Goal: Check status: Check status

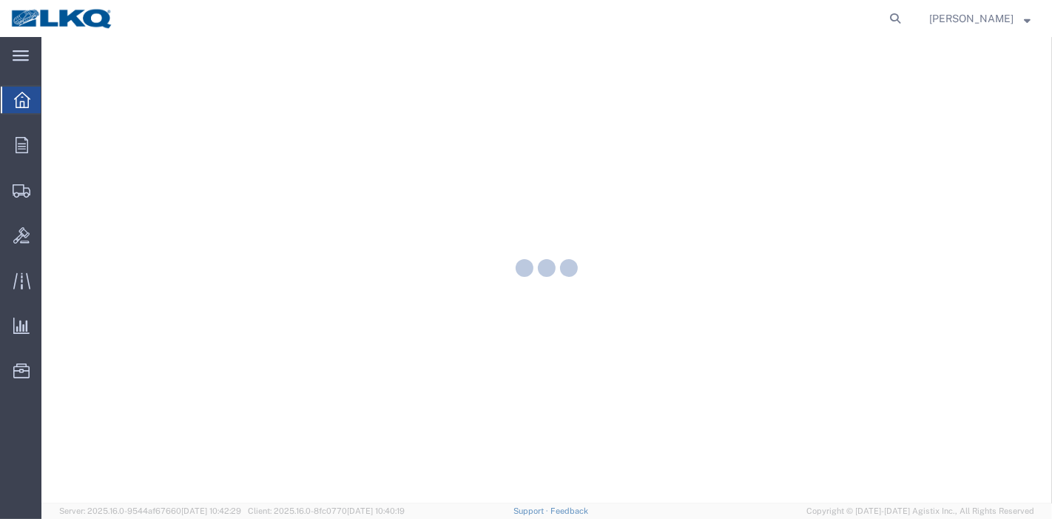
click at [893, 28] on form at bounding box center [896, 18] width 24 height 37
click at [903, 16] on icon at bounding box center [895, 18] width 21 height 21
click at [810, 20] on input "search" at bounding box center [660, 19] width 450 height 36
paste input "55791768"
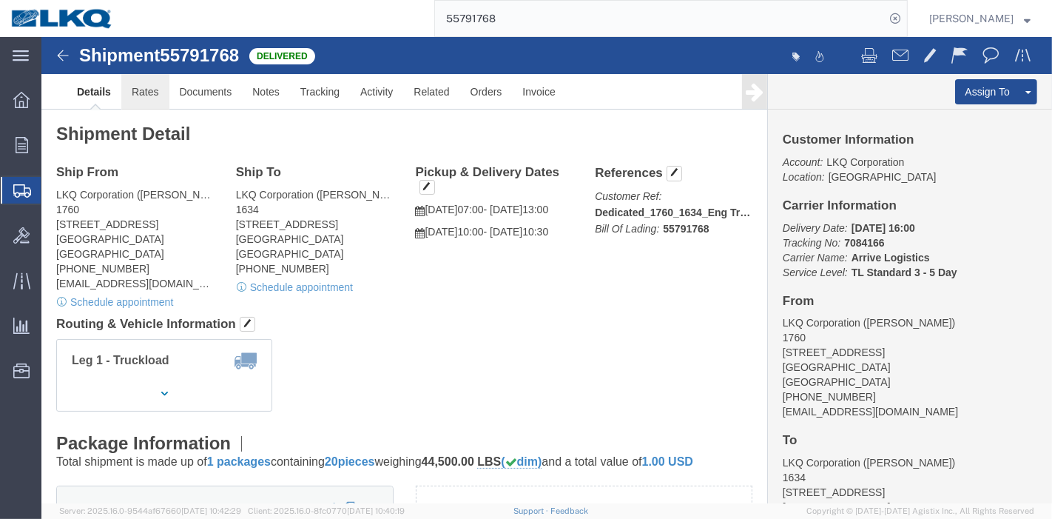
click link "Rates"
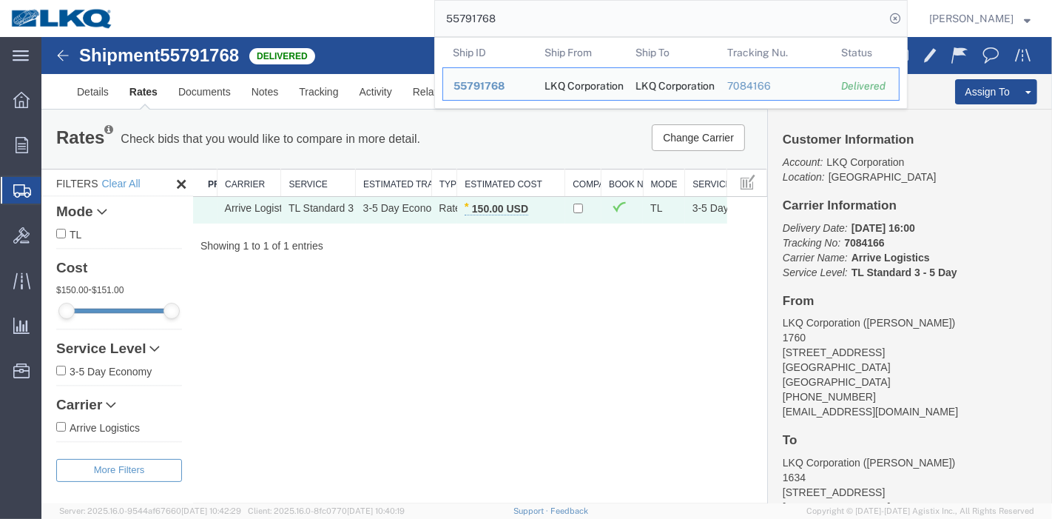
drag, startPoint x: 510, startPoint y: 27, endPoint x: 306, endPoint y: 11, distance: 204.1
click at [306, 11] on div "55791768 Ship ID Ship From Ship To Tracking Nu. Status Ship ID 55791768 Ship Fr…" at bounding box center [516, 18] width 784 height 37
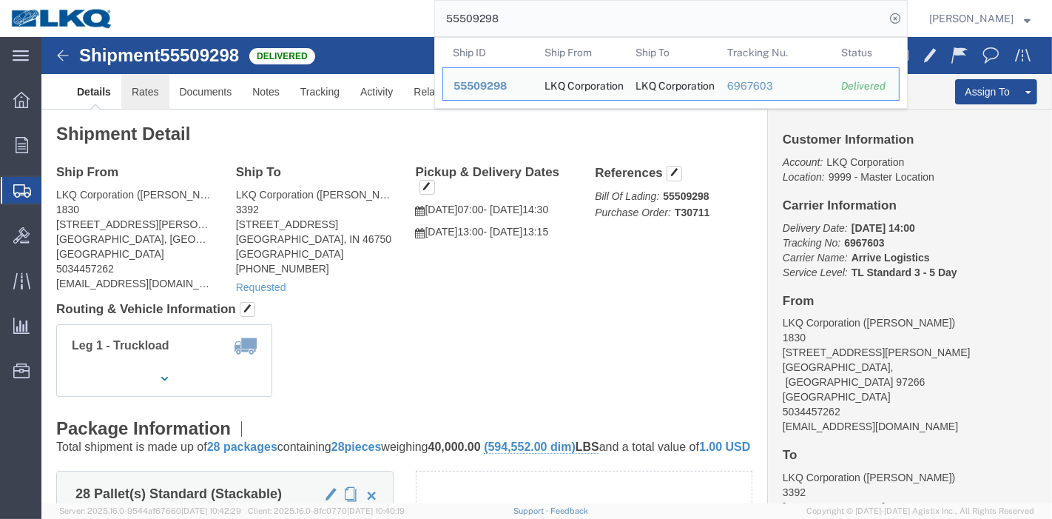
click link "Rates"
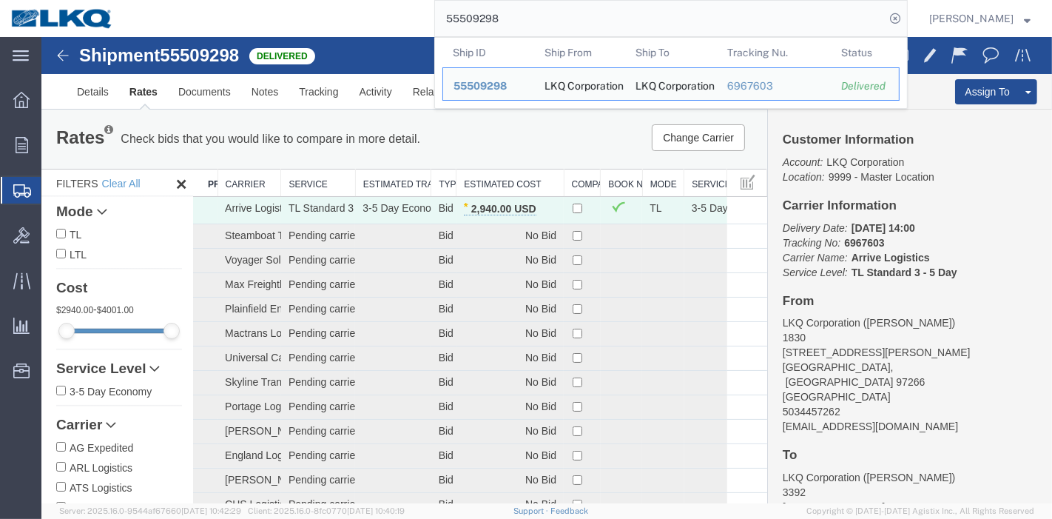
drag, startPoint x: 549, startPoint y: 17, endPoint x: 366, endPoint y: 26, distance: 183.8
click at [366, 26] on div "55509298 Ship ID Ship From Ship To Tracking Nu. Status Ship ID 55509298 Ship Fr…" at bounding box center [516, 18] width 784 height 37
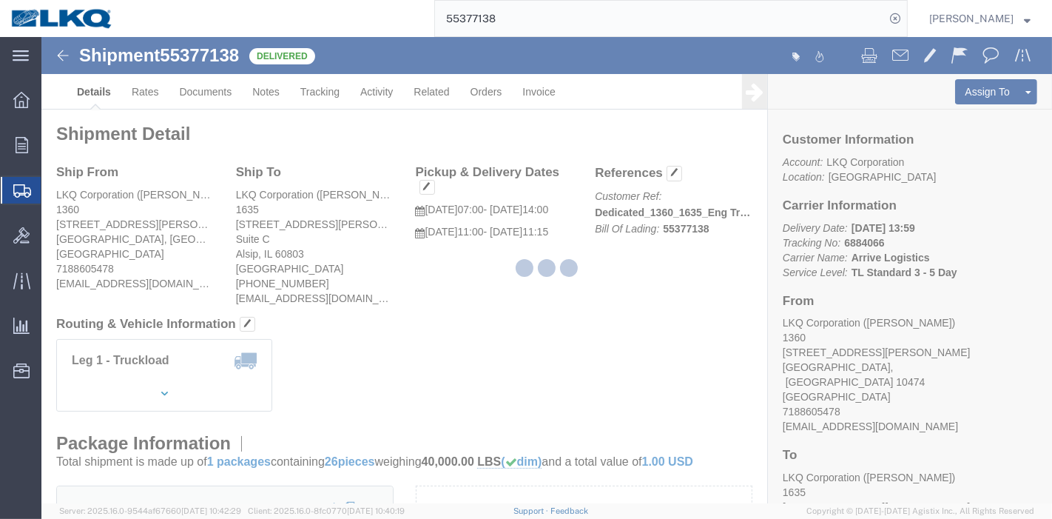
click at [138, 81] on div at bounding box center [546, 270] width 1011 height 466
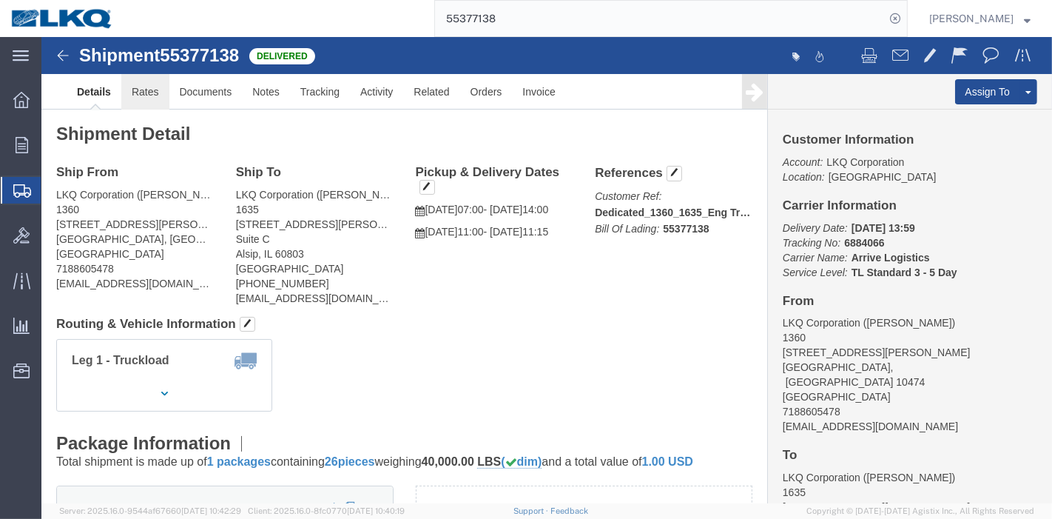
click link "Rates"
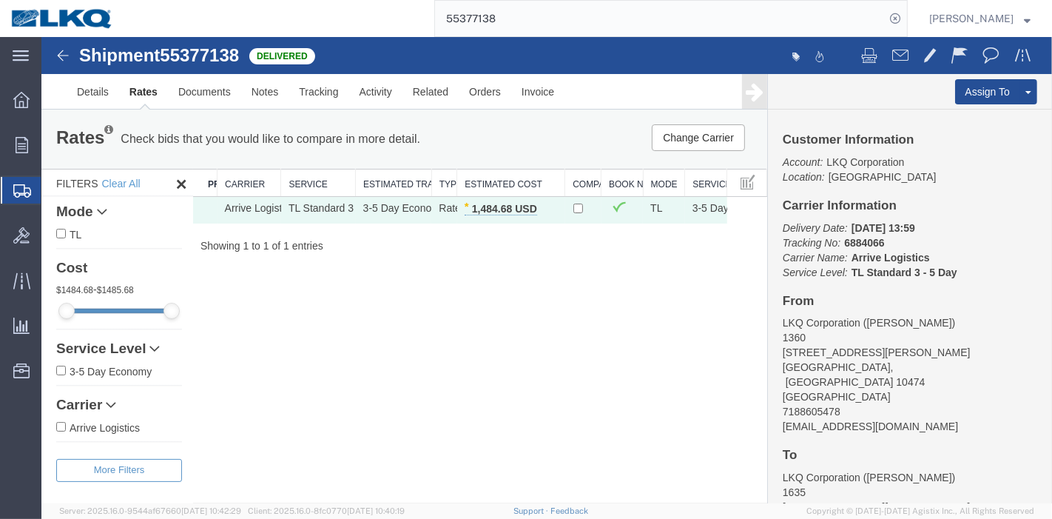
drag, startPoint x: 538, startPoint y: 14, endPoint x: 353, endPoint y: 13, distance: 185.0
click at [353, 13] on div "55377138" at bounding box center [516, 18] width 784 height 37
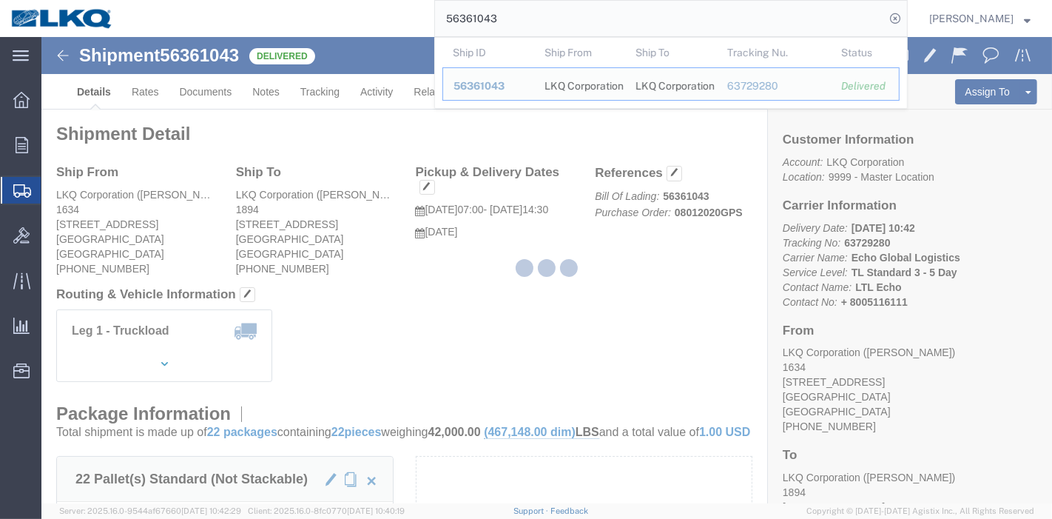
click at [150, 93] on div at bounding box center [546, 270] width 1011 height 466
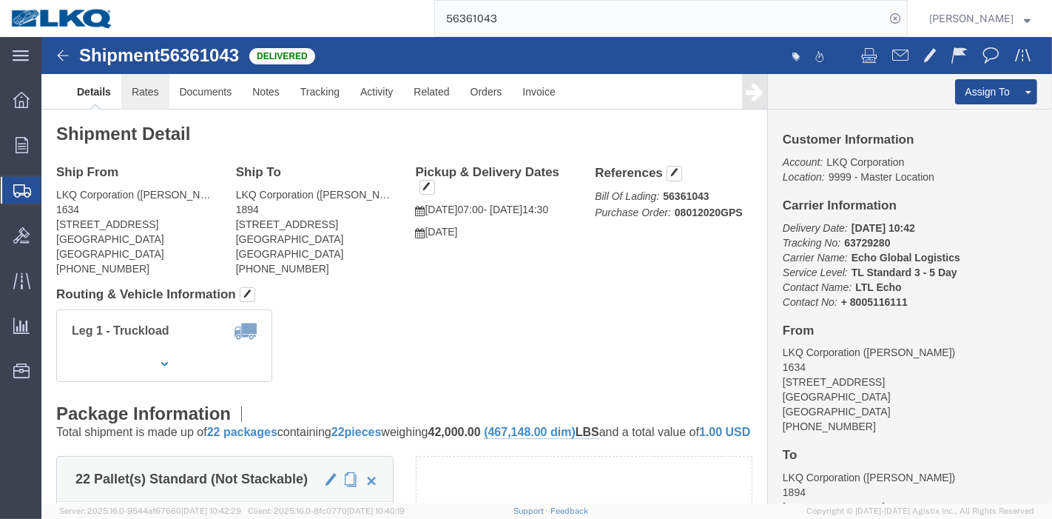
click link "Rates"
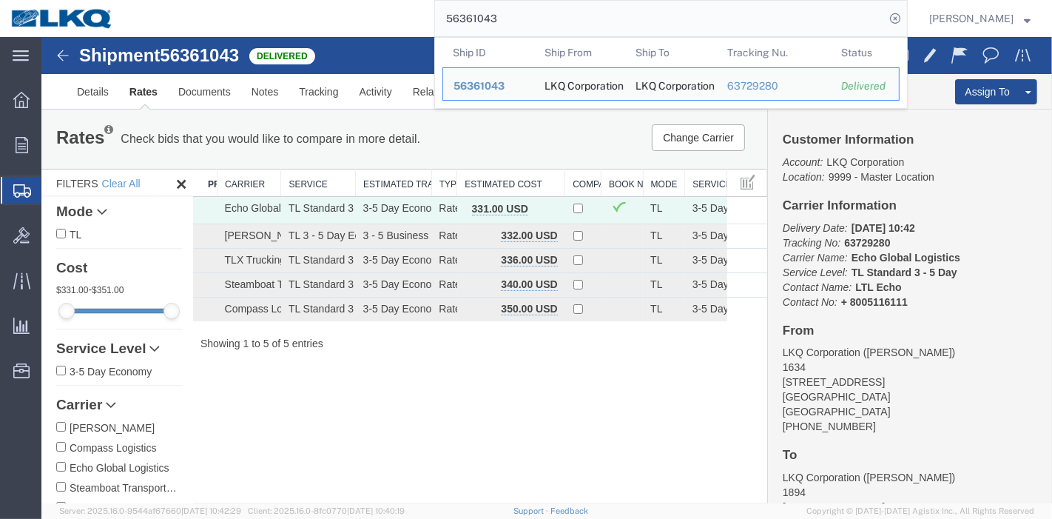
drag, startPoint x: 571, startPoint y: 17, endPoint x: 404, endPoint y: 16, distance: 167.3
click at [404, 16] on div "56361043 Ship ID Ship From Ship To Tracking Nu. Status Ship ID 56361043 Ship Fr…" at bounding box center [516, 18] width 784 height 37
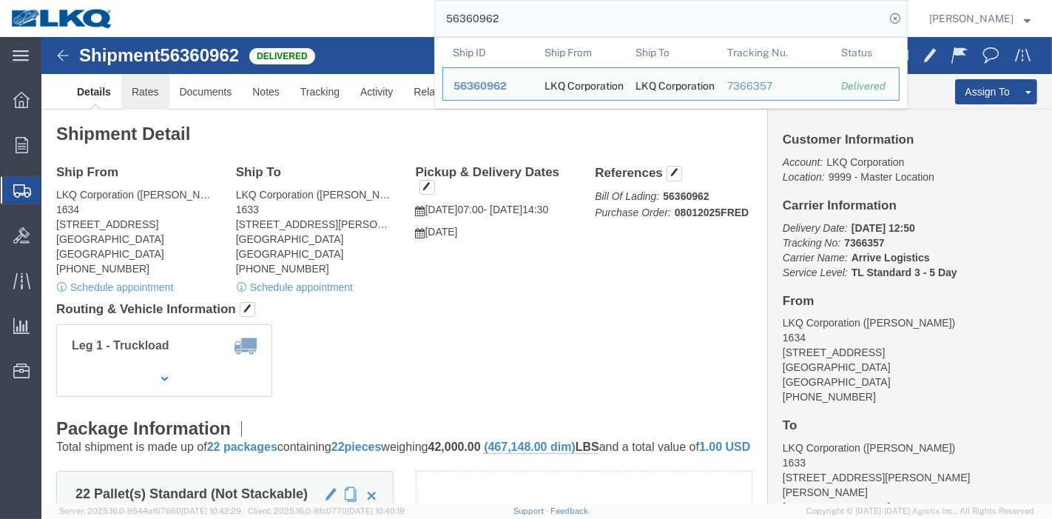
click link "Rates"
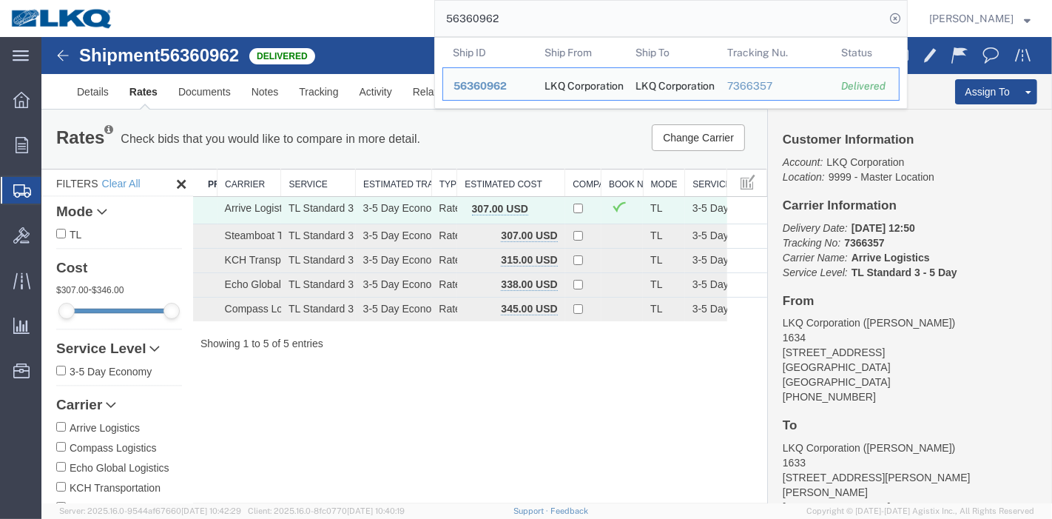
drag, startPoint x: 528, startPoint y: 24, endPoint x: 334, endPoint y: 24, distance: 194.6
click at [335, 24] on div "56360962 Ship ID Ship From Ship To Tracking Nu. Status Ship ID 56360962 Ship Fr…" at bounding box center [516, 18] width 784 height 37
paste input "15674"
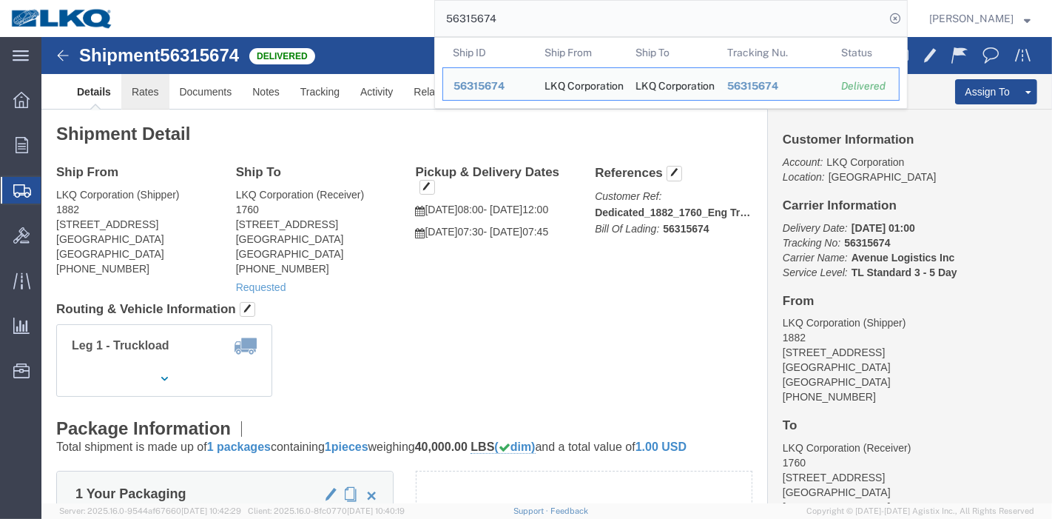
click link "Rates"
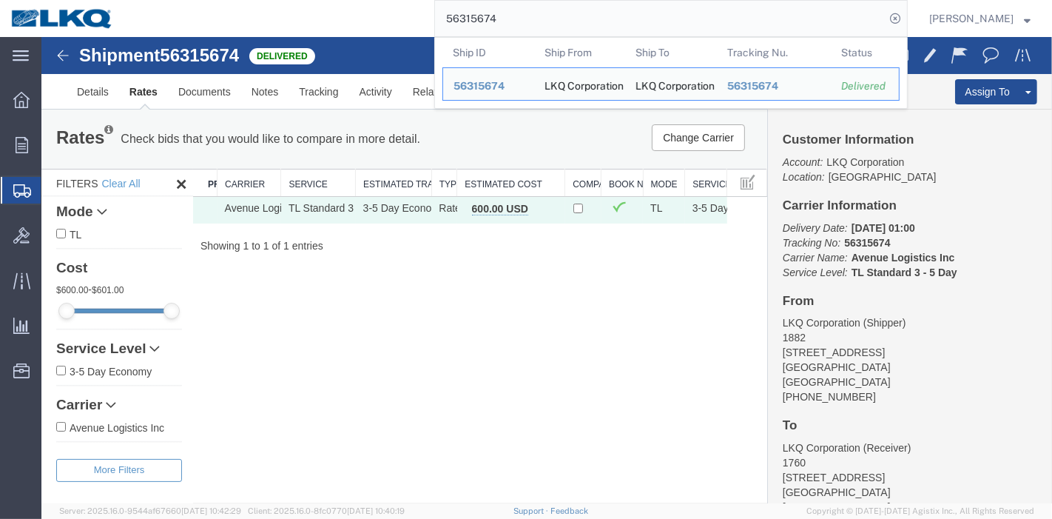
drag, startPoint x: 535, startPoint y: 5, endPoint x: 424, endPoint y: 19, distance: 111.8
click at [424, 19] on div "56315674 Ship ID Ship From Ship To Tracking Nu. Status Ship ID 56315674 Ship Fr…" at bounding box center [516, 18] width 784 height 37
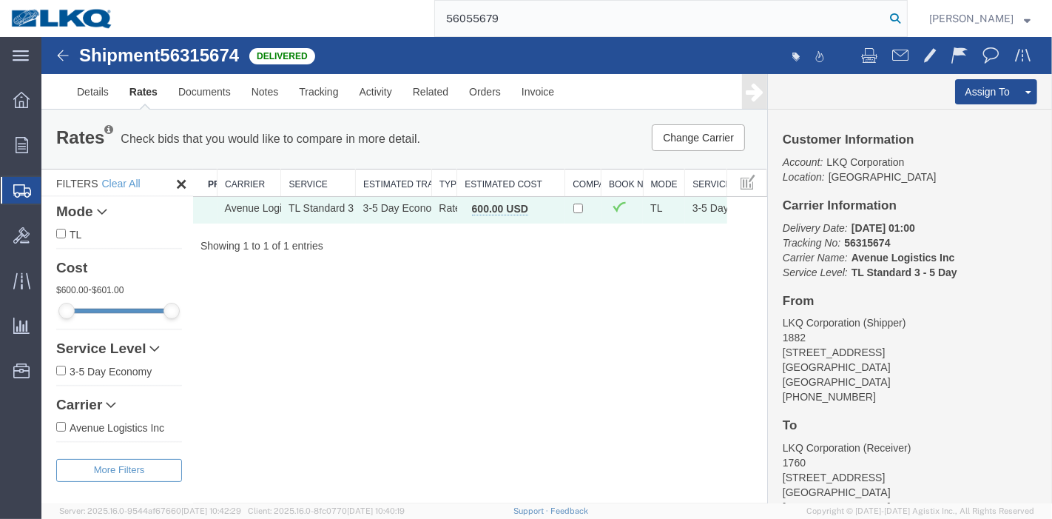
click at [901, 19] on icon at bounding box center [895, 18] width 21 height 21
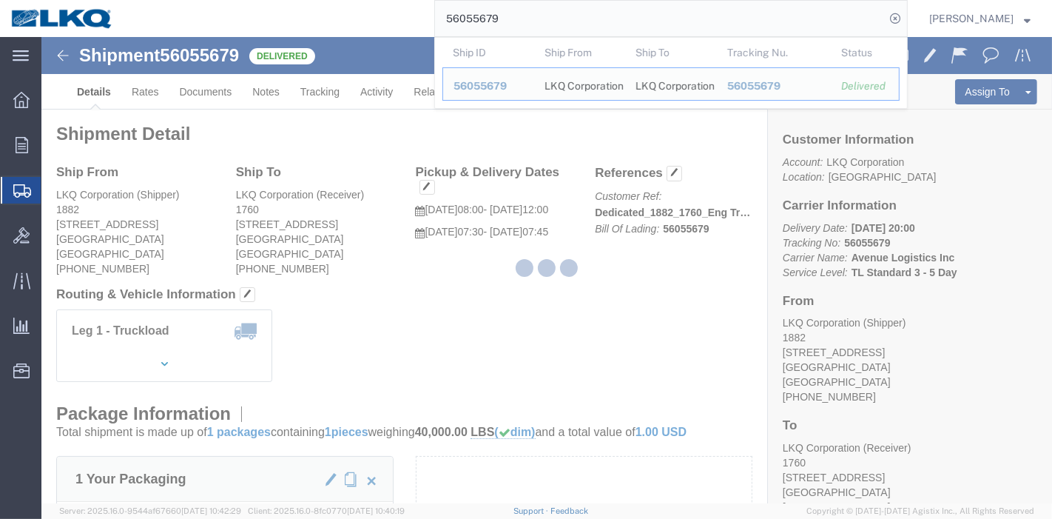
click at [146, 95] on div at bounding box center [546, 270] width 1011 height 466
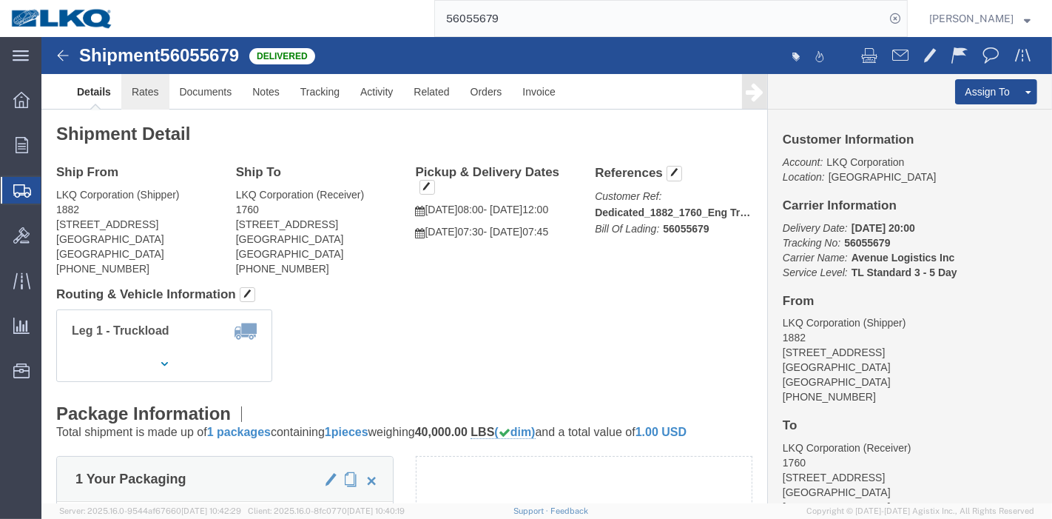
click link "Rates"
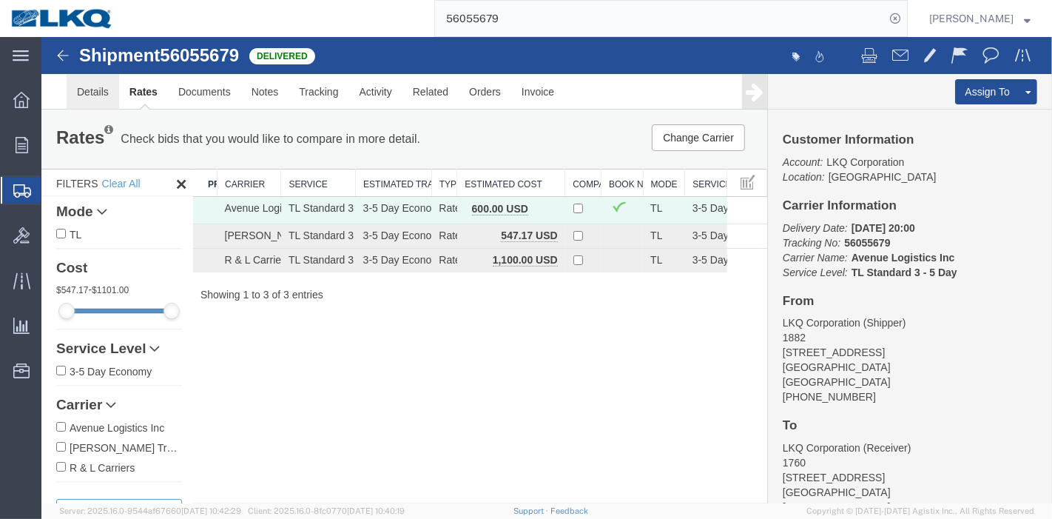
click at [86, 91] on link "Details" at bounding box center [92, 92] width 53 height 36
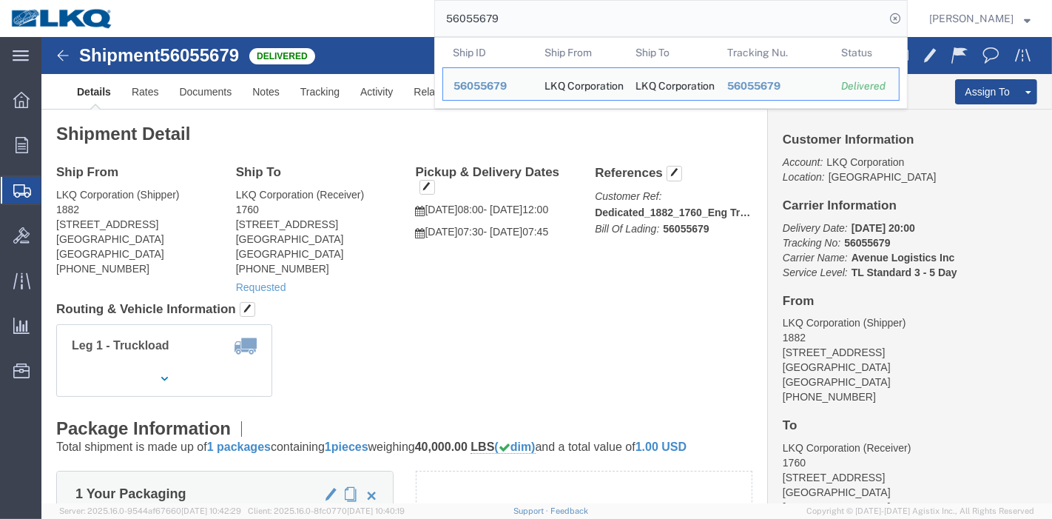
drag, startPoint x: 554, startPoint y: 30, endPoint x: 337, endPoint y: 21, distance: 217.0
click at [337, 21] on div "56055679 Ship ID Ship From Ship To Tracking Nu. Status Ship ID 56055679 Ship Fr…" at bounding box center [516, 18] width 784 height 37
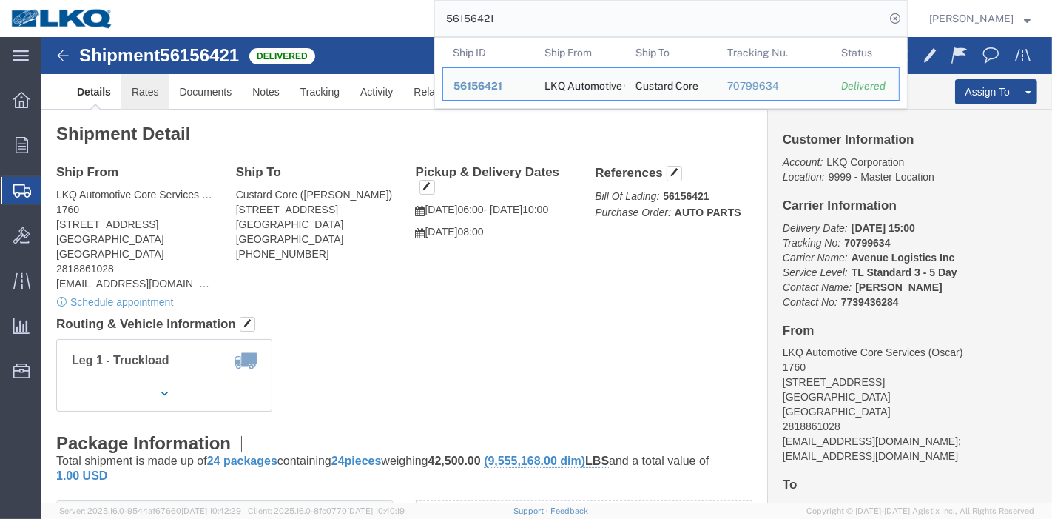
click link "Rates"
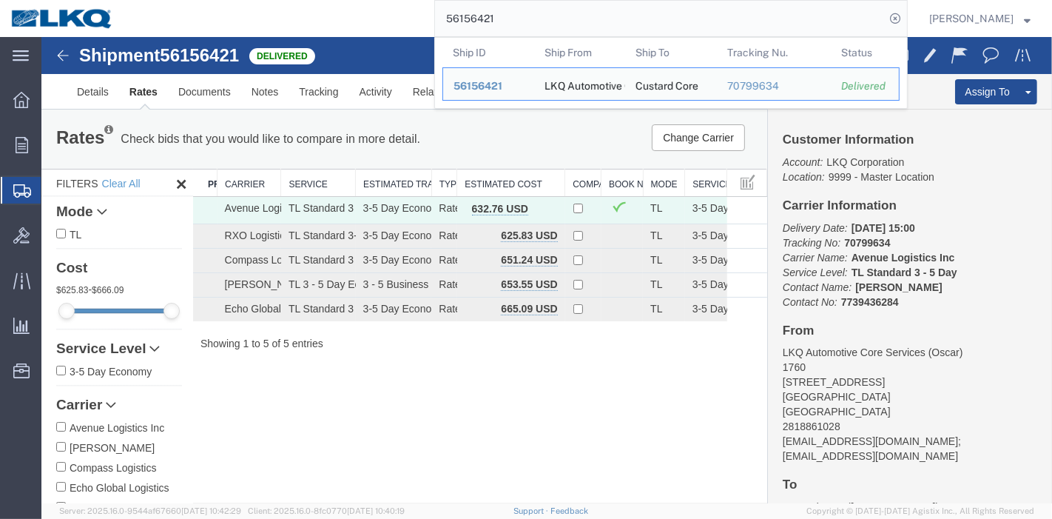
drag, startPoint x: 528, startPoint y: 23, endPoint x: 281, endPoint y: 30, distance: 247.3
click at [281, 30] on div "56156421 Ship ID Ship From Ship To Tracking Nu. Status Ship ID 56156421 Ship Fr…" at bounding box center [516, 18] width 784 height 37
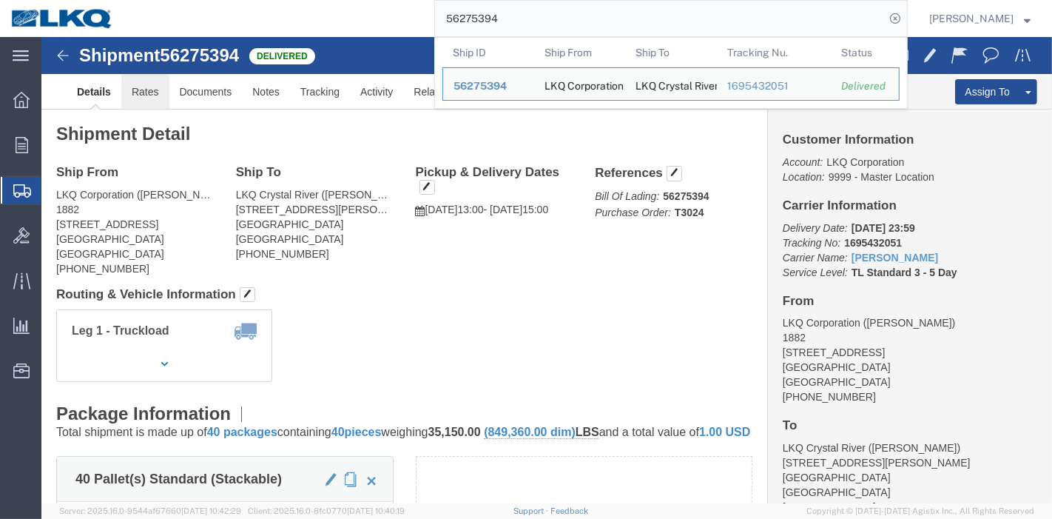
click link "Rates"
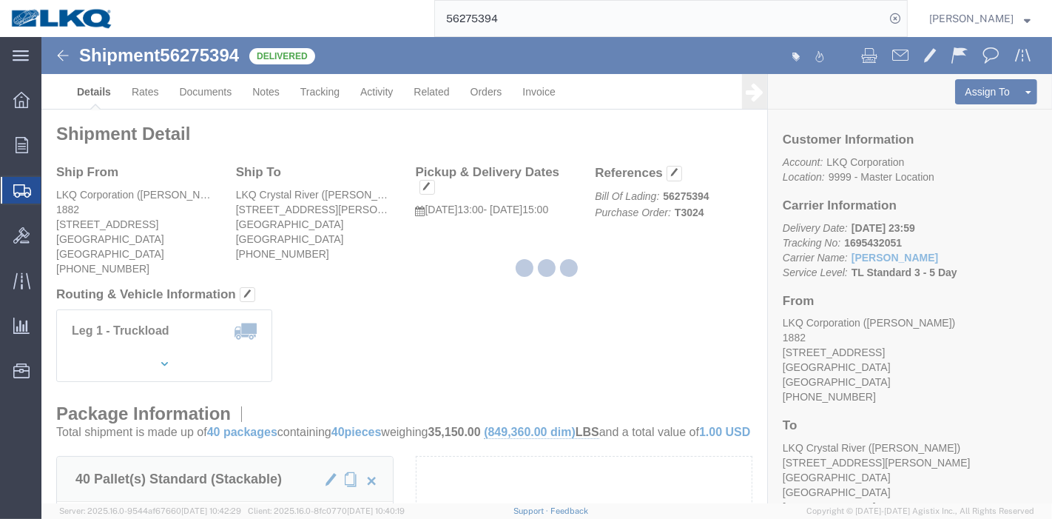
click at [148, 90] on div at bounding box center [546, 270] width 1011 height 466
click at [150, 96] on div at bounding box center [546, 270] width 1011 height 466
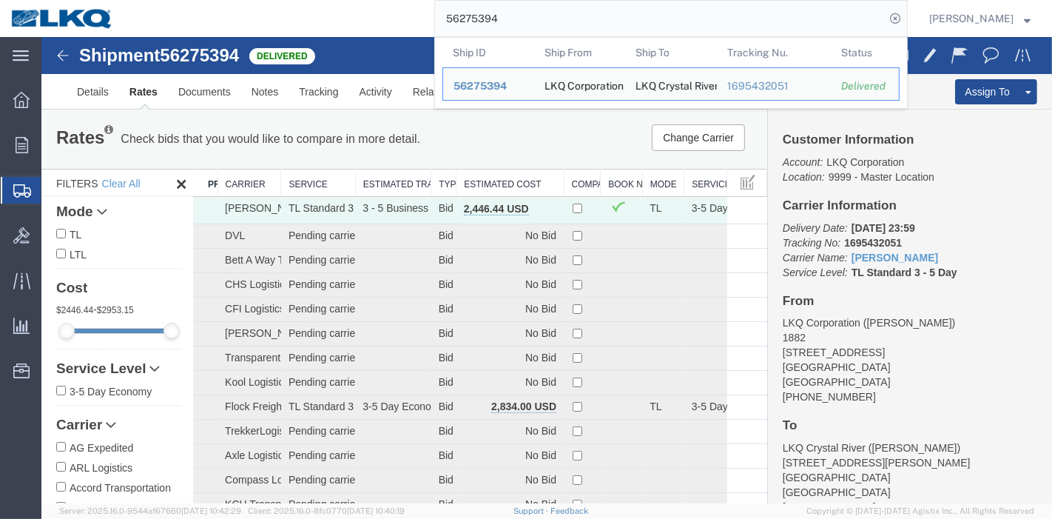
drag, startPoint x: 439, startPoint y: 25, endPoint x: 336, endPoint y: 28, distance: 102.9
click at [336, 28] on div "56275394 Ship ID Ship From Ship To Tracking Nu. Status Ship ID 56275394 Ship Fr…" at bounding box center [516, 18] width 784 height 37
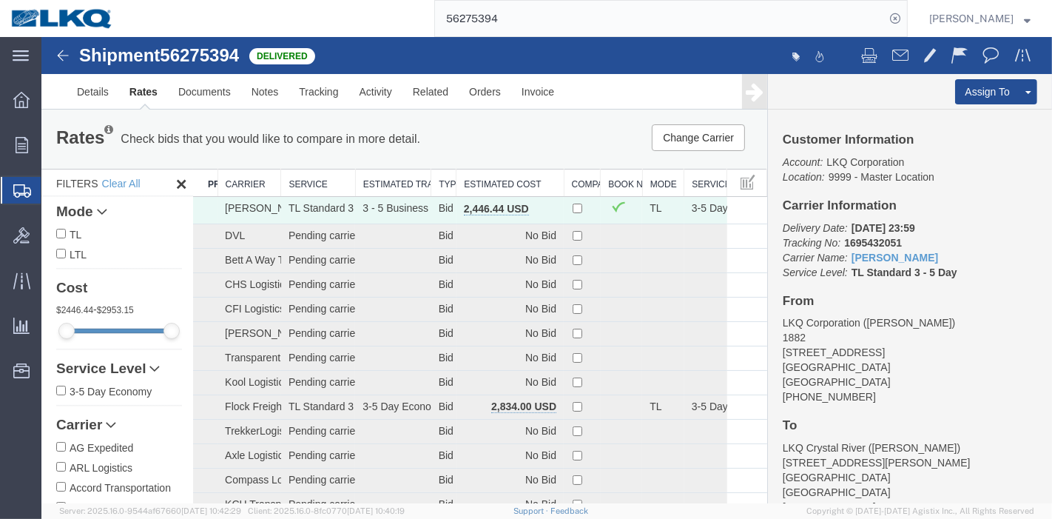
paste input "318599"
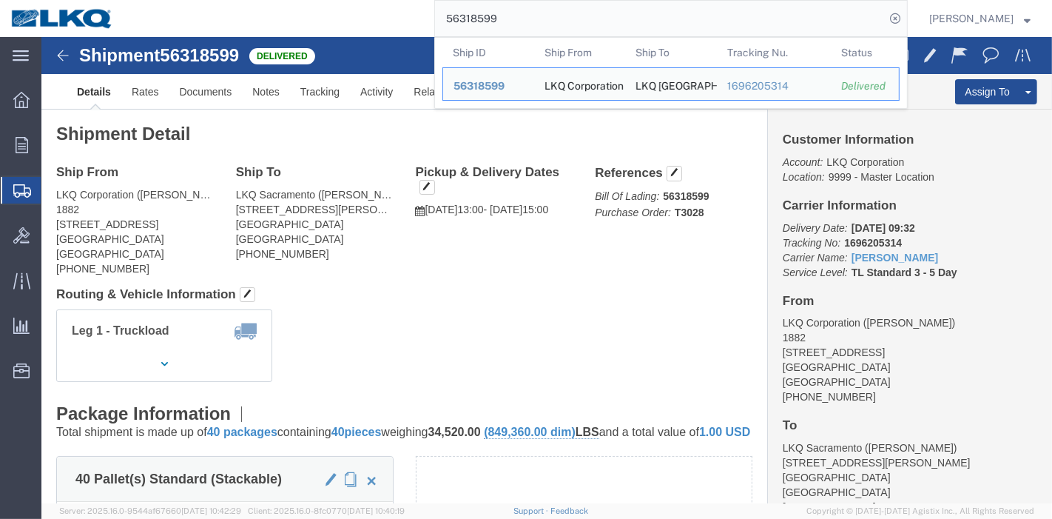
drag, startPoint x: 512, startPoint y: 20, endPoint x: 368, endPoint y: 11, distance: 144.6
click at [368, 11] on div "56318599 Ship ID Ship From Ship To Tracking Nu. Status Ship ID 56318599 Ship Fr…" at bounding box center [516, 18] width 784 height 37
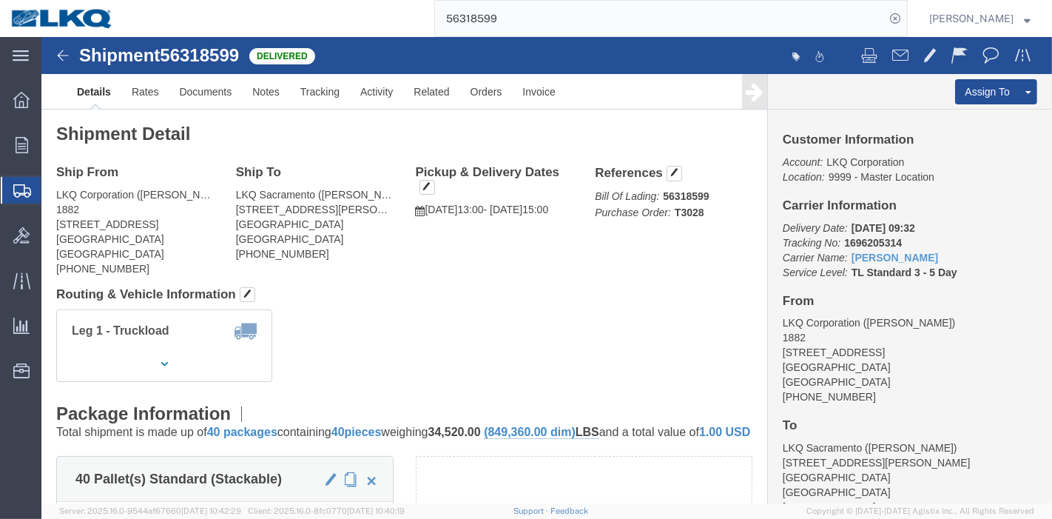
paste input "61975"
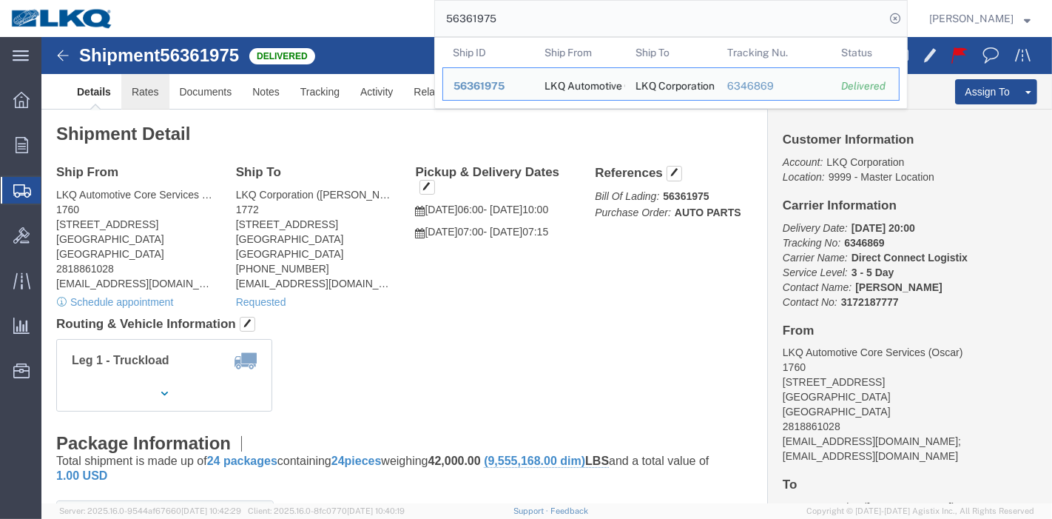
click link "Rates"
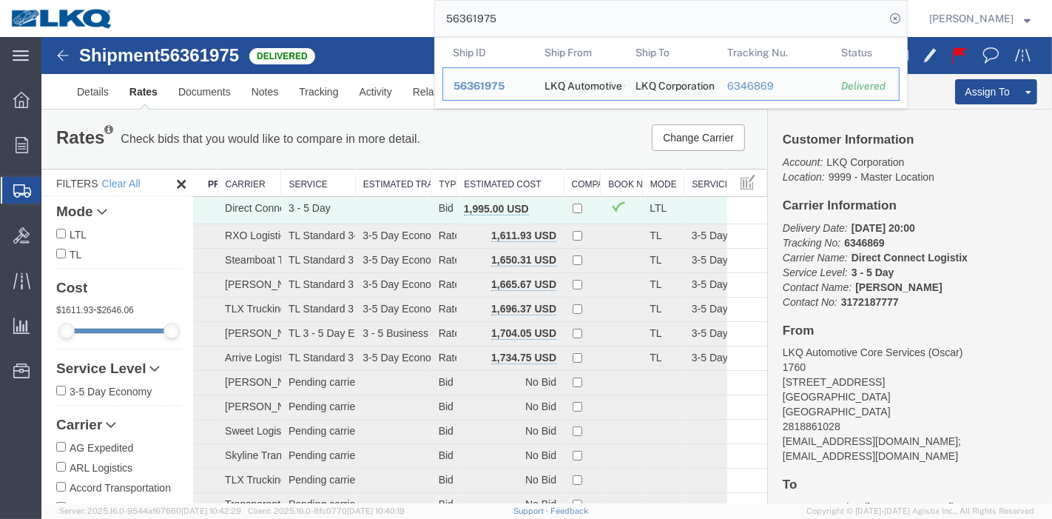
drag, startPoint x: 529, startPoint y: 27, endPoint x: 302, endPoint y: 23, distance: 227.2
click at [302, 23] on div "56361975 Ship ID Ship From Ship To Tracking Nu. Status Ship ID 56361975 Ship Fr…" at bounding box center [516, 18] width 784 height 37
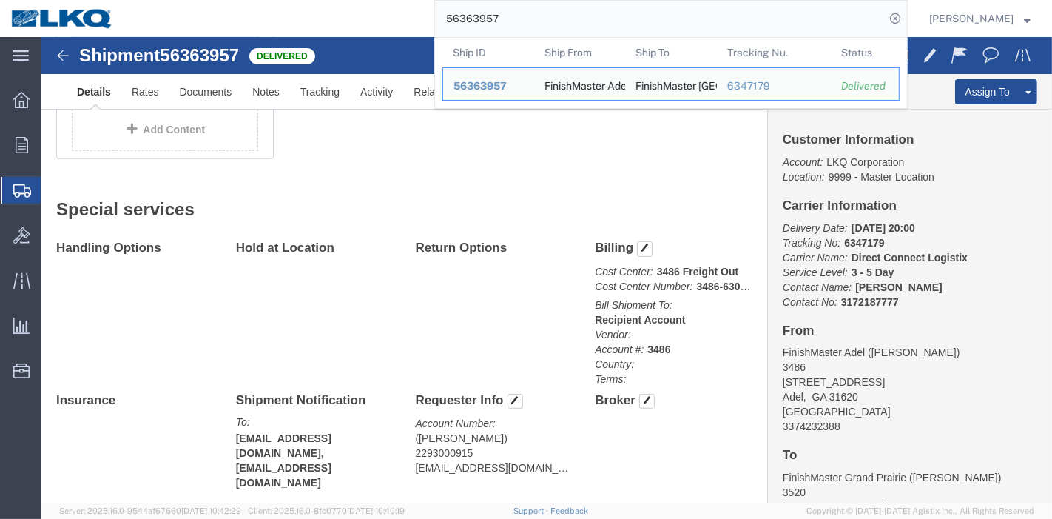
scroll to position [657, 0]
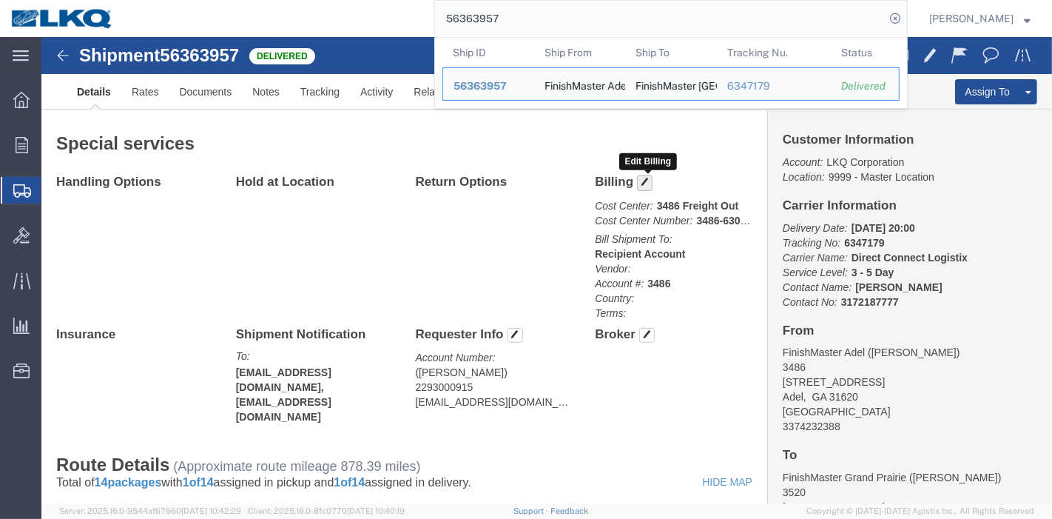
click button "button"
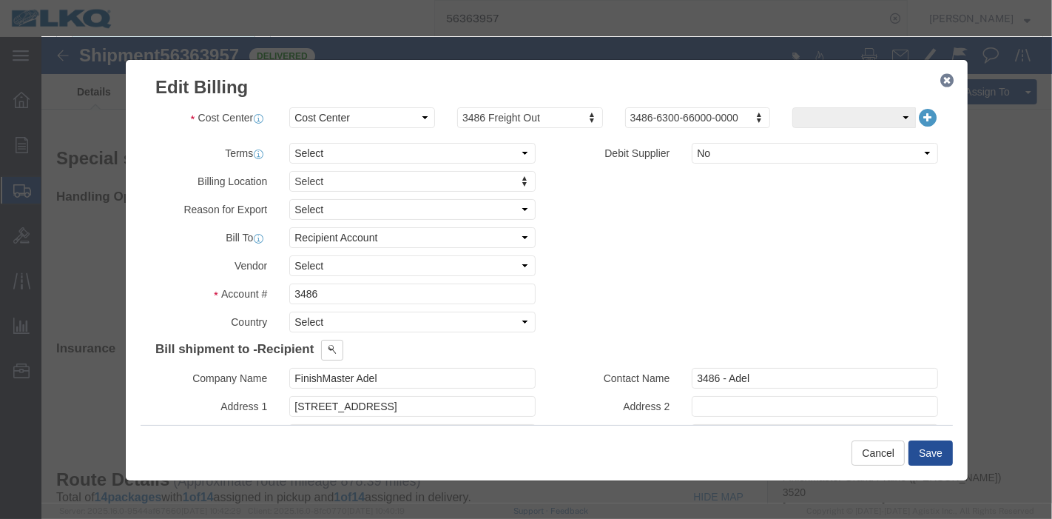
click button "button"
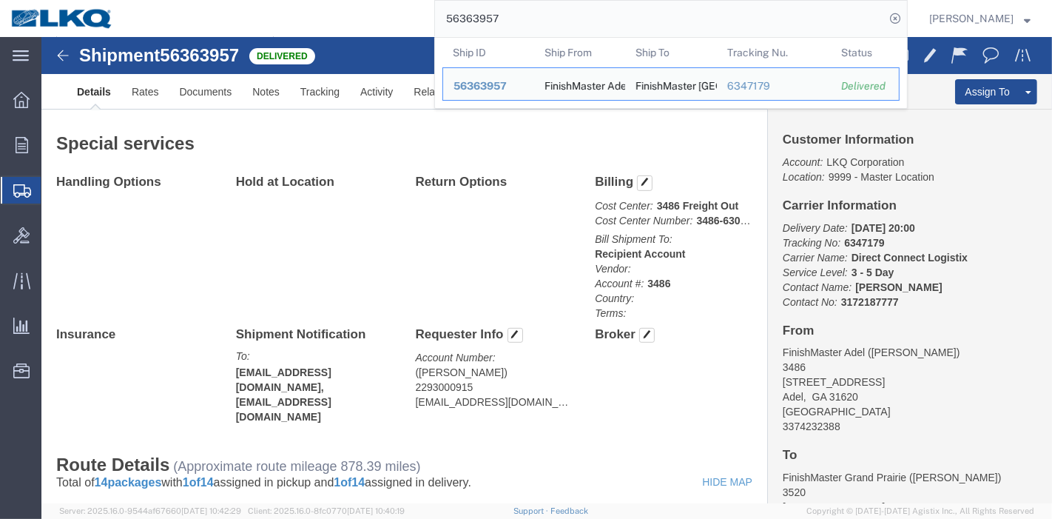
drag, startPoint x: 613, startPoint y: 13, endPoint x: 283, endPoint y: 13, distance: 330.1
click at [283, 13] on div "56363957 Ship ID Ship From Ship To Tracking Nu. Status Ship ID 56363957 Ship Fr…" at bounding box center [516, 18] width 784 height 37
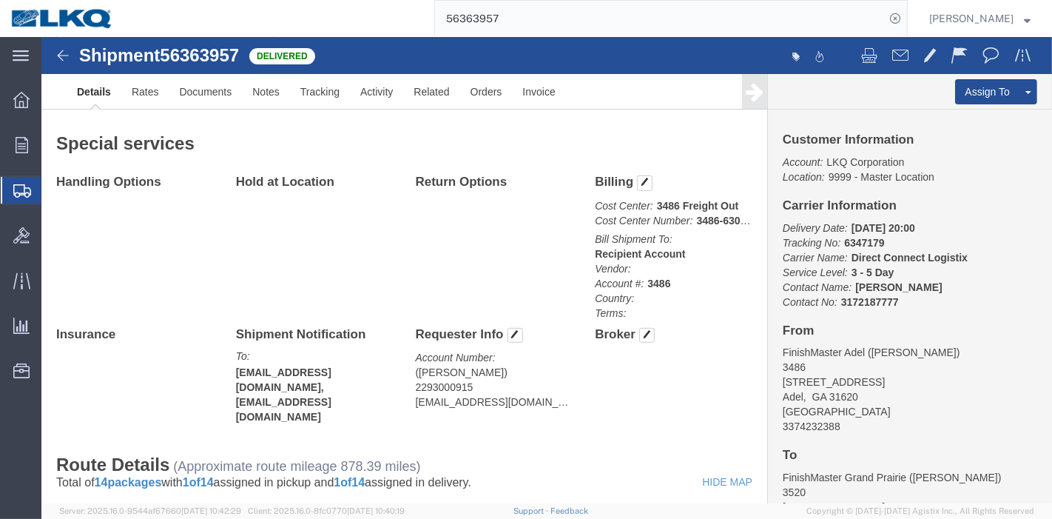
paste input "16032"
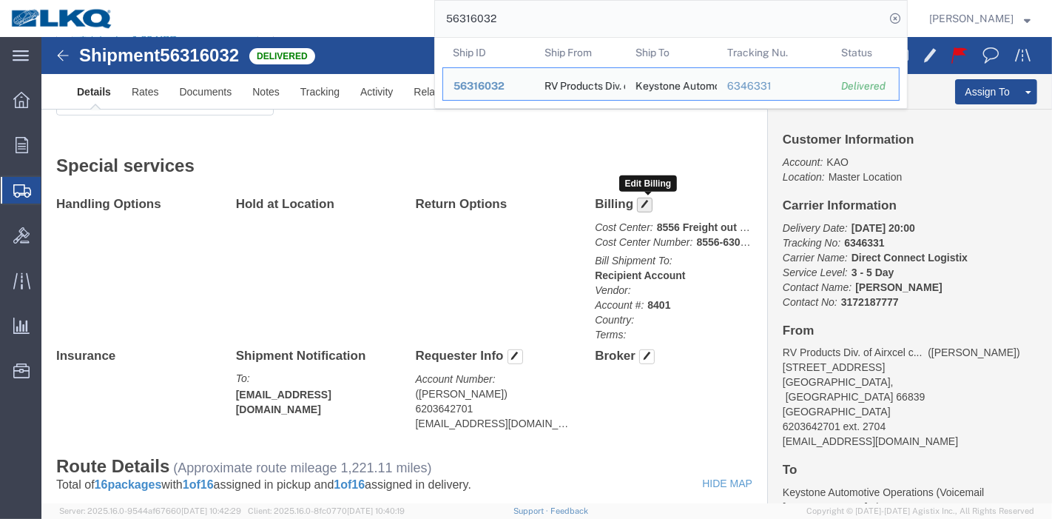
click span "button"
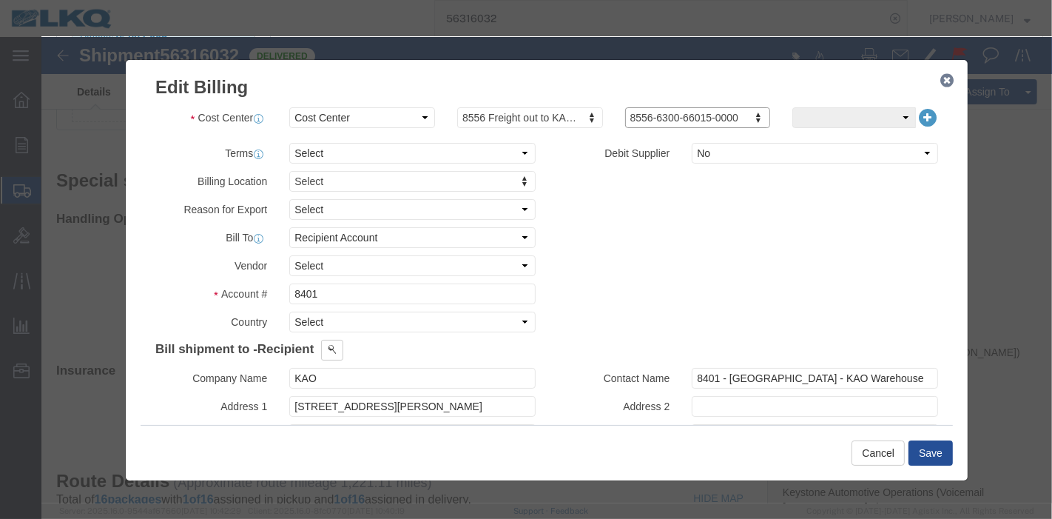
click icon "button"
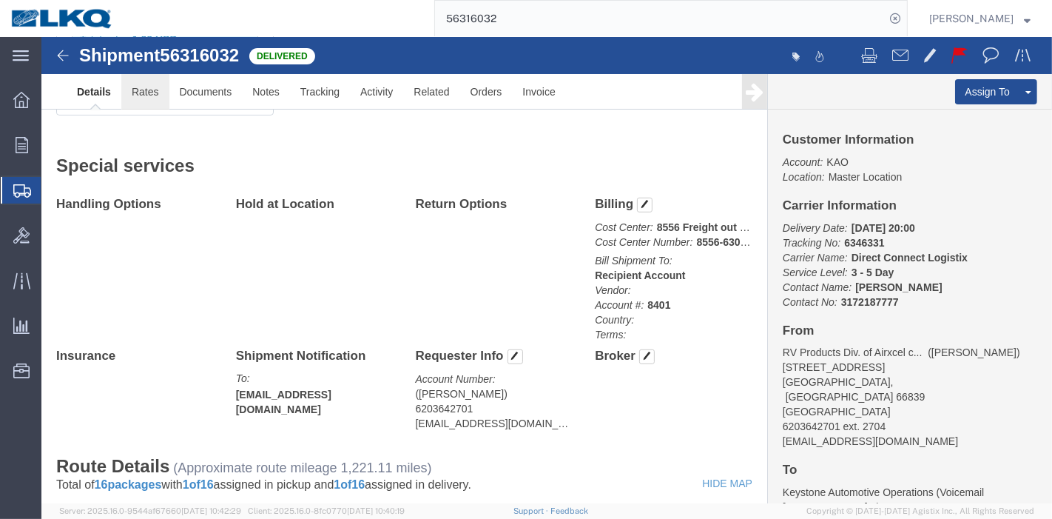
click link "Rates"
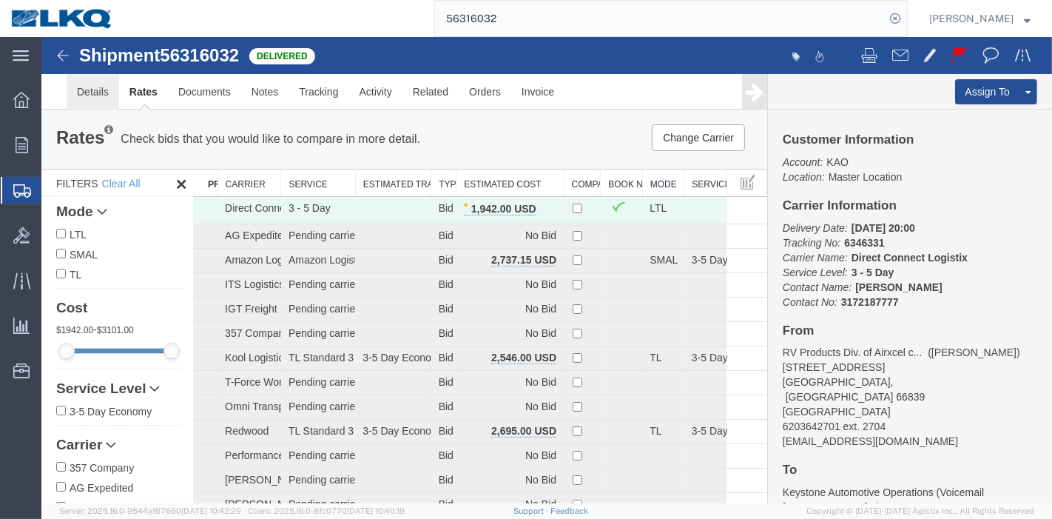
click at [88, 92] on link "Details" at bounding box center [92, 92] width 53 height 36
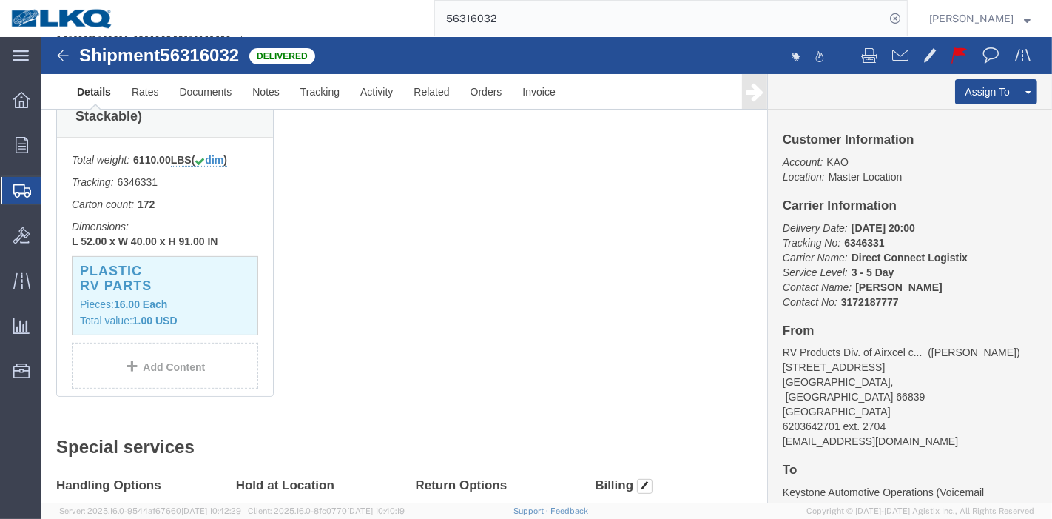
scroll to position [575, 0]
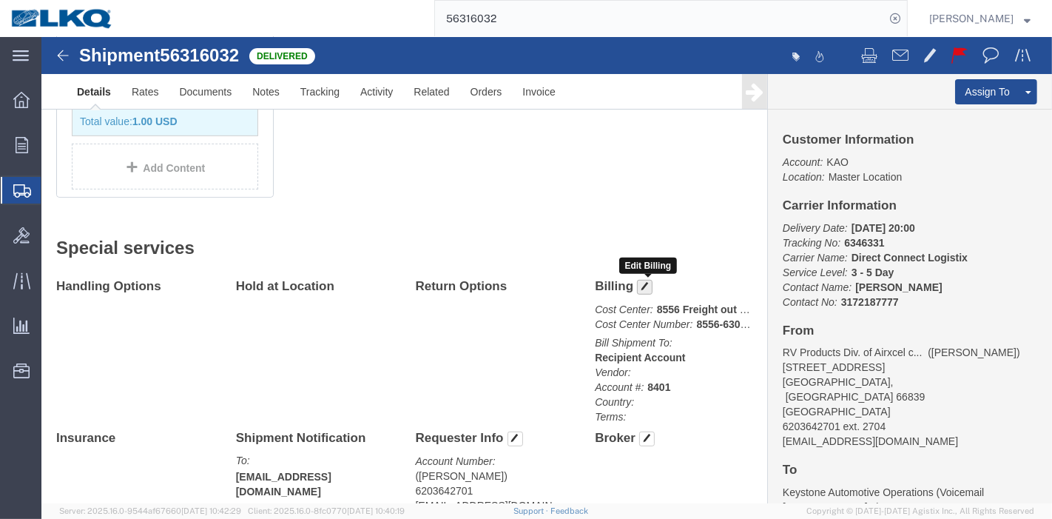
click span "button"
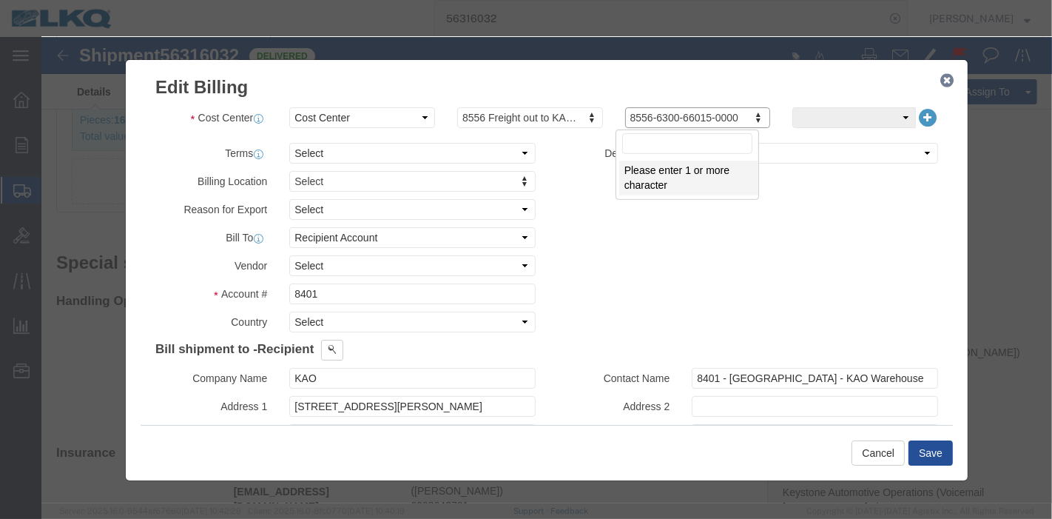
drag, startPoint x: 580, startPoint y: 81, endPoint x: 702, endPoint y: 86, distance: 123.0
click icon "button"
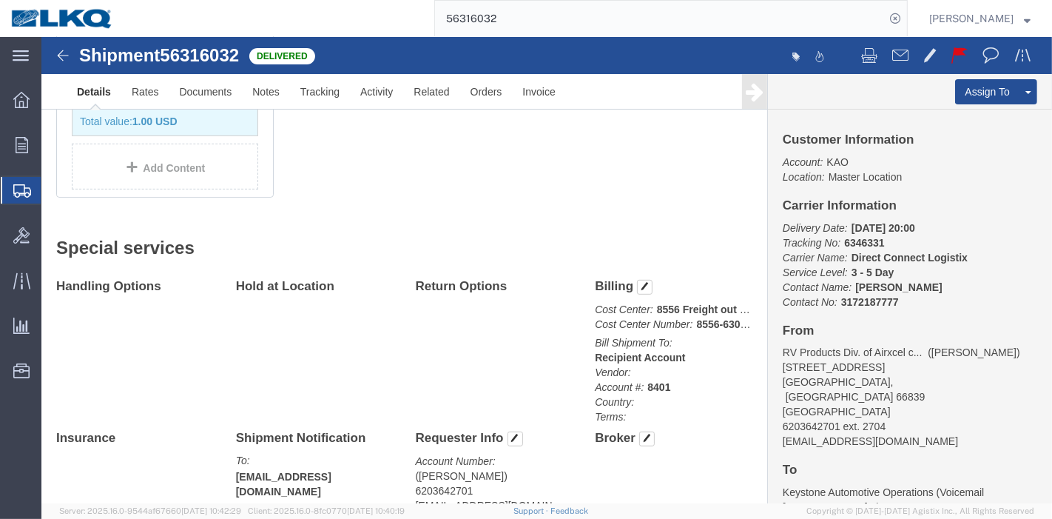
drag, startPoint x: 541, startPoint y: 19, endPoint x: 275, endPoint y: 19, distance: 265.7
click at [275, 19] on div "56316032" at bounding box center [516, 18] width 784 height 37
paste input "167197"
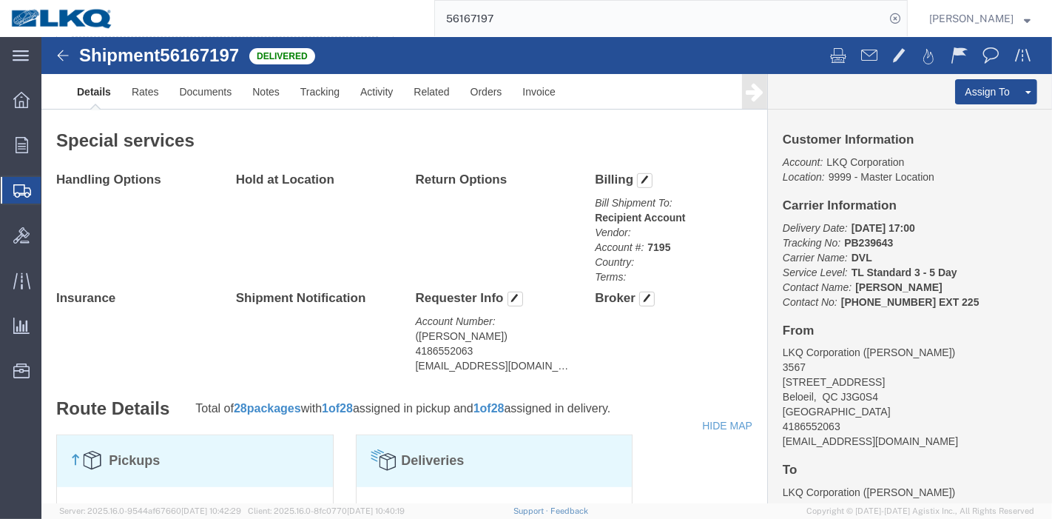
click div
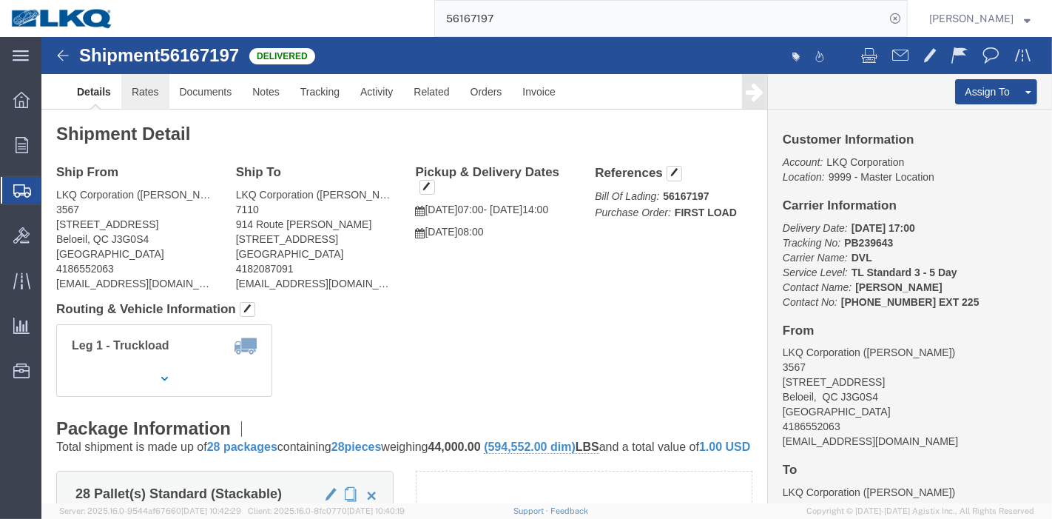
click link "Rates"
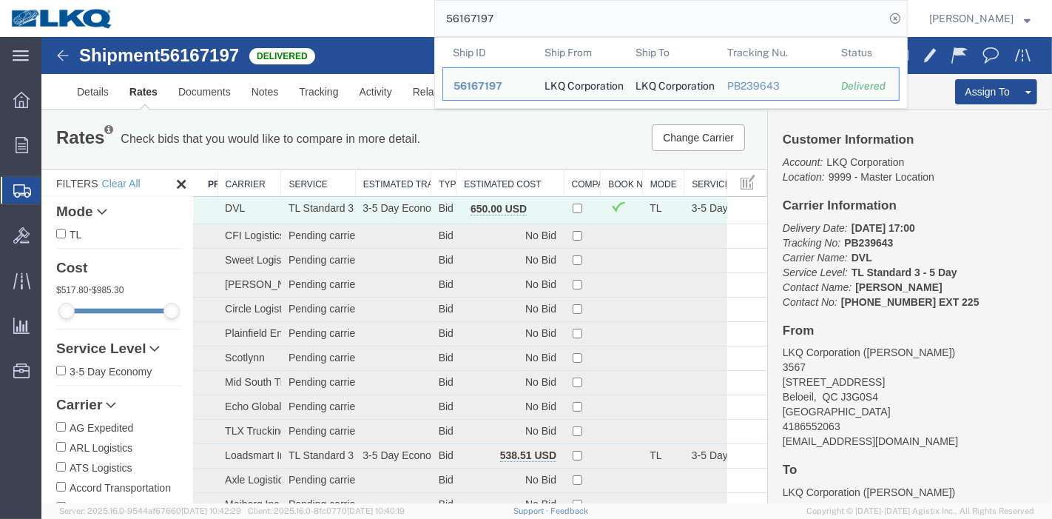
drag, startPoint x: 401, startPoint y: 16, endPoint x: 389, endPoint y: 16, distance: 11.8
click at [389, 16] on div "56167197 Ship ID Ship From Ship To Tracking Nu. Status Ship ID 56167197 Ship Fr…" at bounding box center [516, 18] width 784 height 37
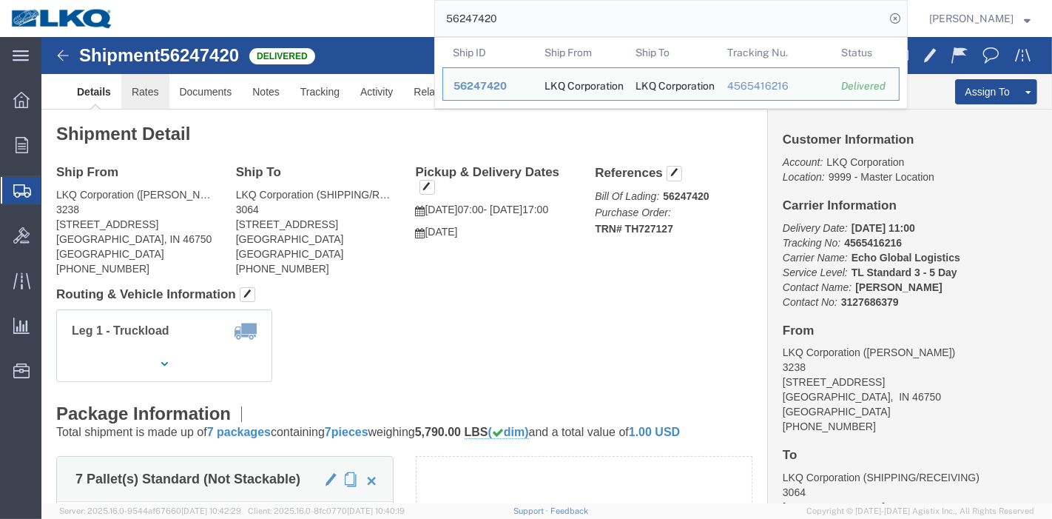
click link "Rates"
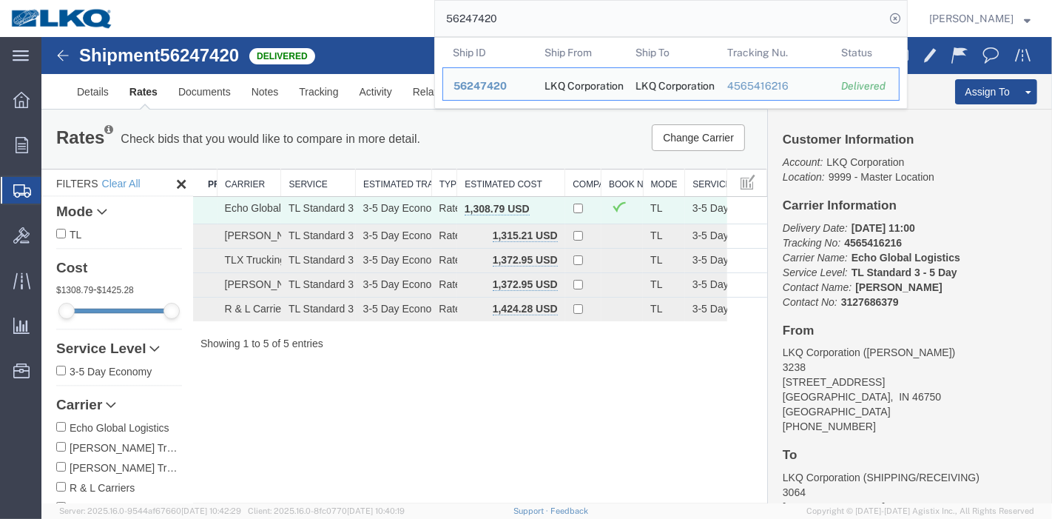
drag, startPoint x: 573, startPoint y: 15, endPoint x: 413, endPoint y: 11, distance: 159.9
click at [413, 11] on div "56247420 Ship ID Ship From Ship To Tracking Nu. Status Ship ID 56247420 Ship Fr…" at bounding box center [516, 18] width 784 height 37
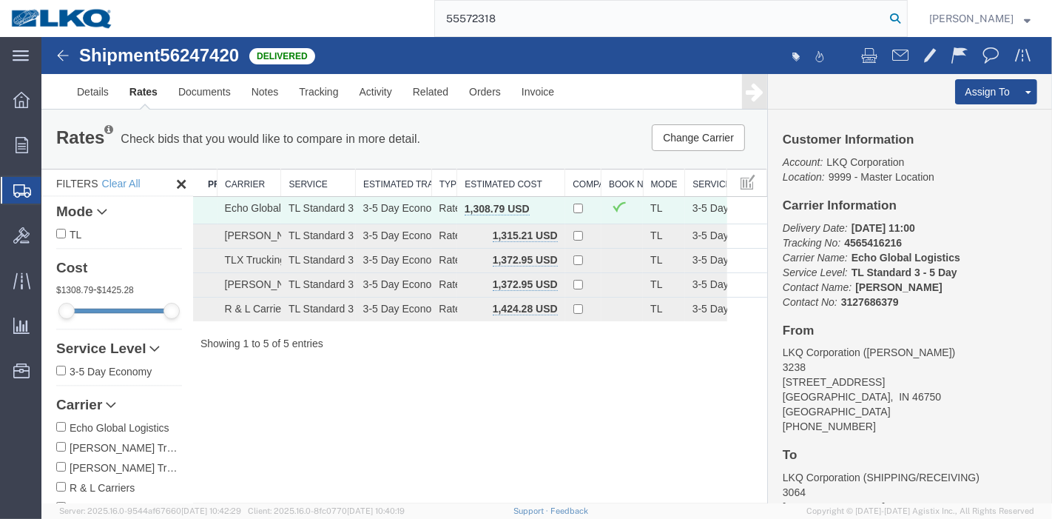
click at [898, 16] on icon at bounding box center [895, 18] width 21 height 21
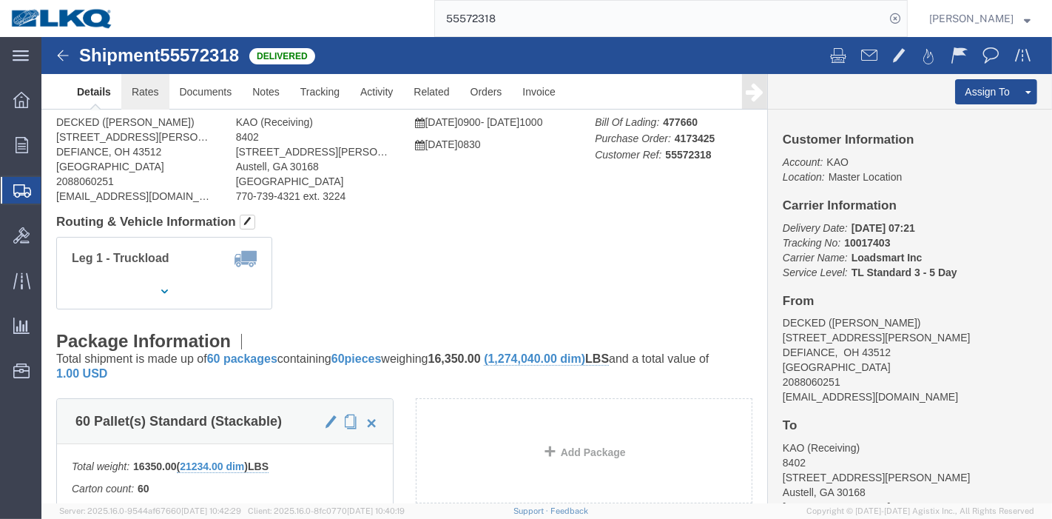
click link "Rates"
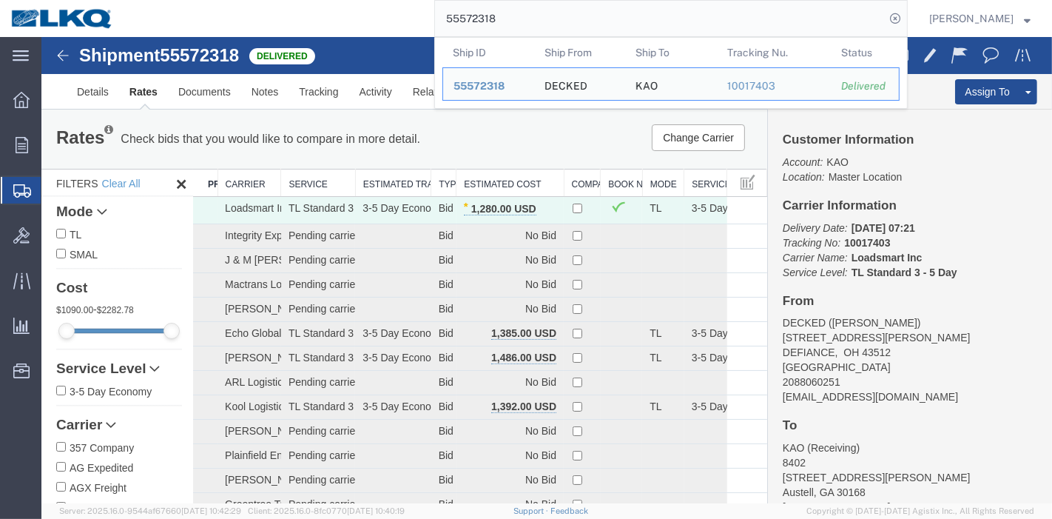
drag, startPoint x: 523, startPoint y: 17, endPoint x: 287, endPoint y: 17, distance: 236.1
click at [292, 15] on div "55572318 Ship ID Ship From Ship To Tracking Nu. Status Ship ID 55572318 Ship Fr…" at bounding box center [516, 18] width 784 height 37
paste input "6085023"
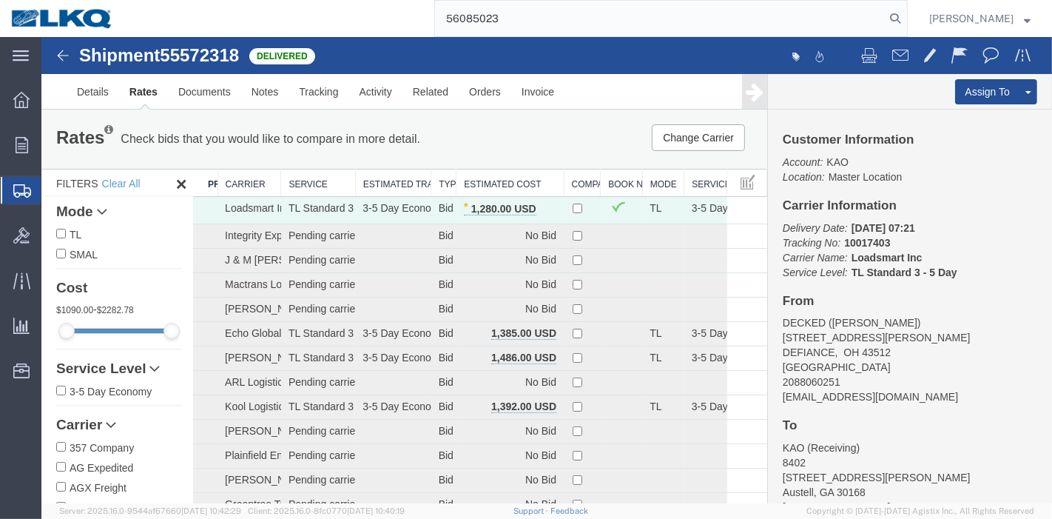
type input "56085023"
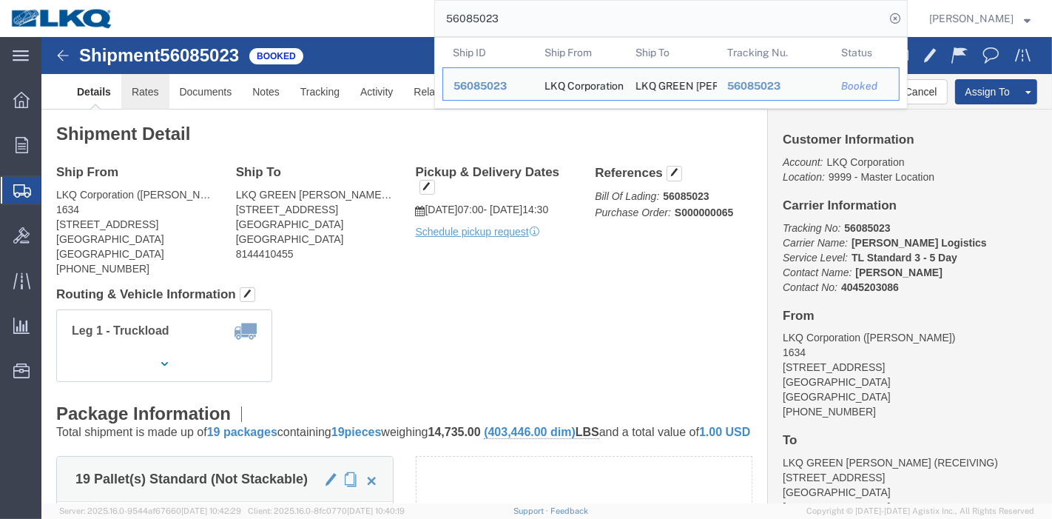
click link "Rates"
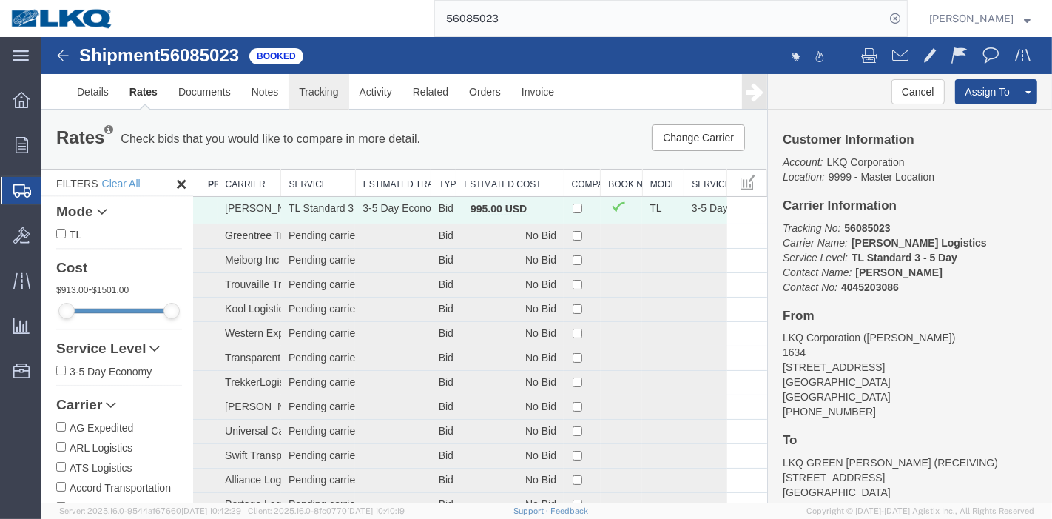
click at [298, 96] on link "Tracking" at bounding box center [318, 92] width 60 height 36
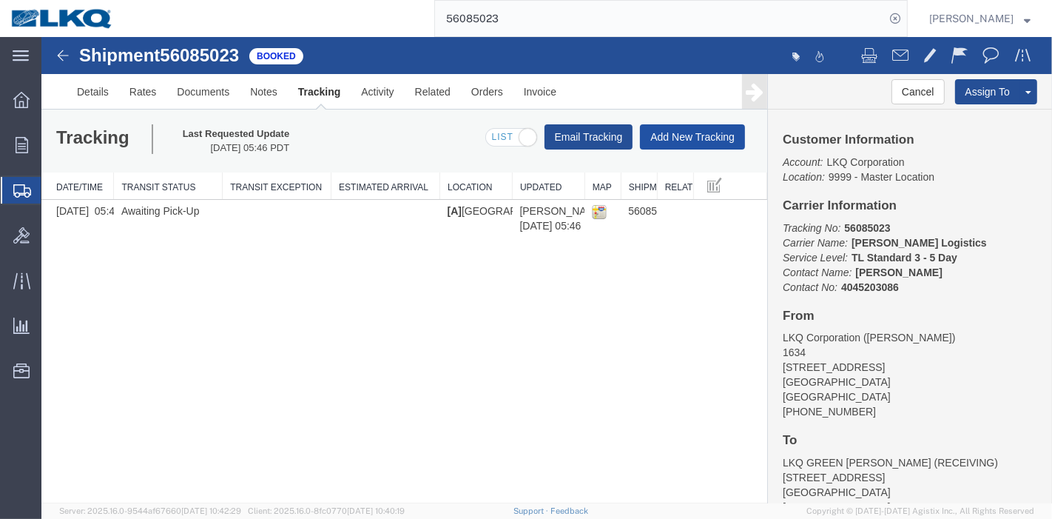
click at [673, 132] on button "Add New Tracking" at bounding box center [691, 136] width 105 height 25
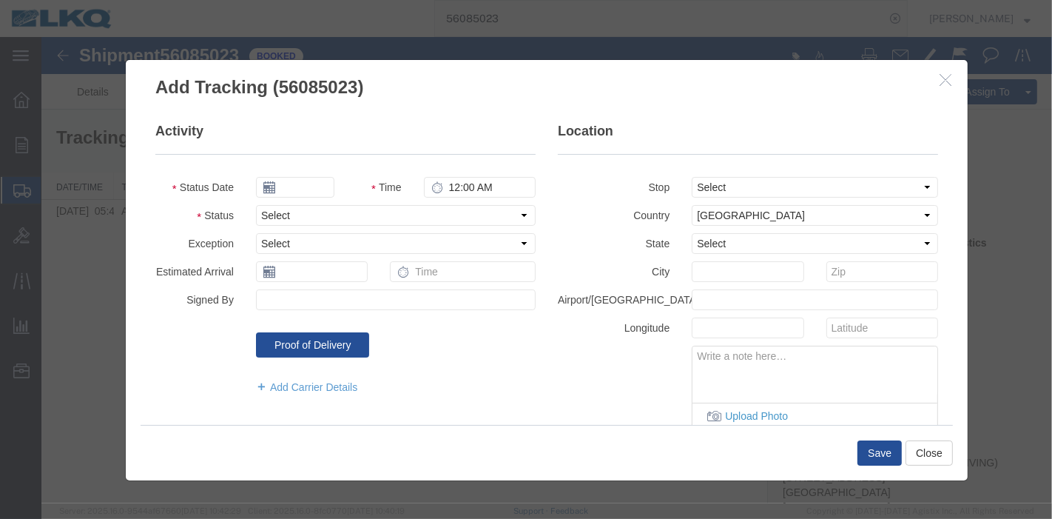
type input "08/12/2025"
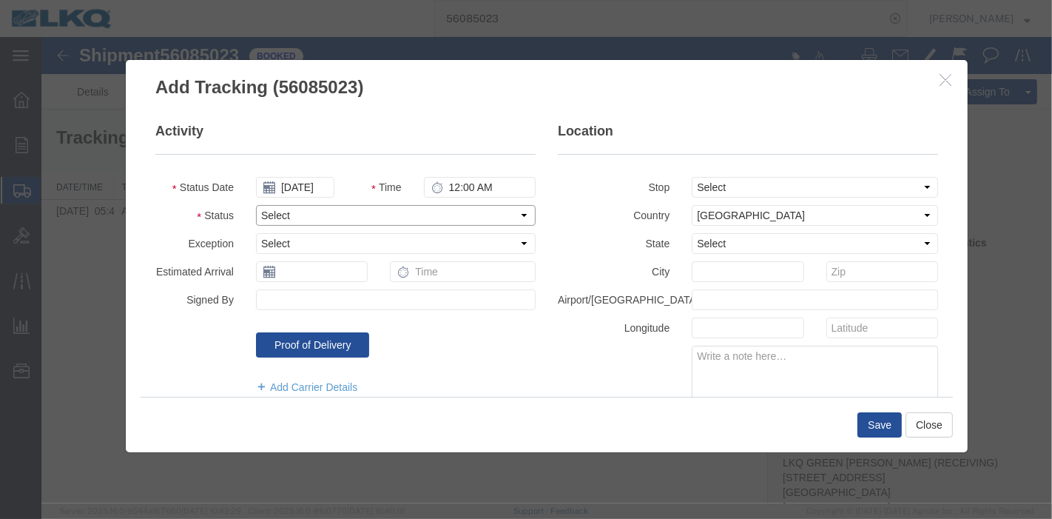
click at [270, 211] on select "Select Arrival Notice Available Arrival Notice Imported Arrive at Delivery Loca…" at bounding box center [395, 215] width 280 height 21
select select "DELIVRED"
click at [255, 205] on select "Select Arrival Notice Available Arrival Notice Imported Arrive at Delivery Loca…" at bounding box center [395, 215] width 280 height 21
click at [859, 421] on button "Save" at bounding box center [879, 424] width 44 height 25
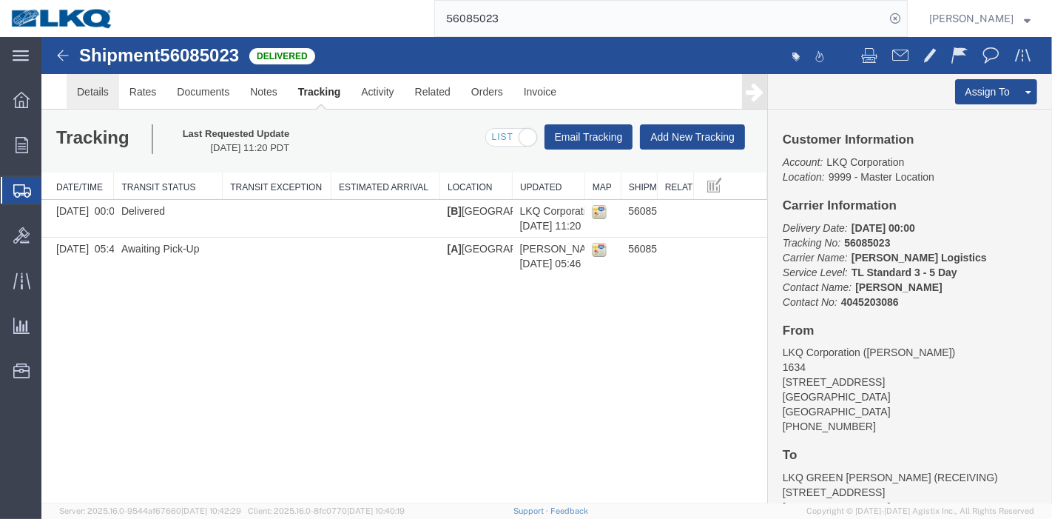
click at [91, 93] on link "Details" at bounding box center [92, 92] width 53 height 36
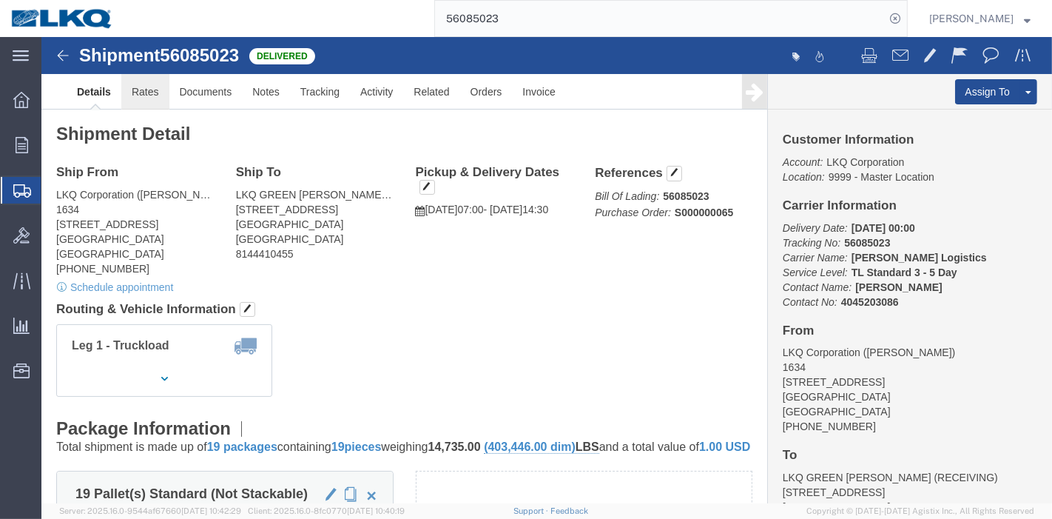
click link "Rates"
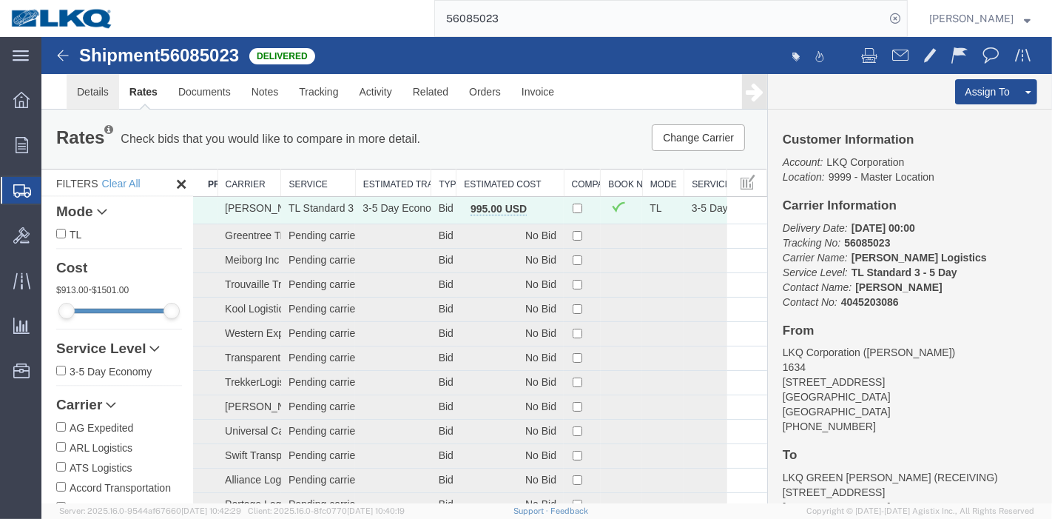
click at [104, 90] on link "Details" at bounding box center [92, 92] width 53 height 36
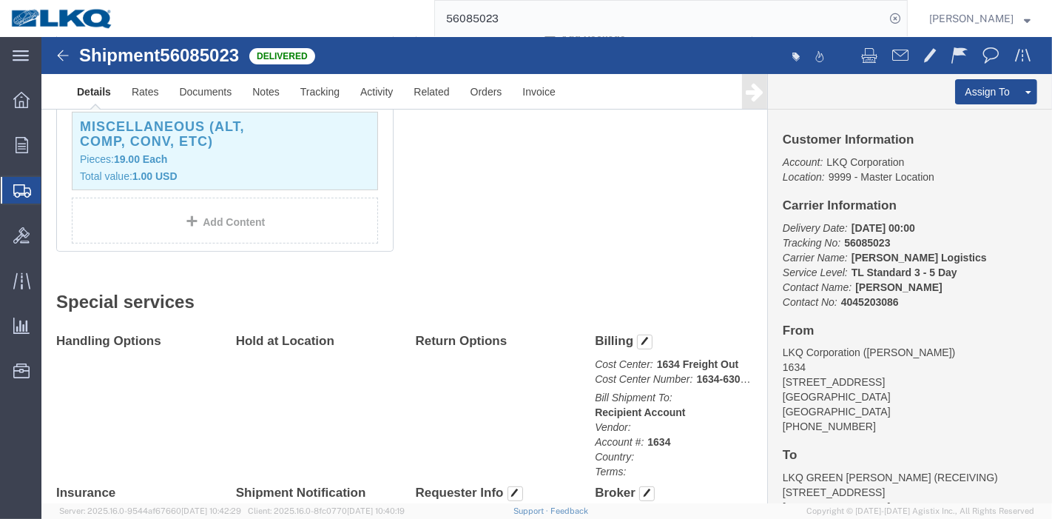
scroll to position [575, 0]
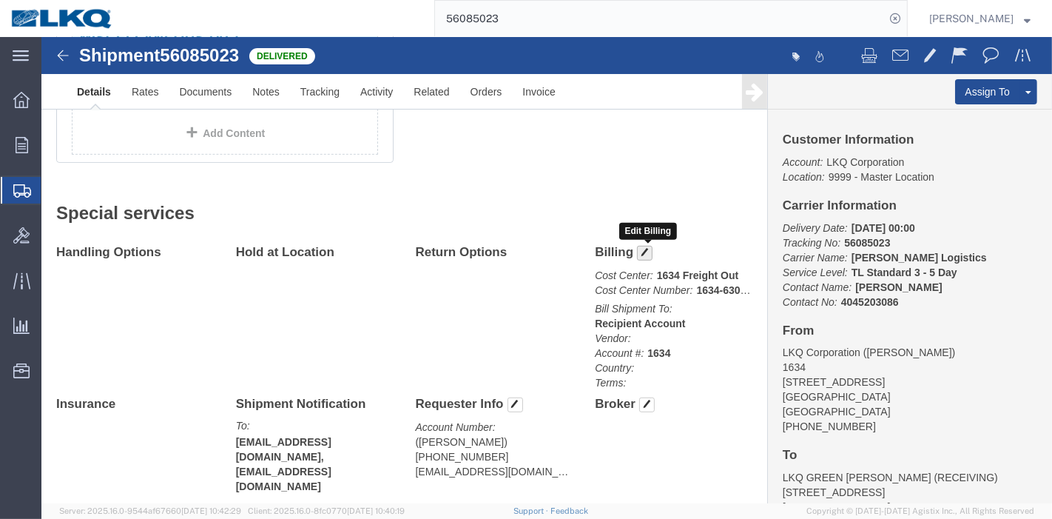
click button "button"
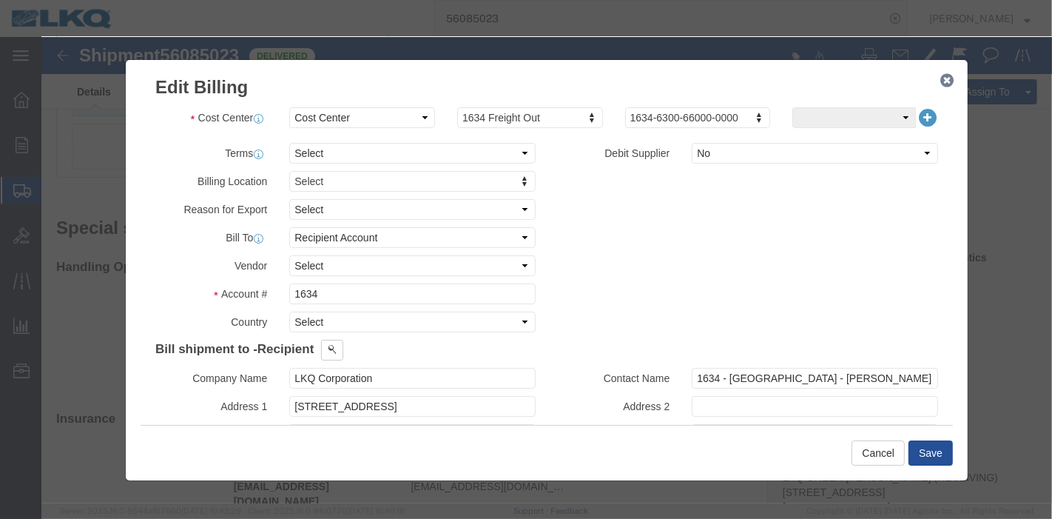
click icon "button"
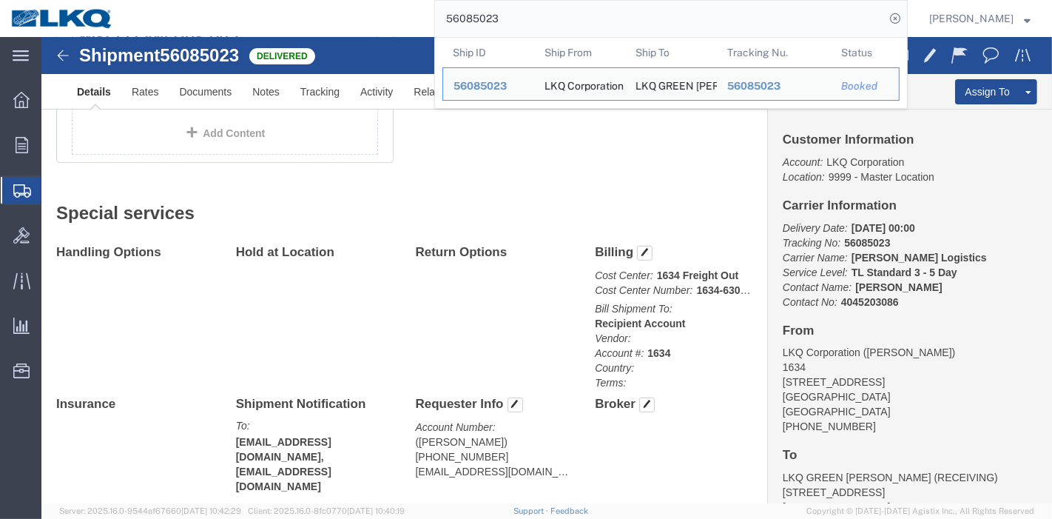
drag, startPoint x: 737, startPoint y: 16, endPoint x: 313, endPoint y: 17, distance: 424.1
click at [313, 17] on div "56085023 Ship ID Ship From Ship To Tracking Nu. Status Ship ID 56085023 Ship Fr…" at bounding box center [516, 18] width 784 height 37
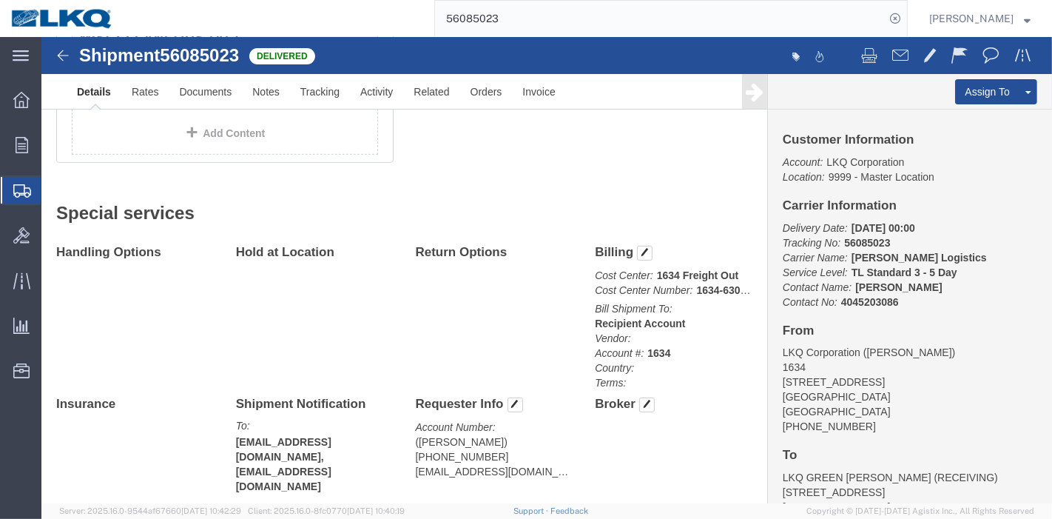
paste input "5970998"
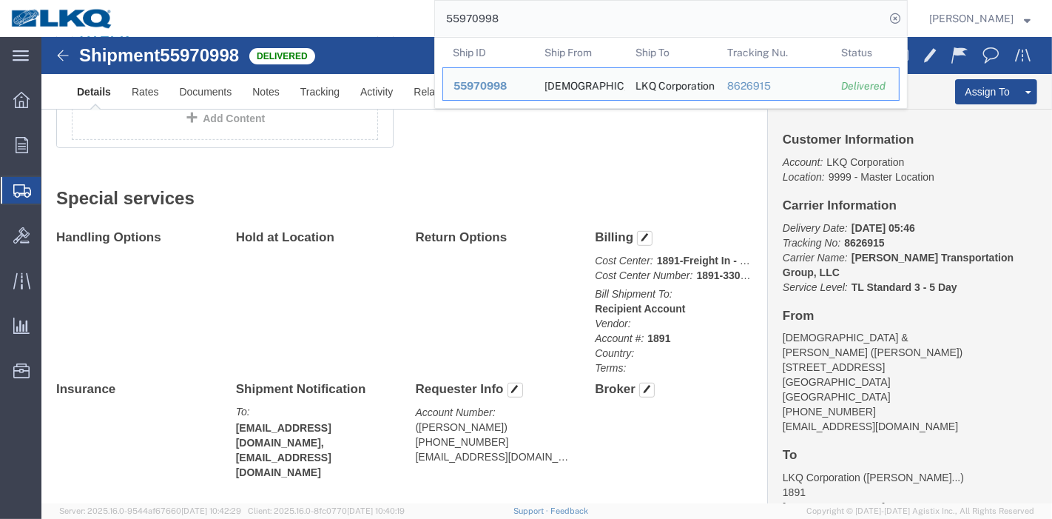
drag, startPoint x: 524, startPoint y: 14, endPoint x: 375, endPoint y: 13, distance: 148.8
click at [375, 13] on div "55970998 Ship ID Ship From Ship To Tracking Nu. Status Ship ID 55970998 Ship Fr…" at bounding box center [516, 18] width 784 height 37
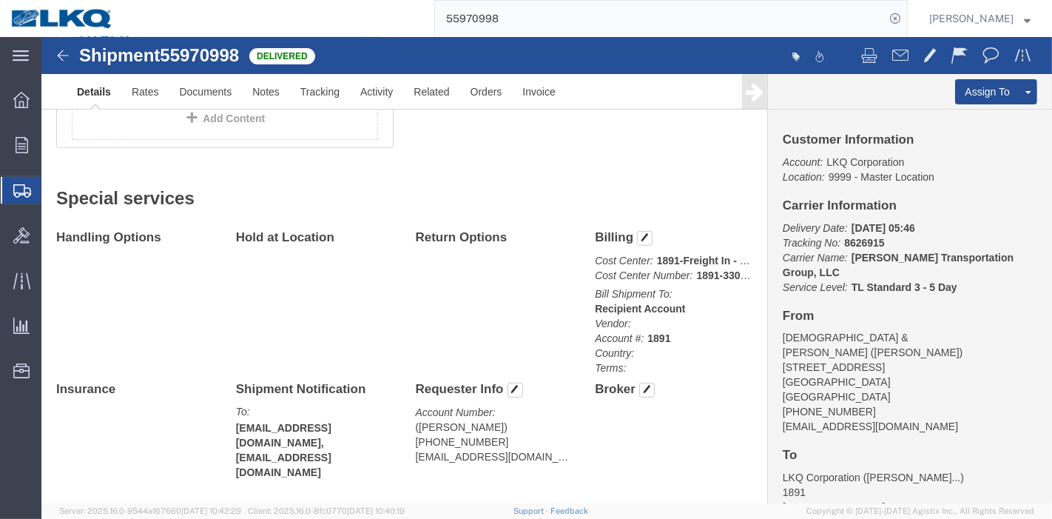
paste input "6167703"
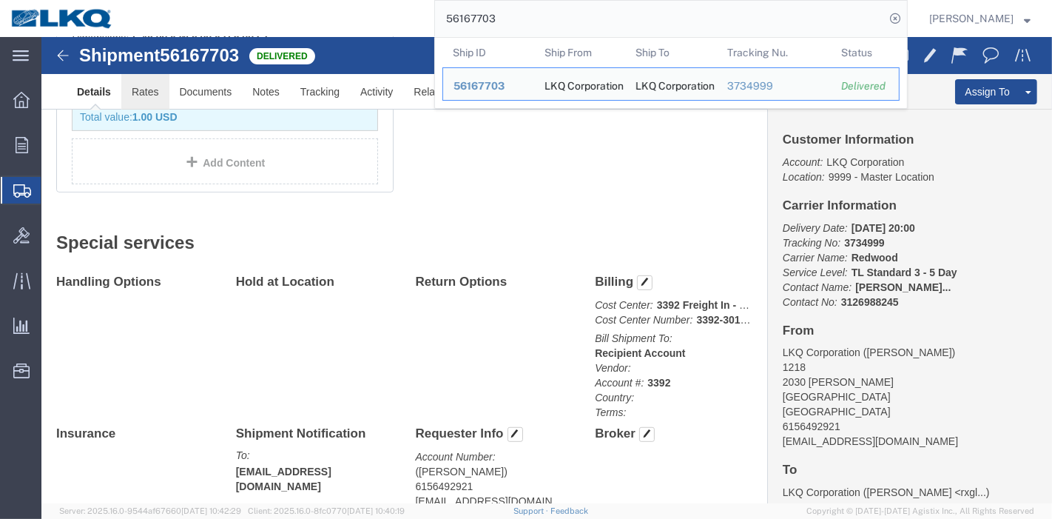
click link "Rates"
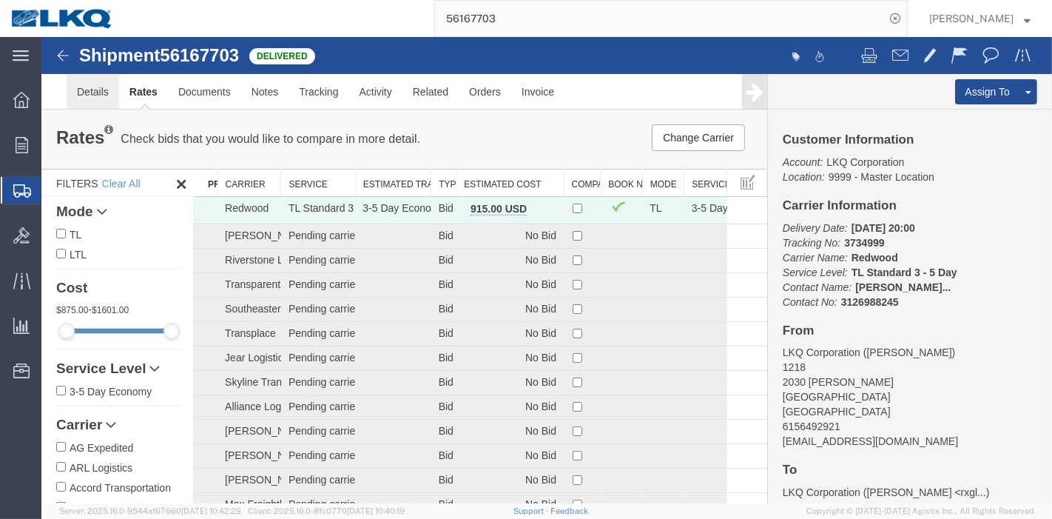
click at [81, 94] on link "Details" at bounding box center [92, 92] width 53 height 36
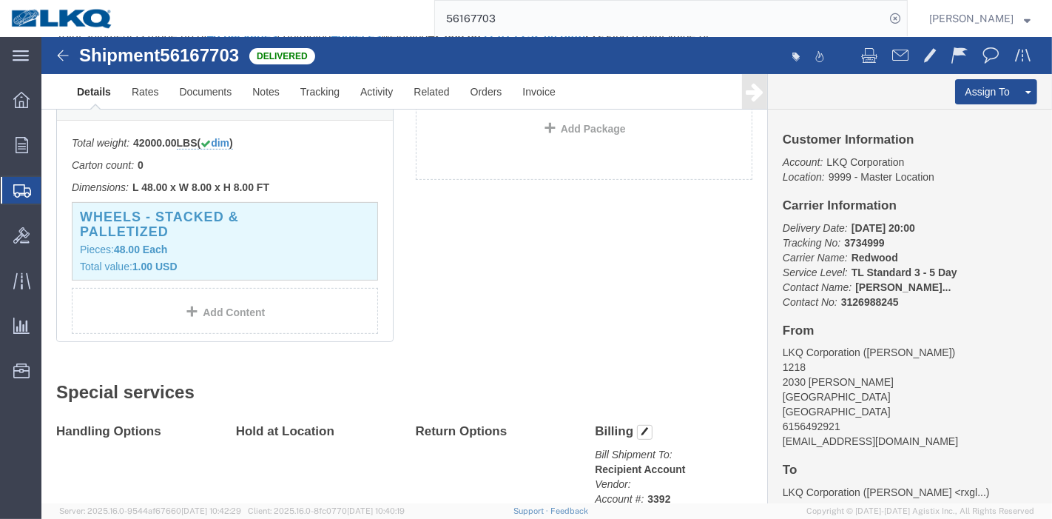
scroll to position [575, 0]
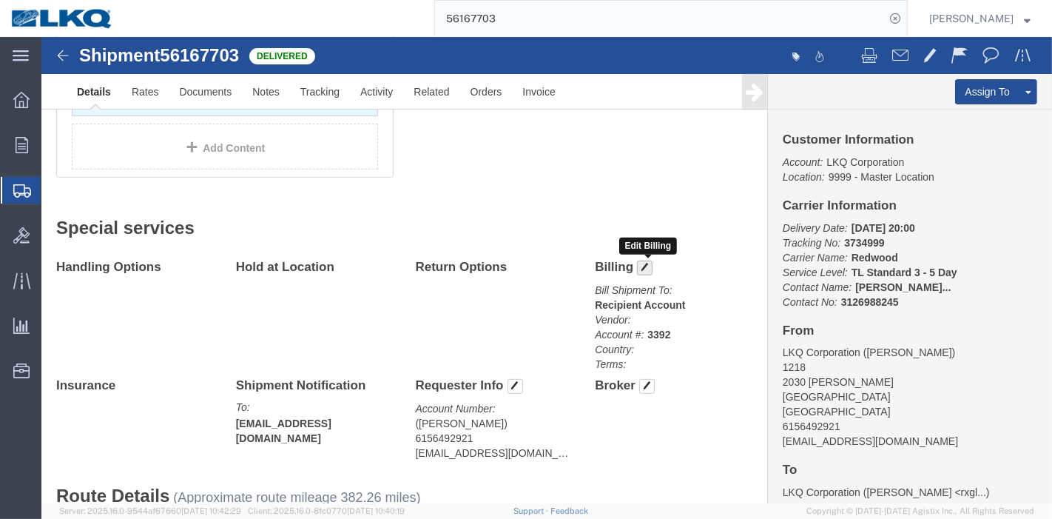
click span "button"
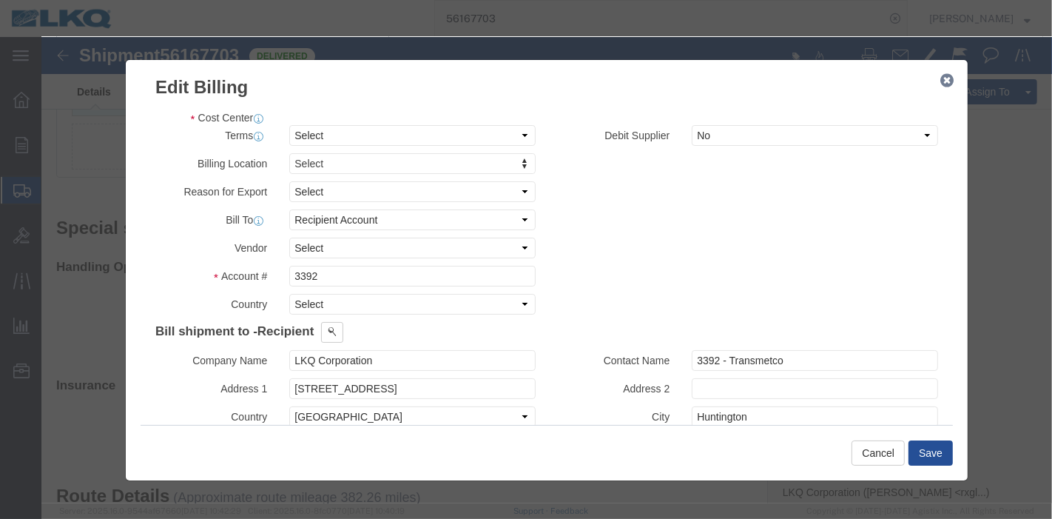
click button "button"
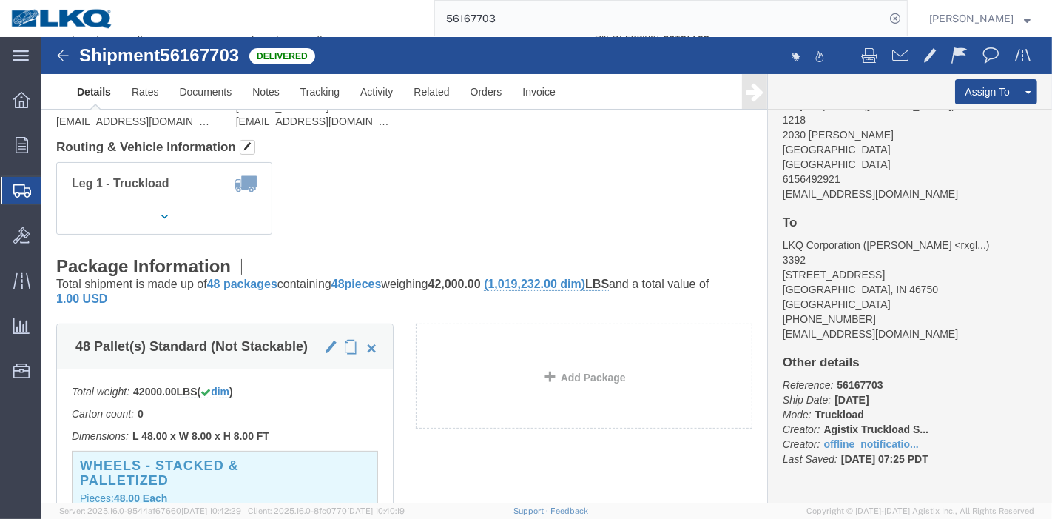
scroll to position [0, 0]
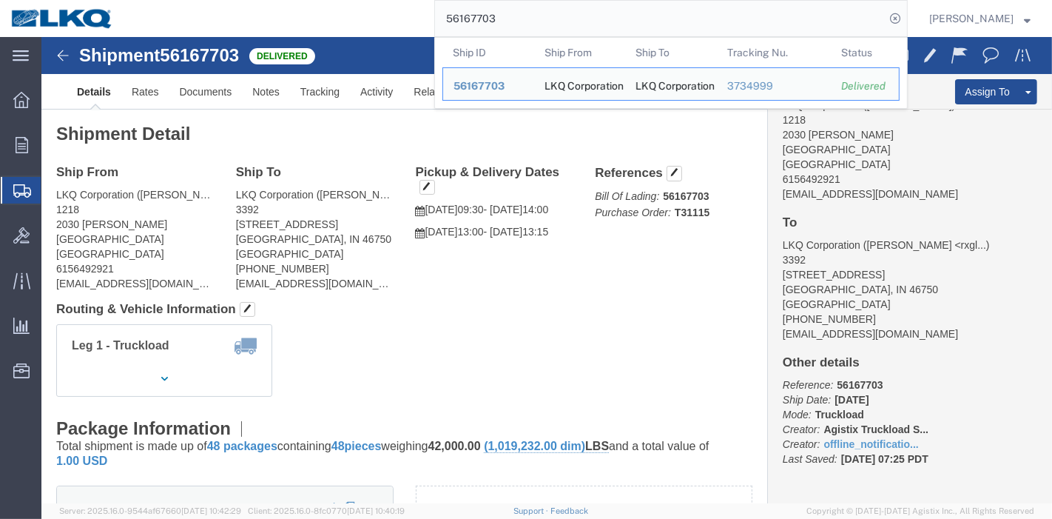
drag, startPoint x: 528, startPoint y: 24, endPoint x: 415, endPoint y: 21, distance: 113.3
click at [415, 21] on div "56167703 Ship ID Ship From Ship To Tracking Nu. Status Ship ID 56167703 Ship Fr…" at bounding box center [516, 18] width 784 height 37
click at [542, 18] on input "56167703" at bounding box center [660, 19] width 450 height 36
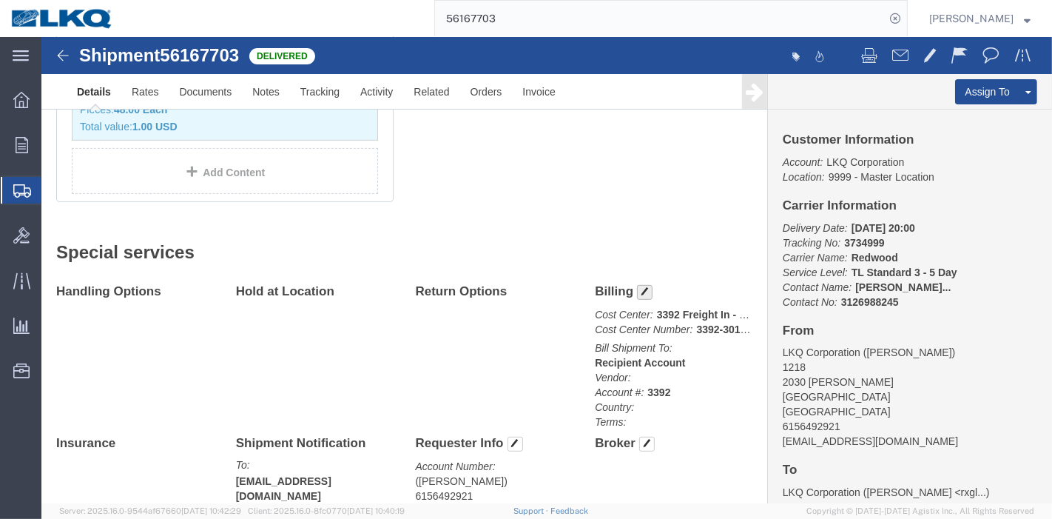
scroll to position [580, 0]
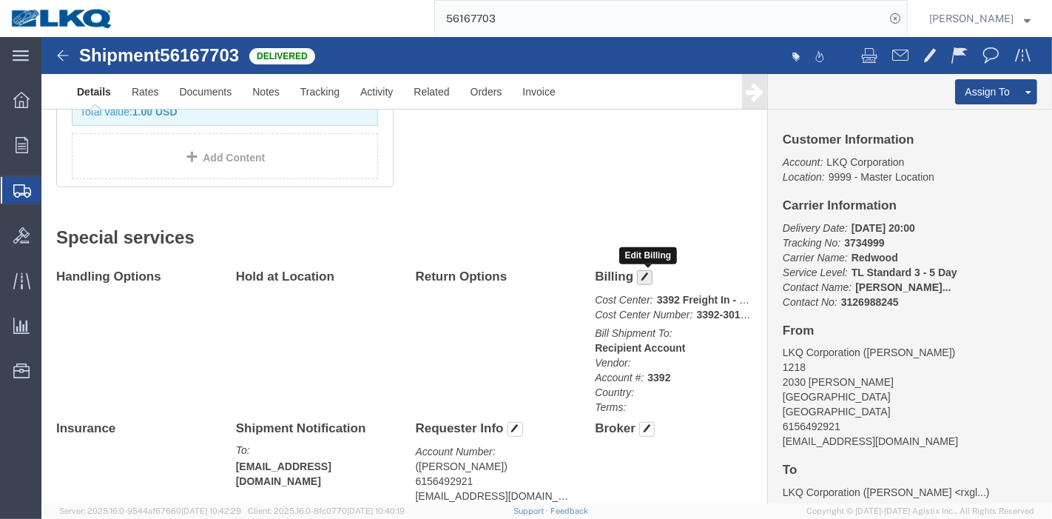
click span "button"
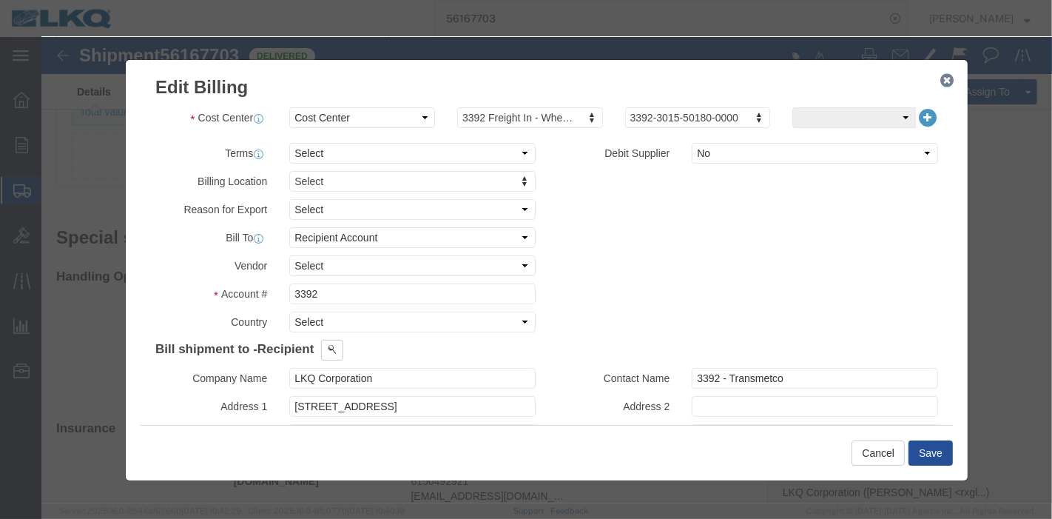
click icon "button"
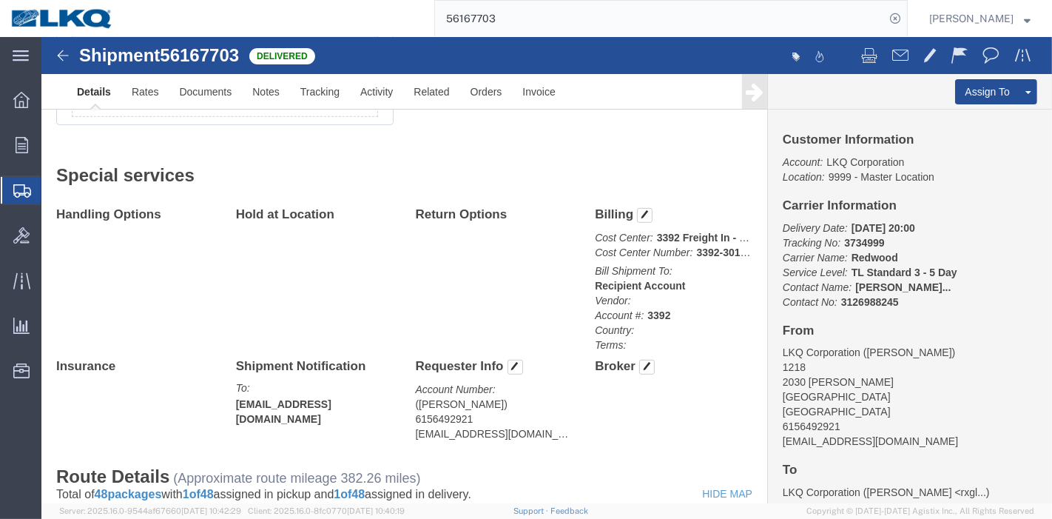
scroll to position [657, 0]
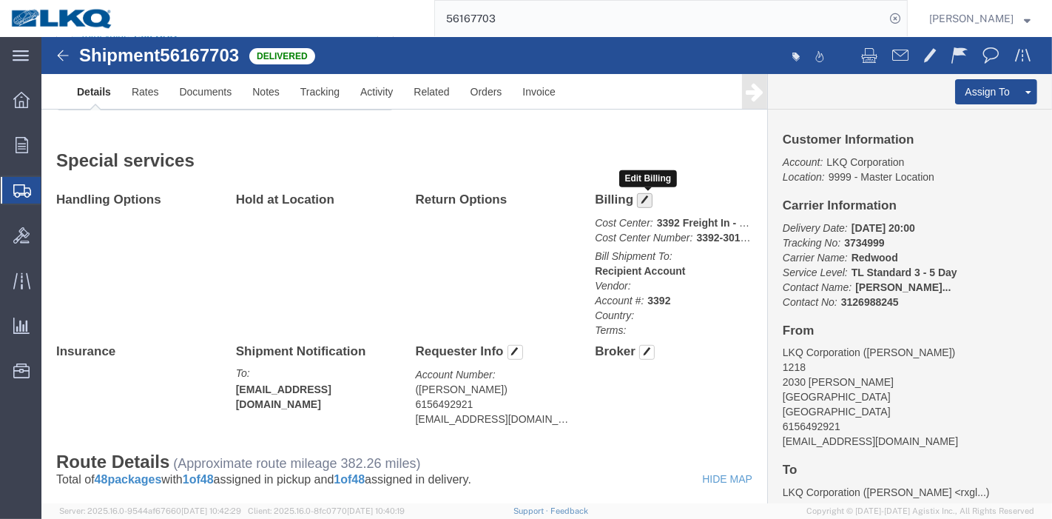
click span "button"
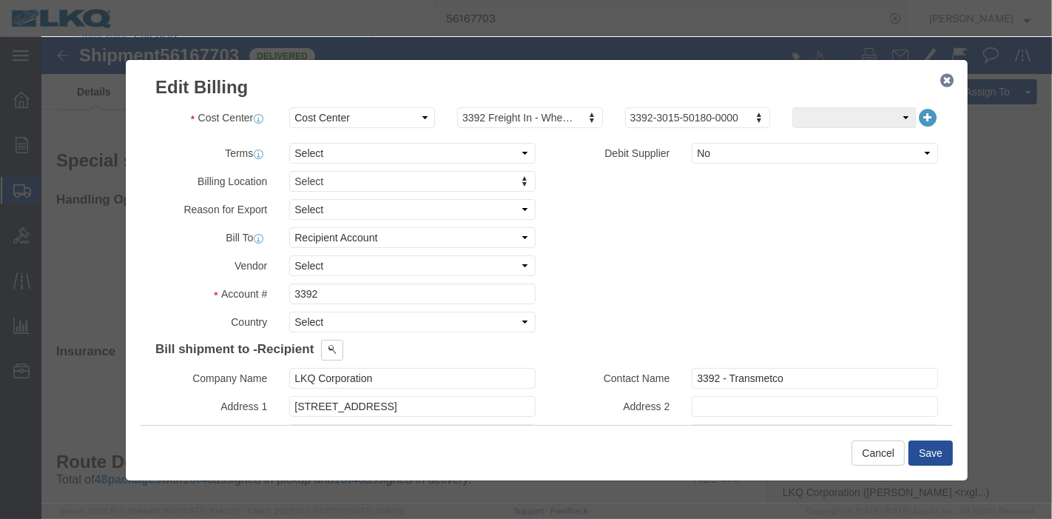
click icon "button"
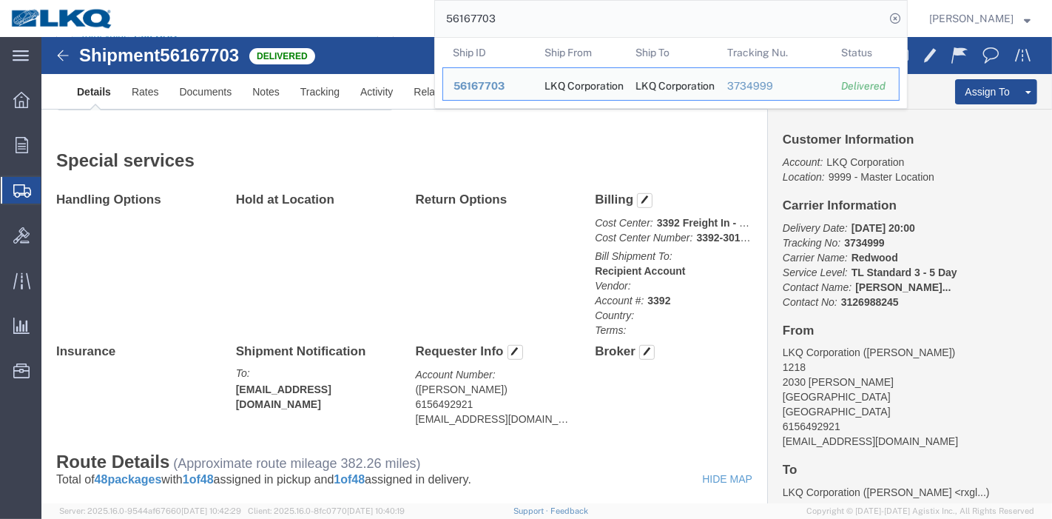
drag, startPoint x: 563, startPoint y: 19, endPoint x: 211, endPoint y: 18, distance: 352.3
click at [211, 18] on div "56167703 Ship ID Ship From Ship To Tracking Nu. Status Ship ID 56167703 Ship Fr…" at bounding box center [516, 18] width 784 height 37
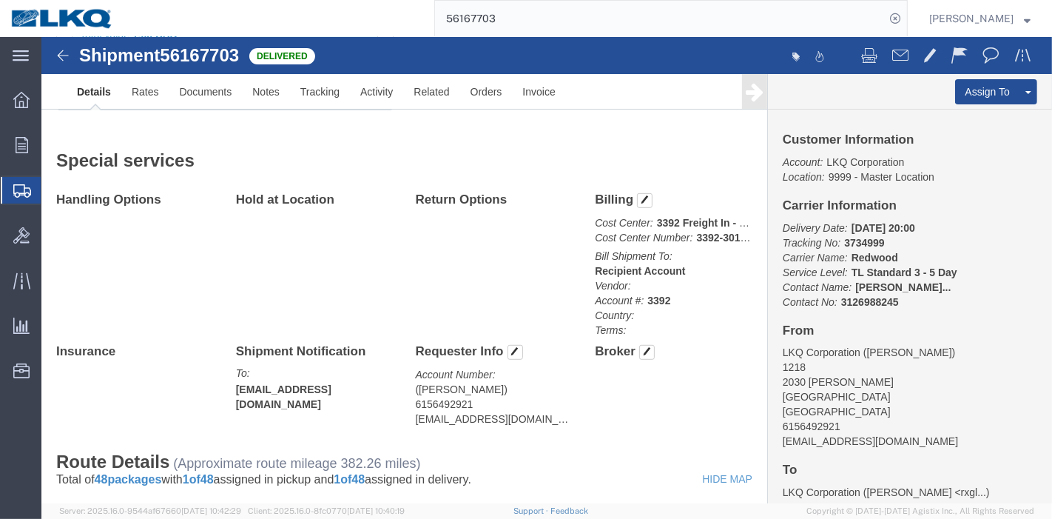
paste input "342659"
type input "56342659"
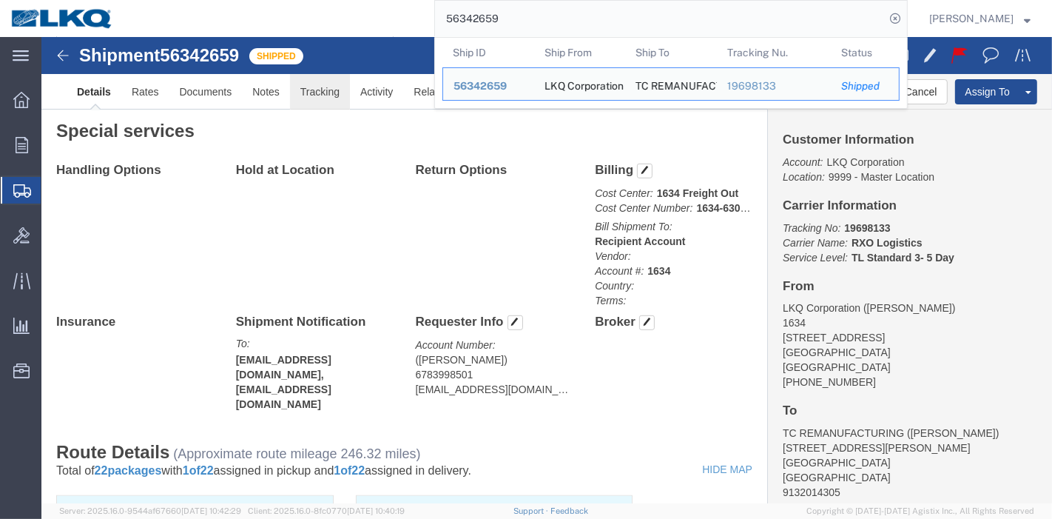
click link "Tracking"
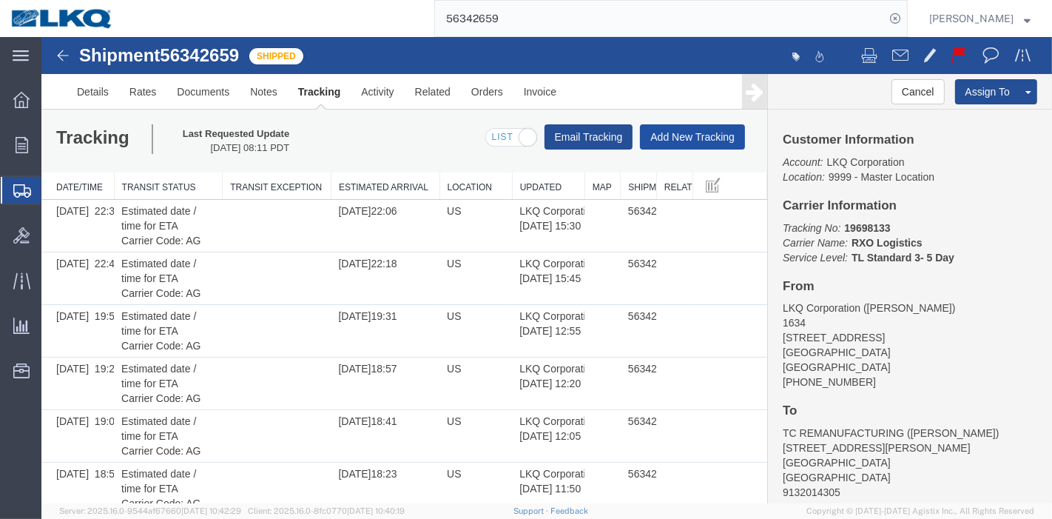
click at [661, 134] on button "Add New Tracking" at bounding box center [691, 136] width 105 height 25
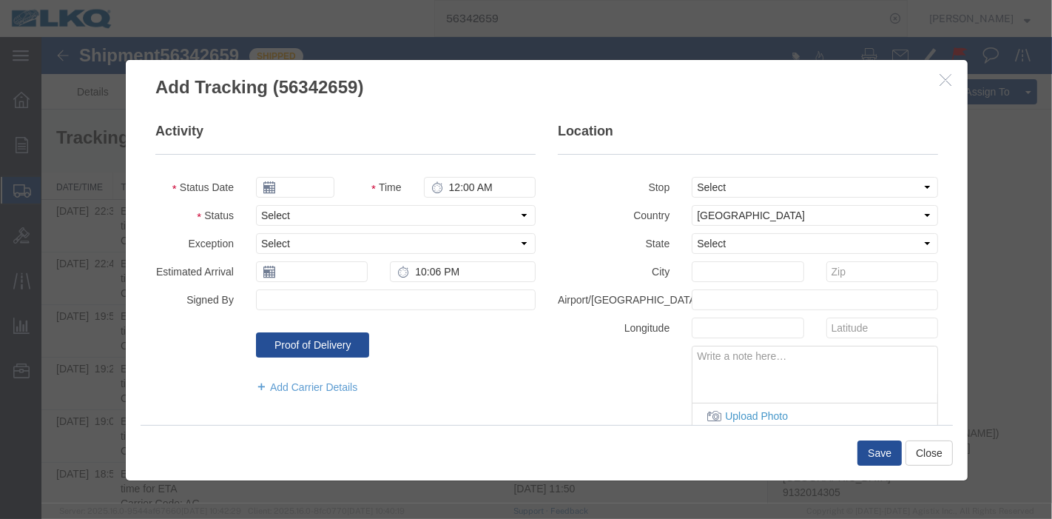
type input "08/13/2025"
type input "1:00 AM"
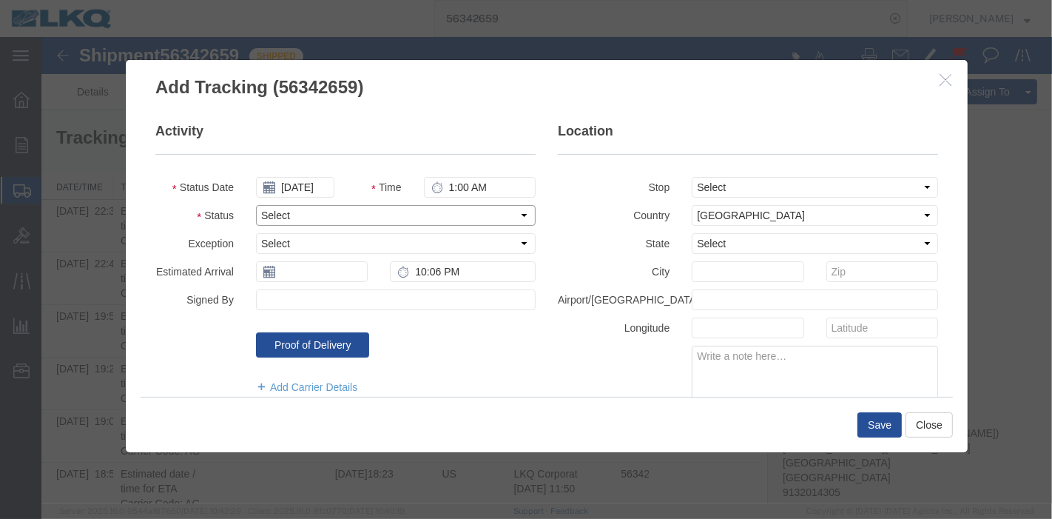
click at [314, 219] on select "Select Arrival Notice Available Arrival Notice Imported Arrive at Delivery Loca…" at bounding box center [395, 215] width 280 height 21
select select "DELIVRED"
click at [255, 205] on select "Select Arrival Notice Available Arrival Notice Imported Arrive at Delivery Loca…" at bounding box center [395, 215] width 280 height 21
click at [874, 428] on button "Save" at bounding box center [879, 424] width 44 height 25
click at [939, 79] on icon "button" at bounding box center [945, 79] width 12 height 13
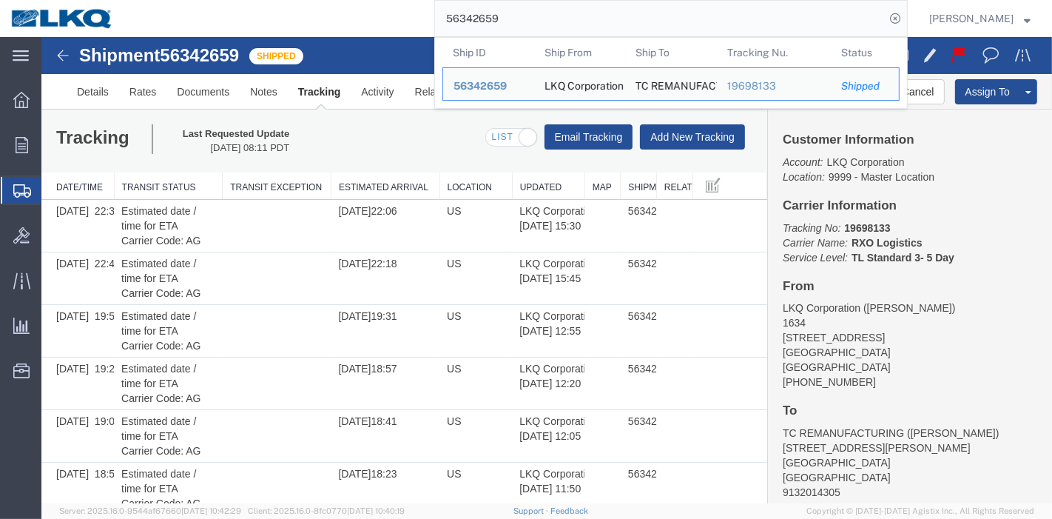
drag, startPoint x: 731, startPoint y: 16, endPoint x: 385, endPoint y: 16, distance: 346.4
click at [385, 16] on div "56342659 Ship ID Ship From Ship To Tracking Nu. Status Ship ID 56342659 Ship Fr…" at bounding box center [516, 18] width 784 height 37
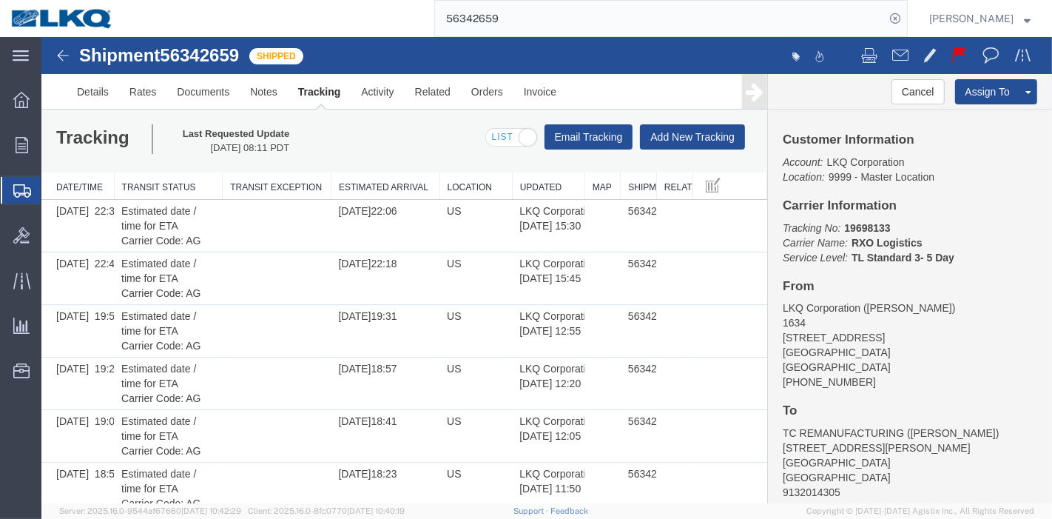
paste input "108660"
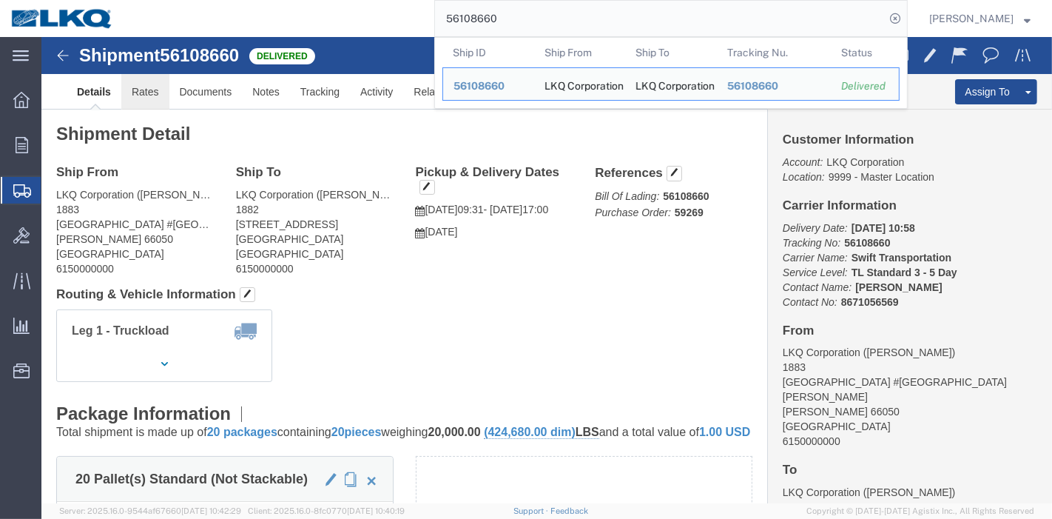
click link "Rates"
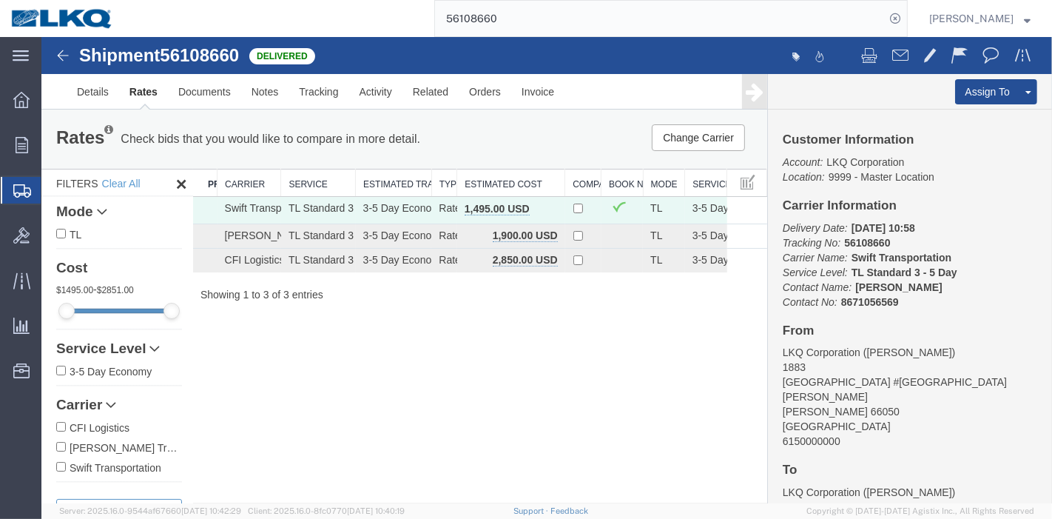
drag, startPoint x: 527, startPoint y: 16, endPoint x: 334, endPoint y: 16, distance: 193.2
click at [334, 16] on div "56108660" at bounding box center [516, 18] width 784 height 37
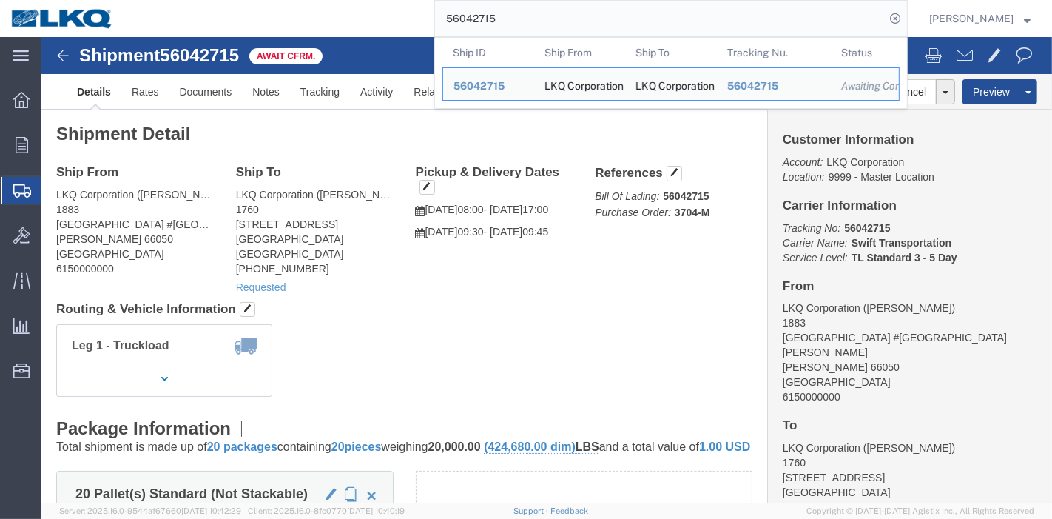
drag, startPoint x: 400, startPoint y: 19, endPoint x: 304, endPoint y: 19, distance: 95.5
click at [304, 19] on div "56042715 Ship ID Ship From Ship To Tracking Nu. Status Ship ID 56042715 Ship Fr…" at bounding box center [516, 18] width 784 height 37
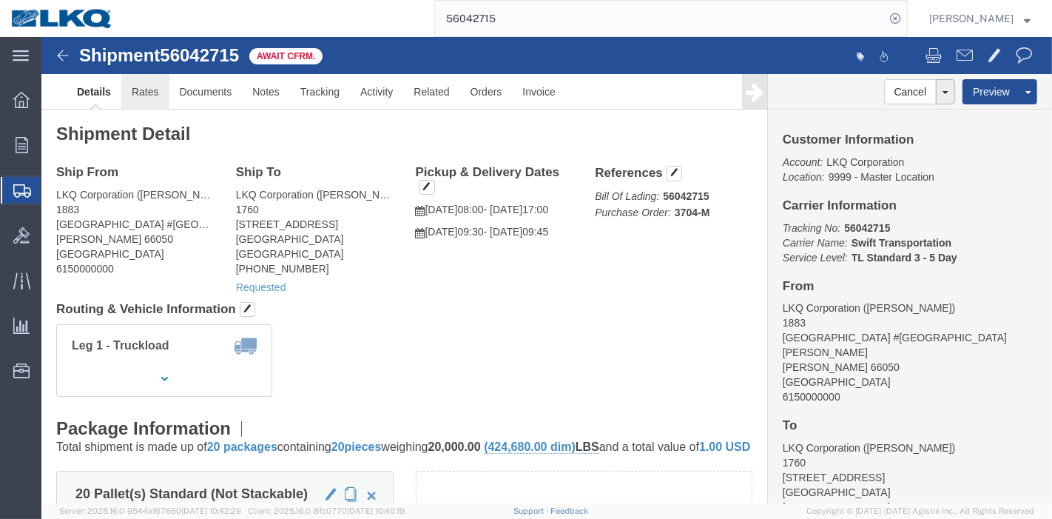
click link "Rates"
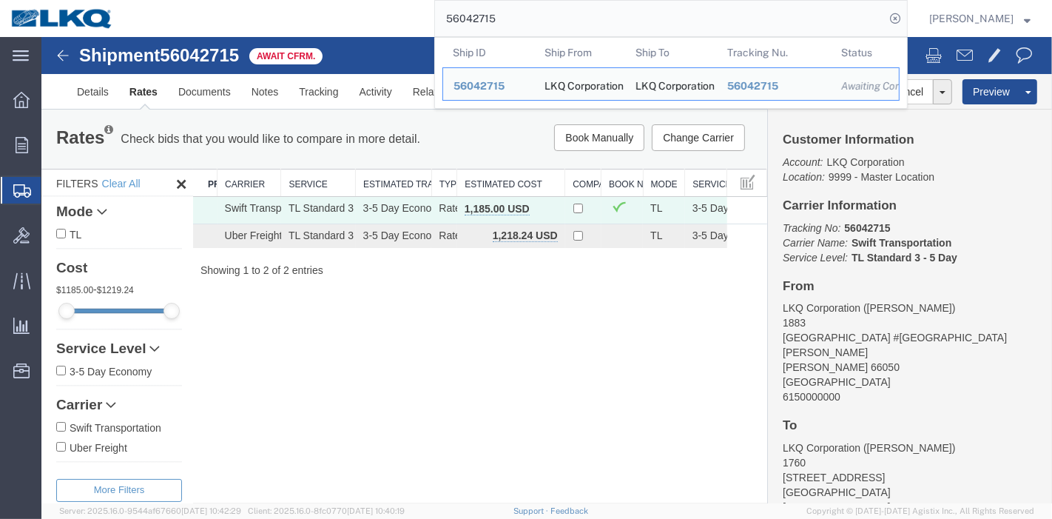
drag, startPoint x: 511, startPoint y: 16, endPoint x: 403, endPoint y: 15, distance: 108.1
click at [403, 15] on div "56042715 Ship ID Ship From Ship To Tracking Nu. Status Ship ID 56042715 Ship Fr…" at bounding box center [516, 18] width 784 height 37
drag, startPoint x: 463, startPoint y: 209, endPoint x: 503, endPoint y: 212, distance: 39.4
click at [503, 212] on td "1,185.00 USD" at bounding box center [511, 210] width 108 height 27
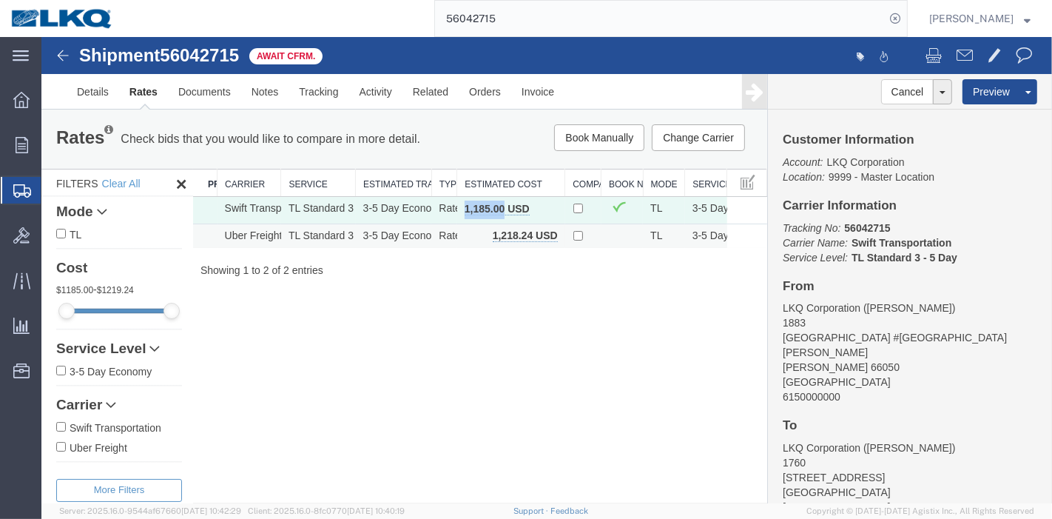
copy b "1,185.00"
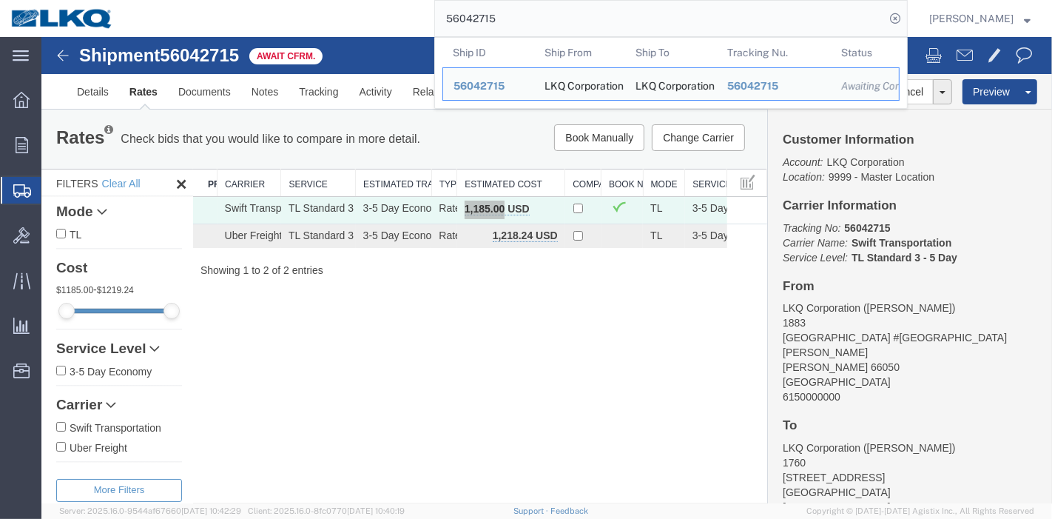
paste input "366202"
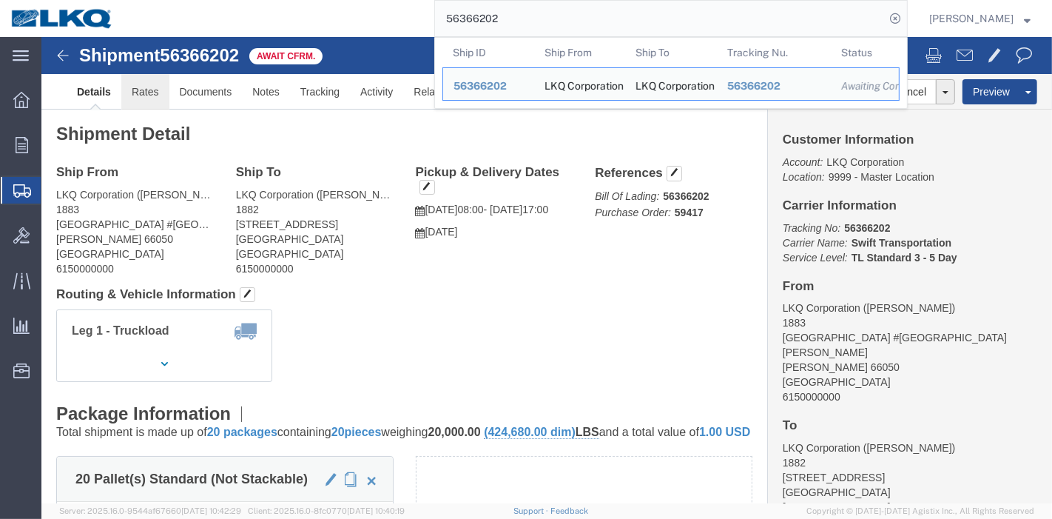
click link "Rates"
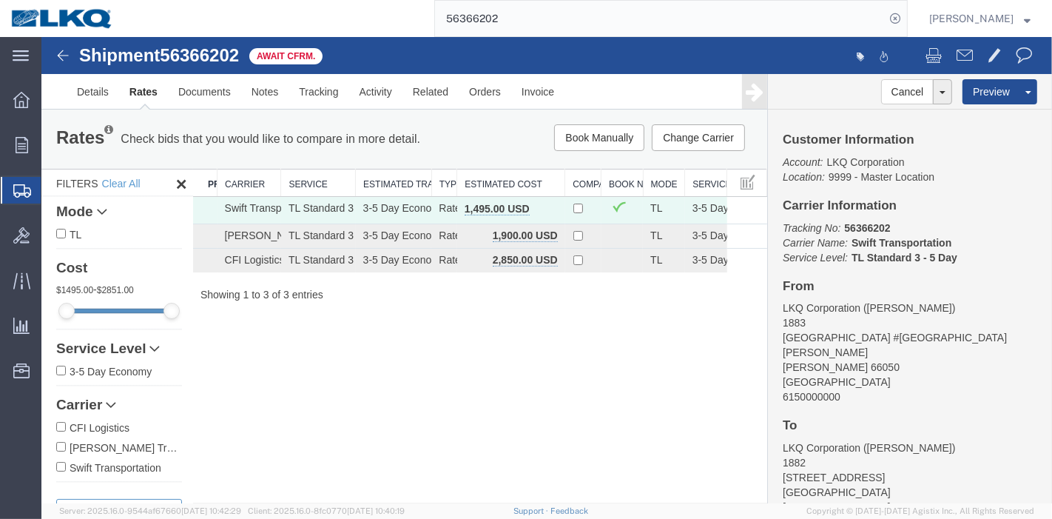
click at [508, 346] on div "Shipment 56366202 3 of 3 Await Cfrm. Details Rates Documents Notes Tracking Act…" at bounding box center [546, 270] width 1011 height 466
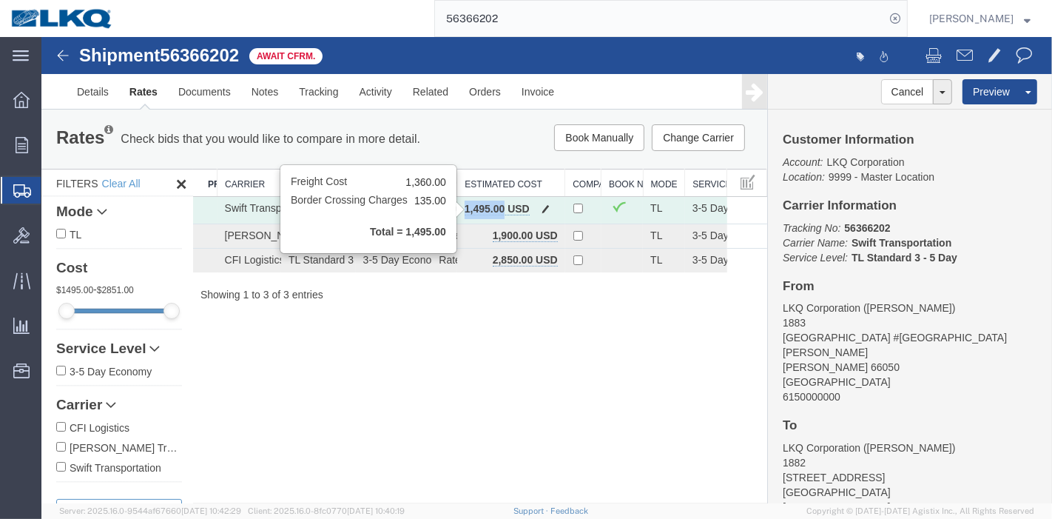
drag, startPoint x: 466, startPoint y: 208, endPoint x: 503, endPoint y: 212, distance: 37.2
click at [503, 212] on b "1,495.00 USD" at bounding box center [496, 209] width 65 height 12
drag, startPoint x: 461, startPoint y: 209, endPoint x: 493, endPoint y: 213, distance: 32.1
click at [493, 213] on td "1,495.00 USD" at bounding box center [511, 210] width 108 height 27
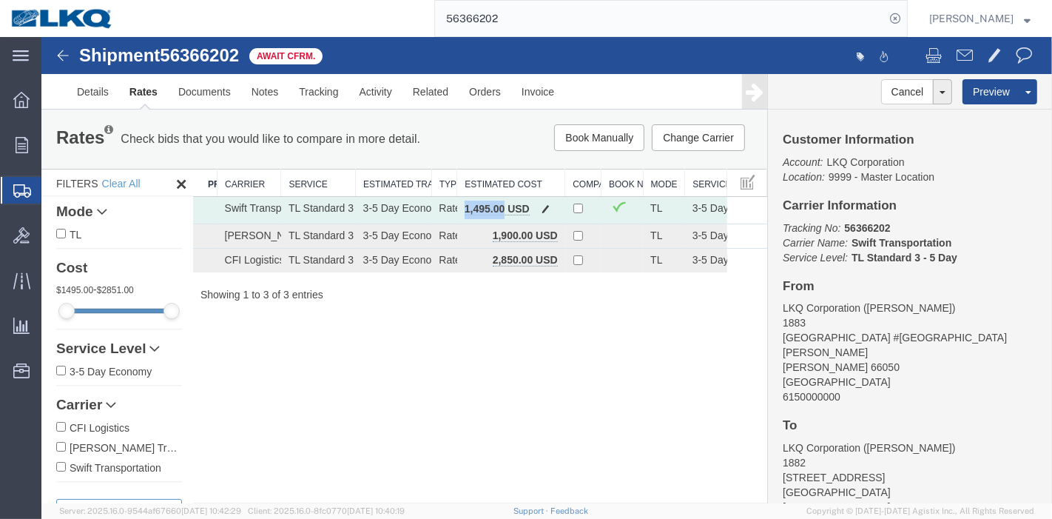
drag, startPoint x: 463, startPoint y: 210, endPoint x: 502, endPoint y: 212, distance: 39.3
click at [502, 212] on td "1,495.00 USD" at bounding box center [511, 210] width 108 height 27
copy b "1,495.00"
drag, startPoint x: 540, startPoint y: 20, endPoint x: 375, endPoint y: 33, distance: 164.8
click at [375, 33] on div "56366202" at bounding box center [516, 18] width 784 height 37
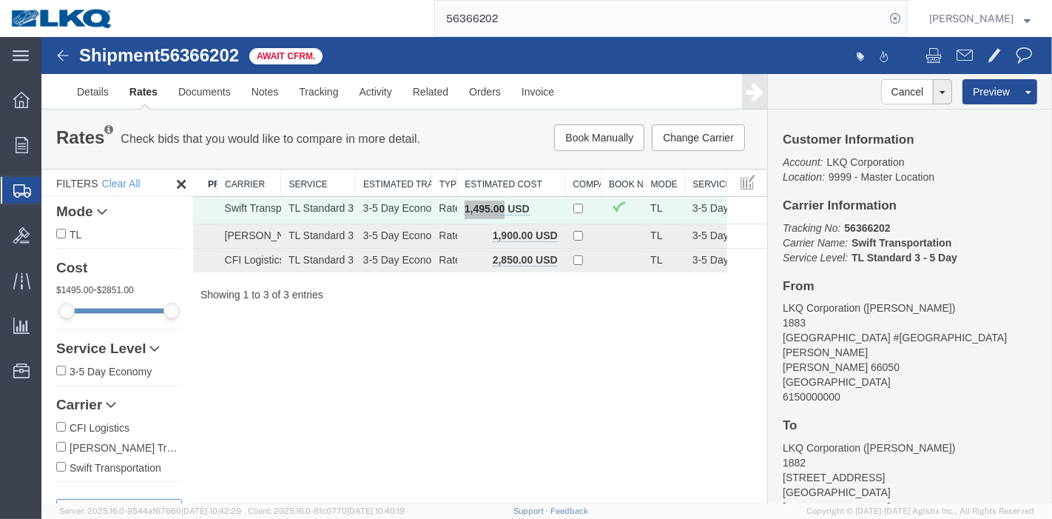
paste input "055677"
type input "56055677"
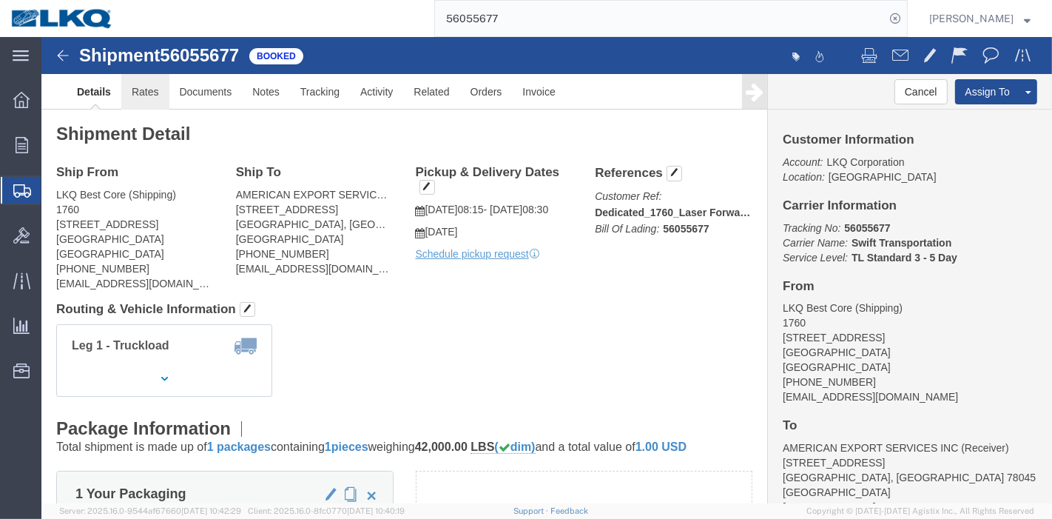
click link "Rates"
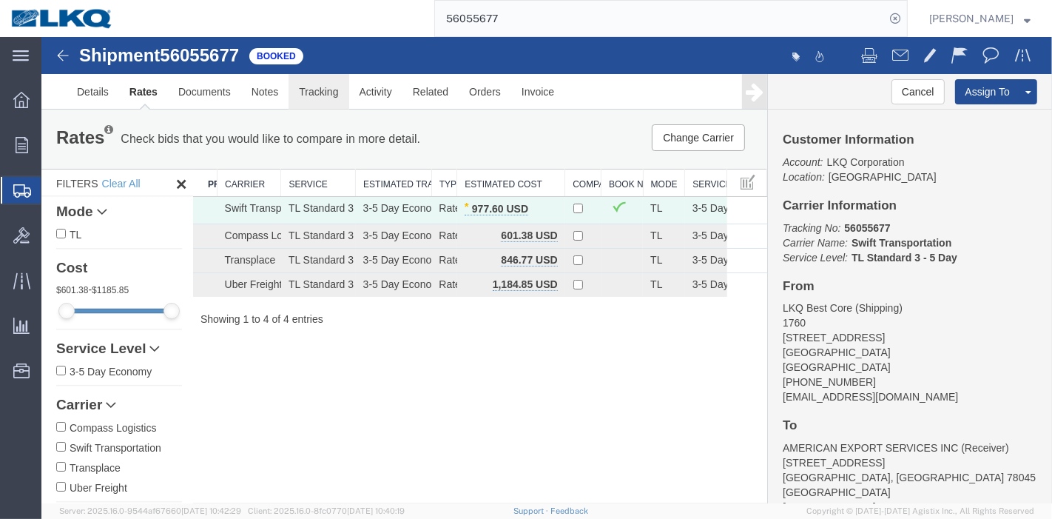
click at [330, 87] on link "Tracking" at bounding box center [318, 92] width 60 height 36
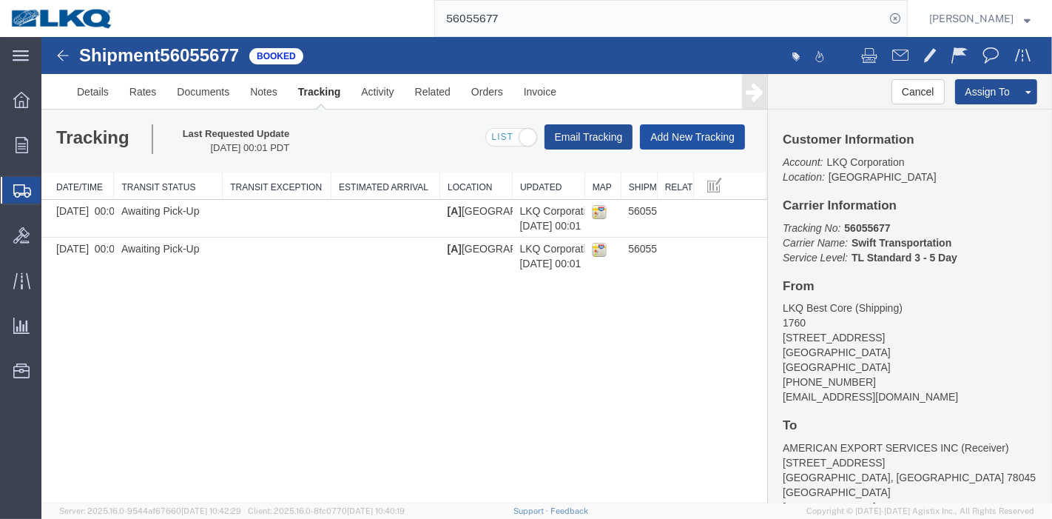
click at [659, 134] on button "Add New Tracking" at bounding box center [691, 136] width 105 height 25
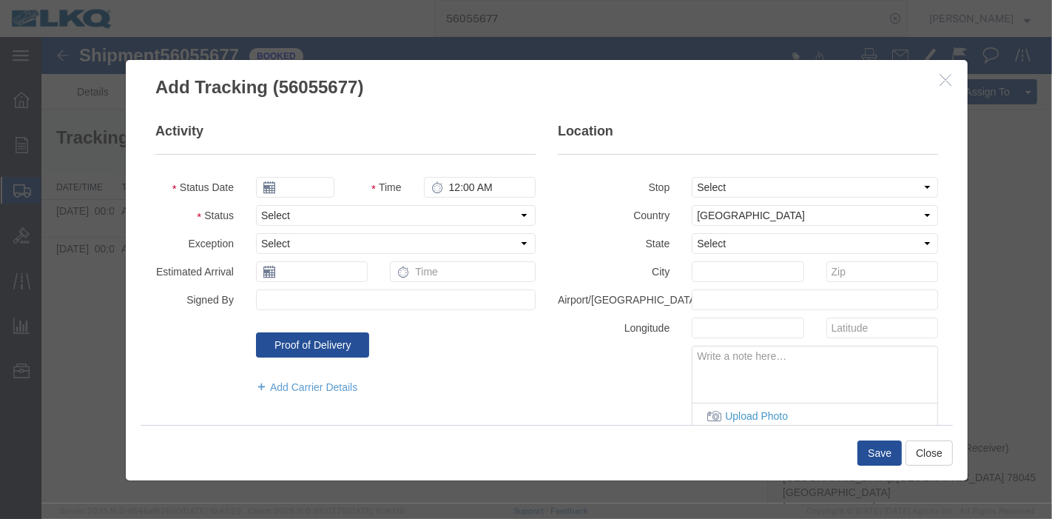
type input "08/13/2025"
type input "1:00 AM"
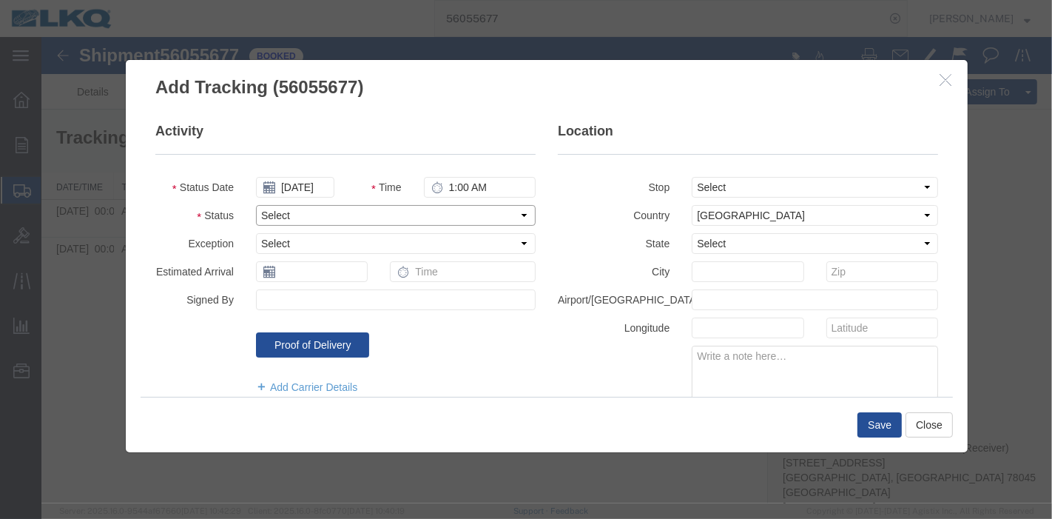
click at [295, 213] on select "Select Arrival Notice Available Arrival Notice Imported Arrive at Delivery Loca…" at bounding box center [395, 215] width 280 height 21
select select "DELIVRED"
click at [255, 205] on select "Select Arrival Notice Available Arrival Notice Imported Arrive at Delivery Loca…" at bounding box center [395, 215] width 280 height 21
click at [884, 409] on div "Save Close" at bounding box center [546, 425] width 813 height 56
click at [883, 415] on button "Save" at bounding box center [879, 424] width 44 height 25
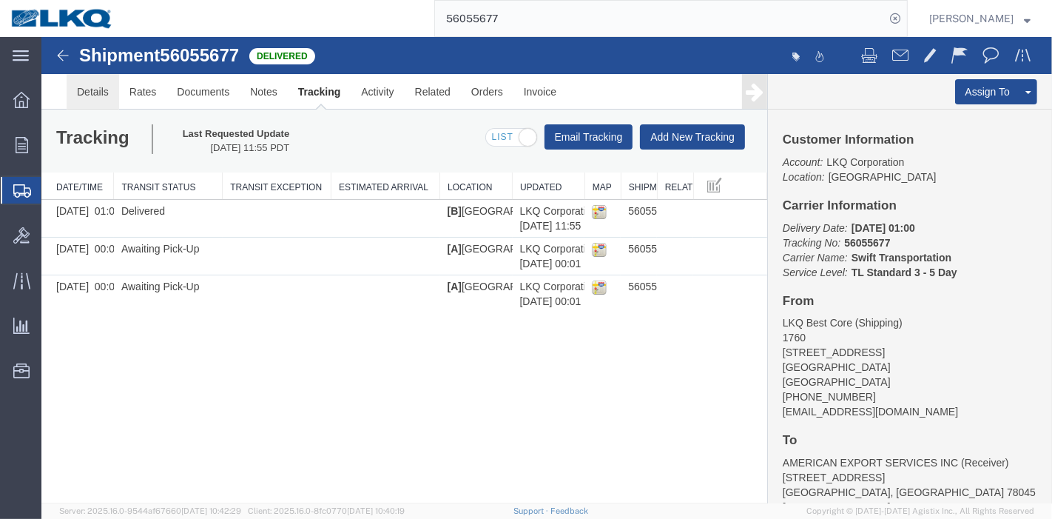
click at [67, 92] on link "Details" at bounding box center [92, 92] width 53 height 36
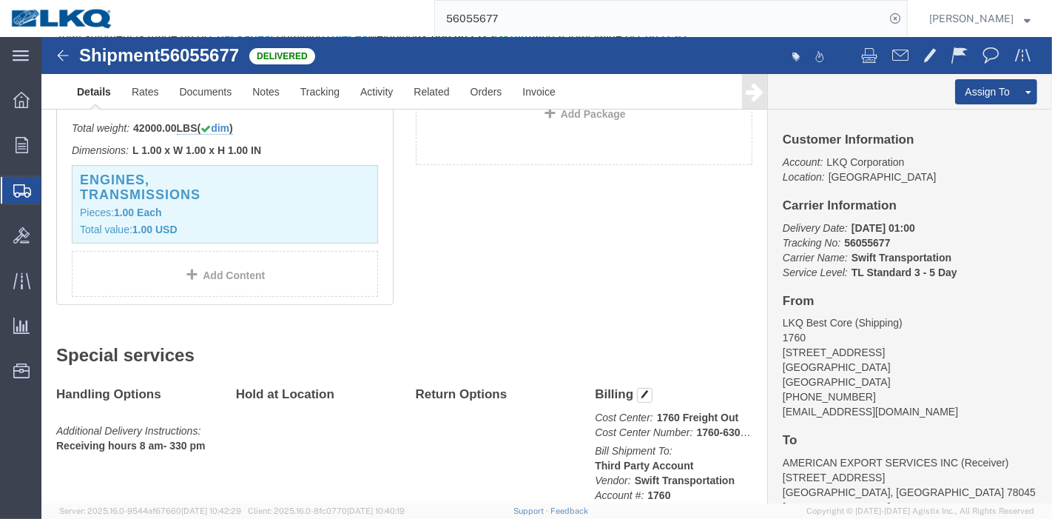
scroll to position [426, 0]
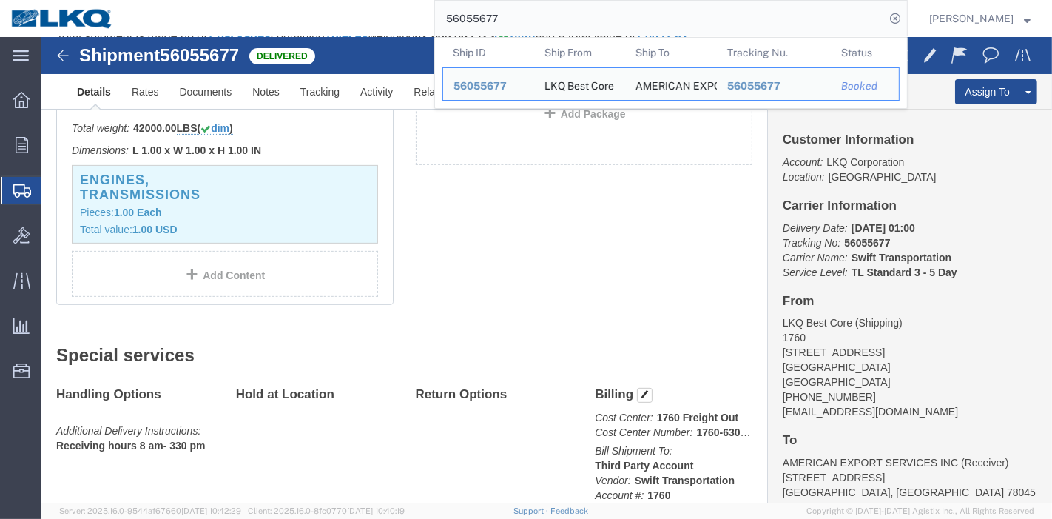
drag, startPoint x: 551, startPoint y: 11, endPoint x: 418, endPoint y: 11, distance: 133.2
click at [418, 11] on div "56055677 Ship ID Ship From Ship To Tracking Nu. Status Ship ID 56055677 Ship Fr…" at bounding box center [516, 18] width 784 height 37
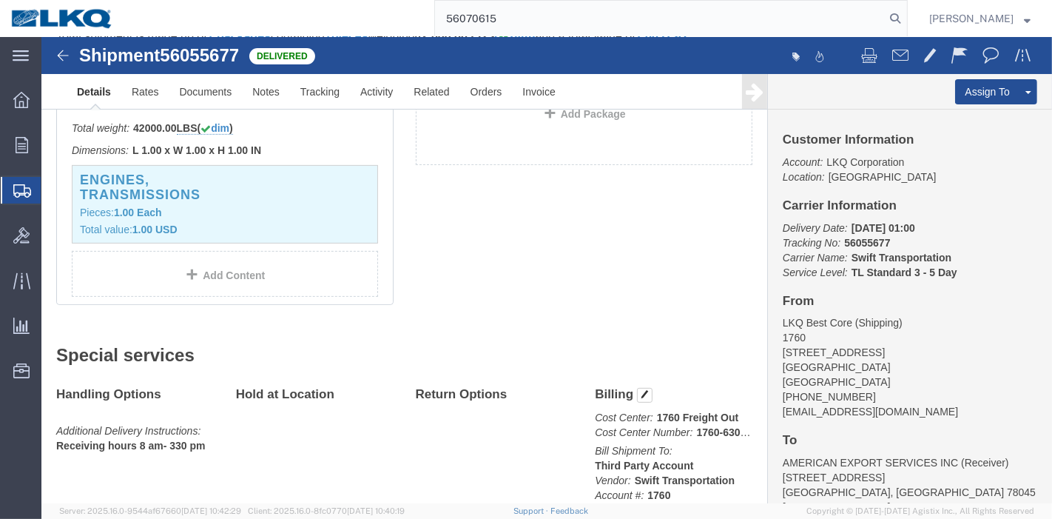
type input "56070615"
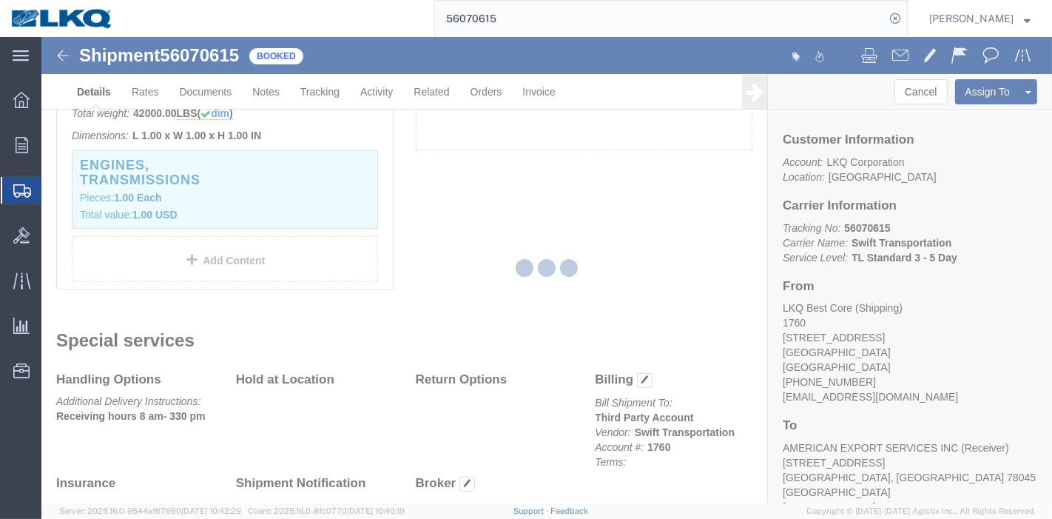
click at [150, 92] on div at bounding box center [546, 270] width 1011 height 466
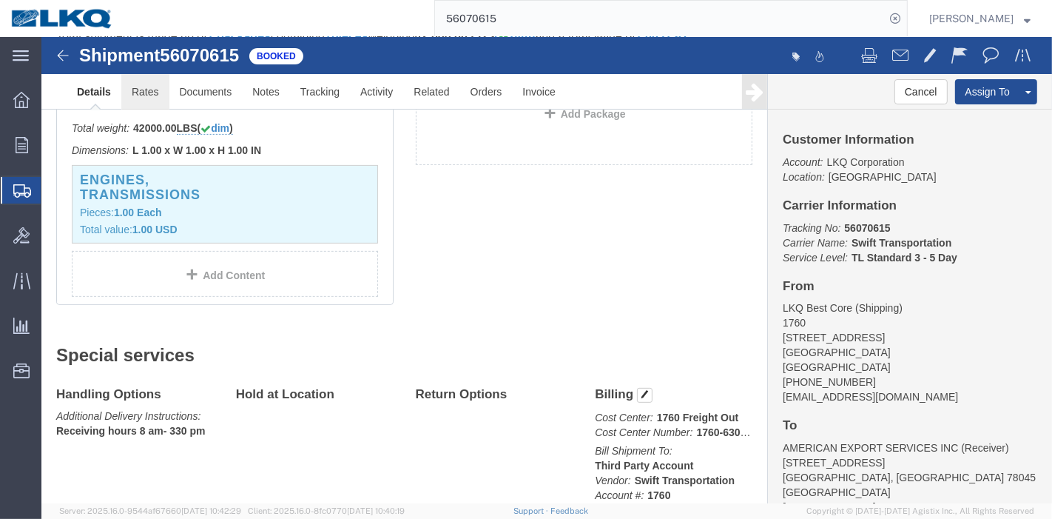
click link "Rates"
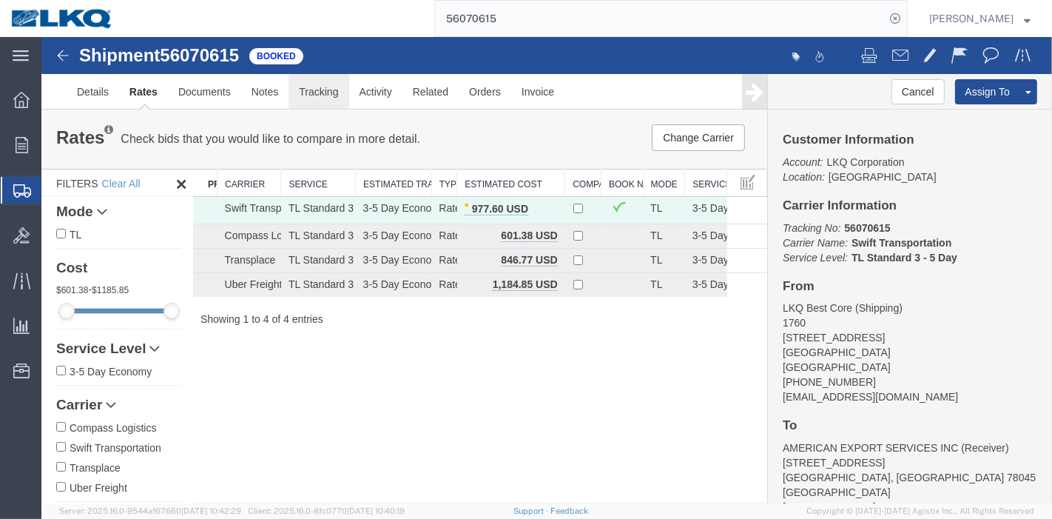
click at [305, 86] on link "Tracking" at bounding box center [318, 92] width 60 height 36
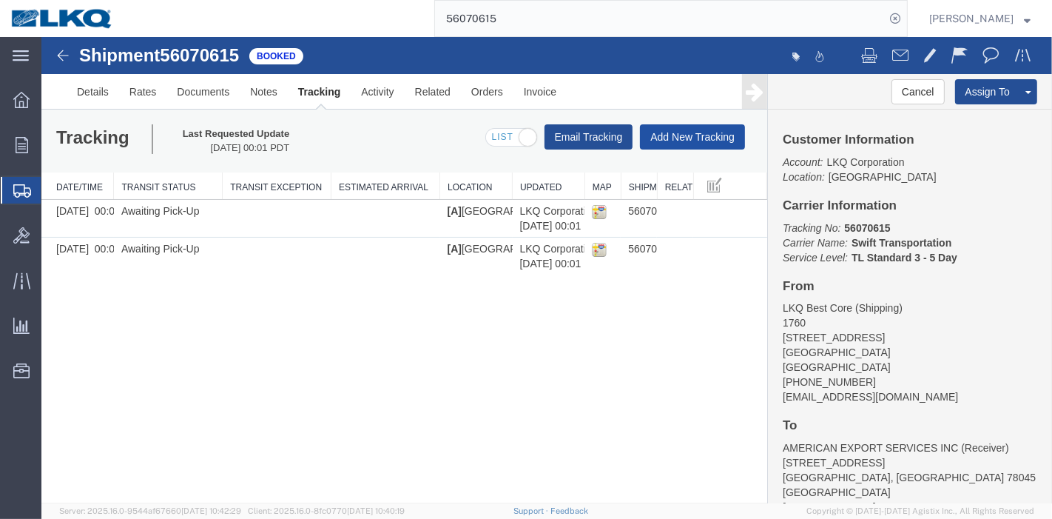
click at [655, 134] on button "Add New Tracking" at bounding box center [691, 136] width 105 height 25
click at [716, 139] on div at bounding box center [546, 270] width 1011 height 466
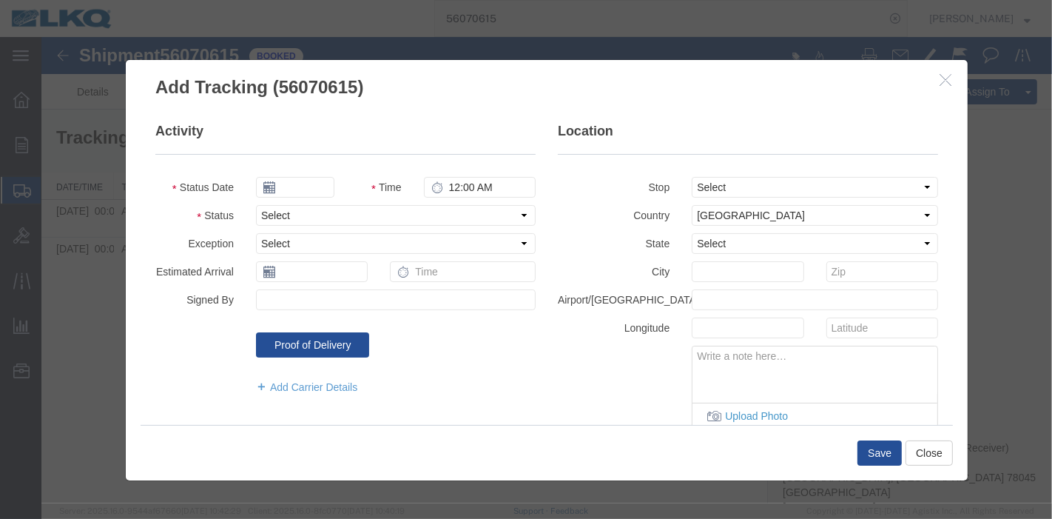
type input "08/13/2025"
type input "1:00 AM"
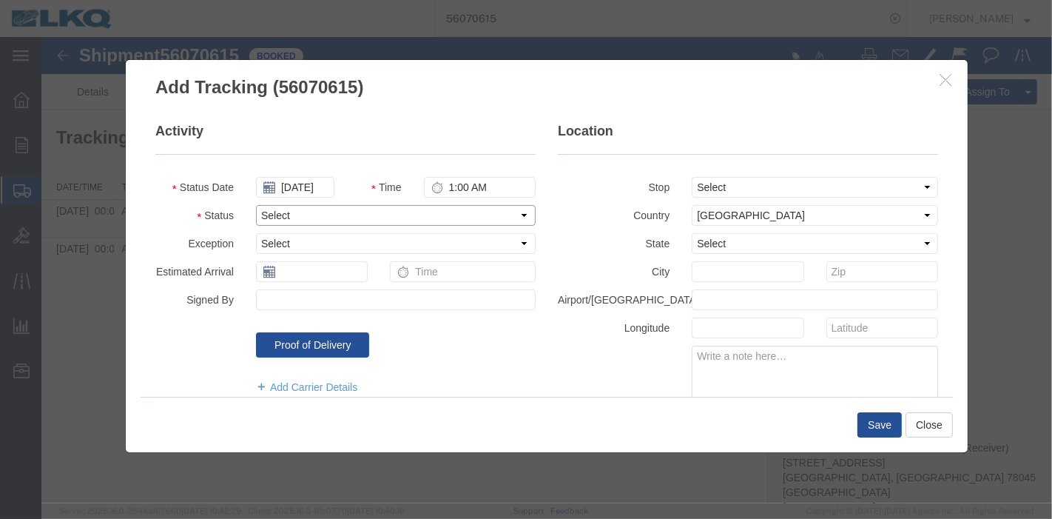
click at [337, 211] on select "Select Arrival Notice Available Arrival Notice Imported Arrive at Delivery Loca…" at bounding box center [395, 215] width 280 height 21
select select "DELIVRED"
click at [255, 205] on select "Select Arrival Notice Available Arrival Notice Imported Arrive at Delivery Loca…" at bounding box center [395, 215] width 280 height 21
click at [876, 437] on button "Save" at bounding box center [879, 424] width 44 height 25
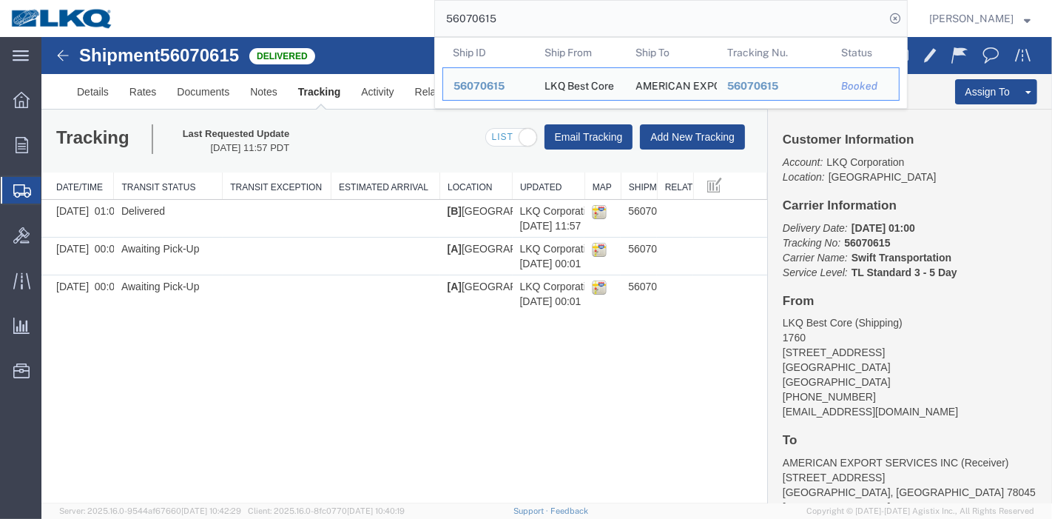
drag, startPoint x: 551, startPoint y: 22, endPoint x: 298, endPoint y: 24, distance: 253.1
click at [298, 24] on div "56070615 Ship ID Ship From Ship To Tracking Nu. Status Ship ID 56070615 Ship Fr…" at bounding box center [516, 18] width 784 height 37
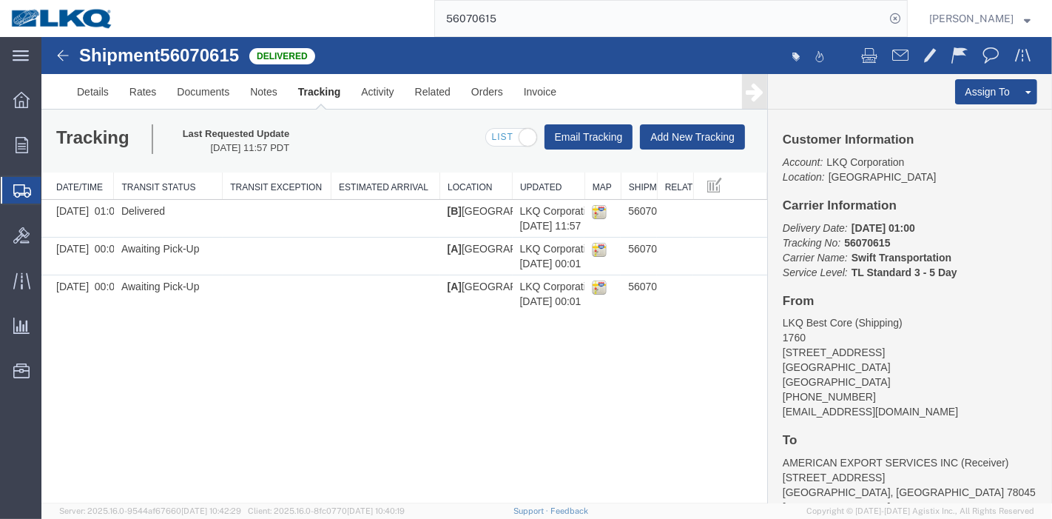
paste input "9"
type input "56070619"
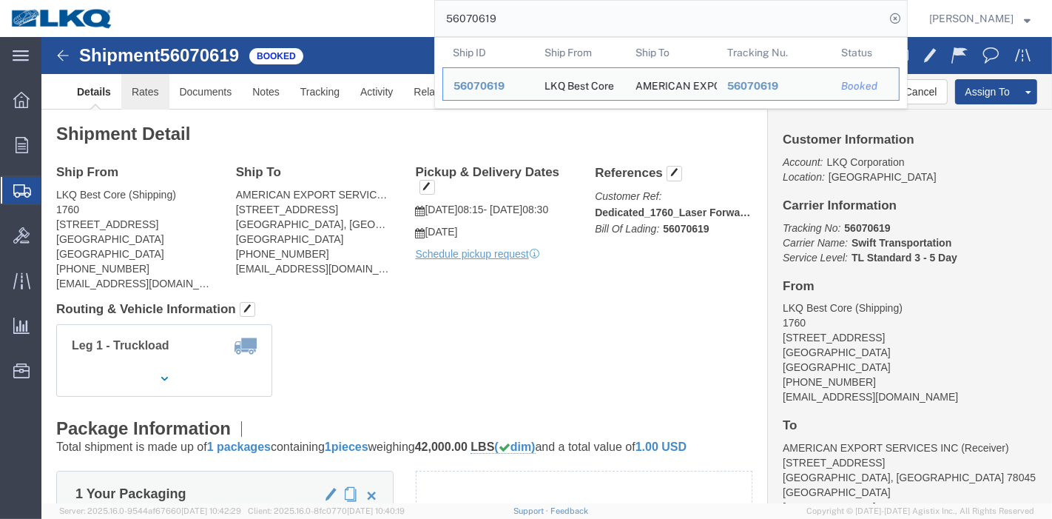
click link "Rates"
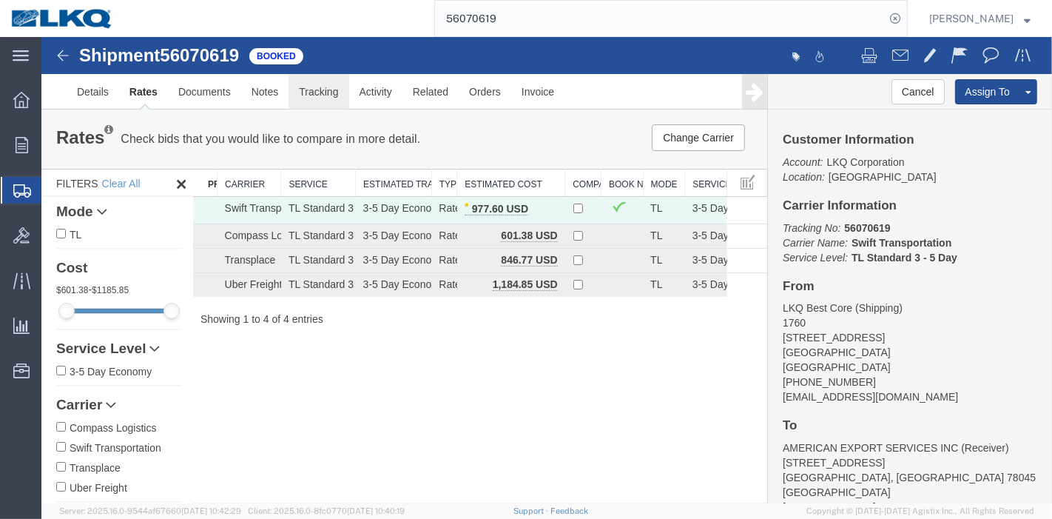
click at [330, 88] on link "Tracking" at bounding box center [318, 92] width 60 height 36
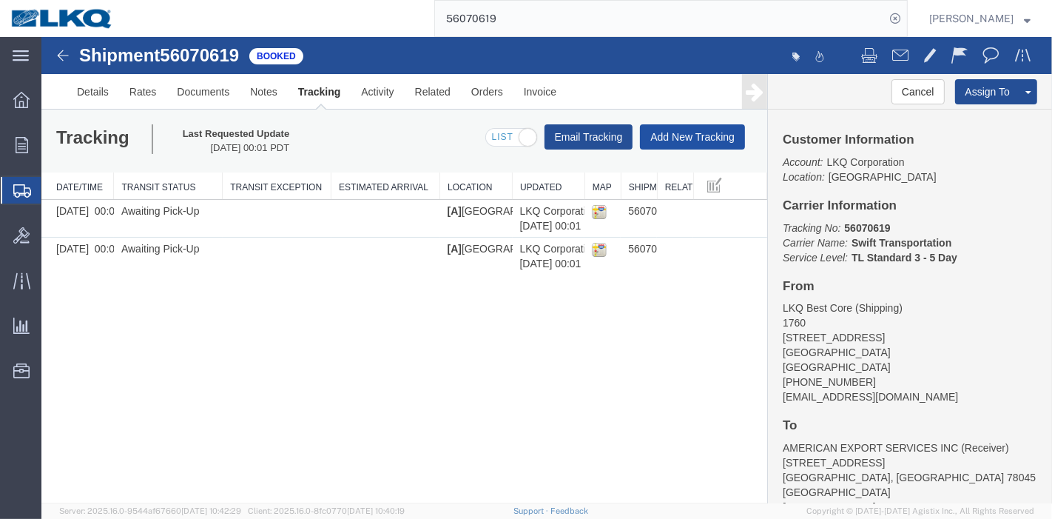
click at [687, 144] on button "Add New Tracking" at bounding box center [691, 136] width 105 height 25
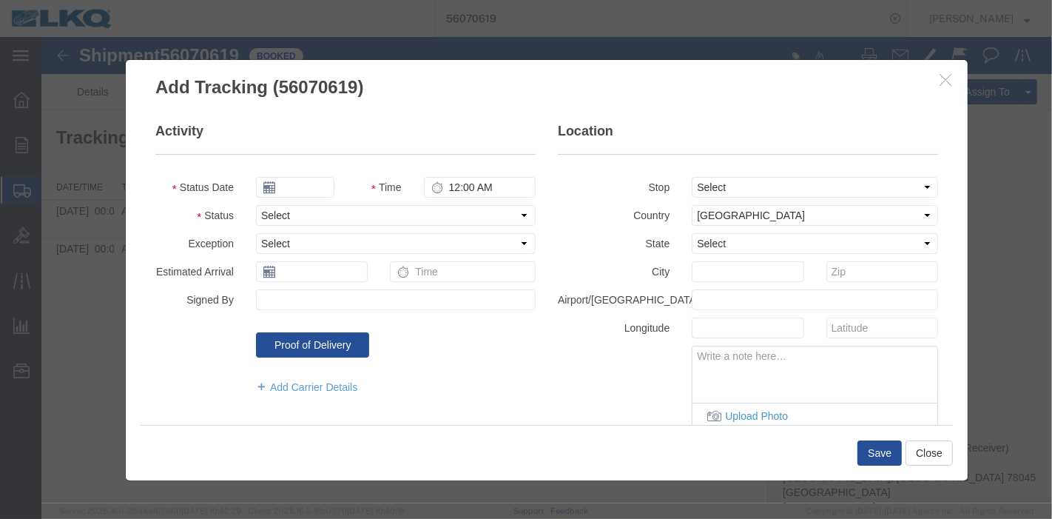
type input "08/13/2025"
type input "1:00 AM"
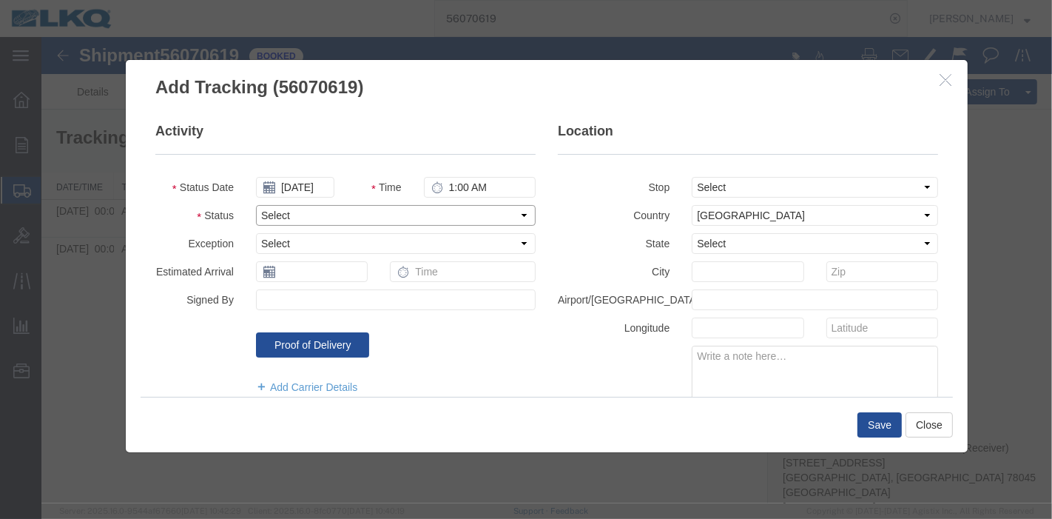
click at [299, 210] on select "Select Arrival Notice Available Arrival Notice Imported Arrive at Delivery Loca…" at bounding box center [395, 215] width 280 height 21
select select "DELIVRED"
click at [255, 205] on select "Select Arrival Notice Available Arrival Notice Imported Arrive at Delivery Loca…" at bounding box center [395, 215] width 280 height 21
click at [873, 414] on button "Save" at bounding box center [879, 424] width 44 height 25
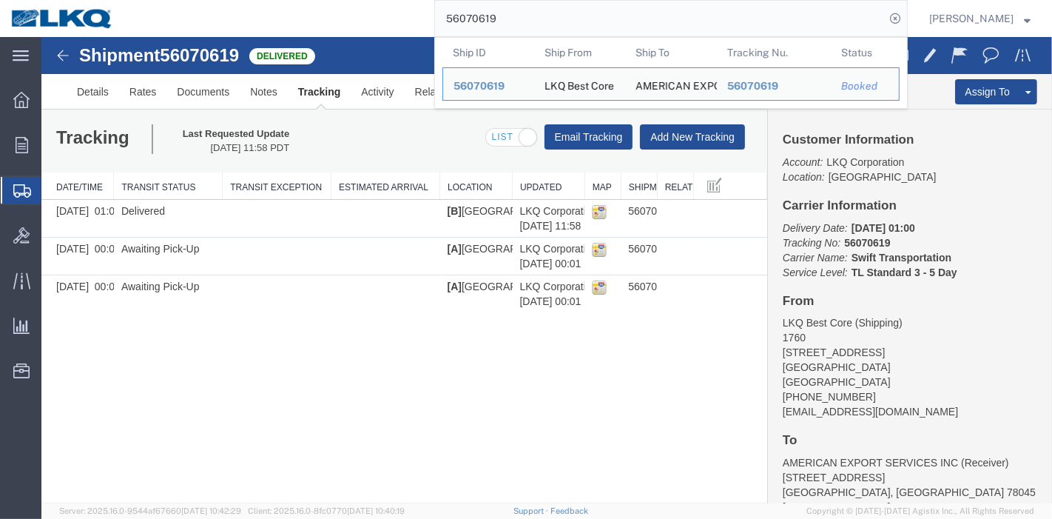
drag, startPoint x: 548, startPoint y: 12, endPoint x: 334, endPoint y: 16, distance: 213.9
click at [334, 16] on div "56070619 Ship ID Ship From Ship To Tracking Nu. Status Ship ID 56070619 Ship Fr…" at bounding box center [516, 18] width 784 height 37
paste input "310913"
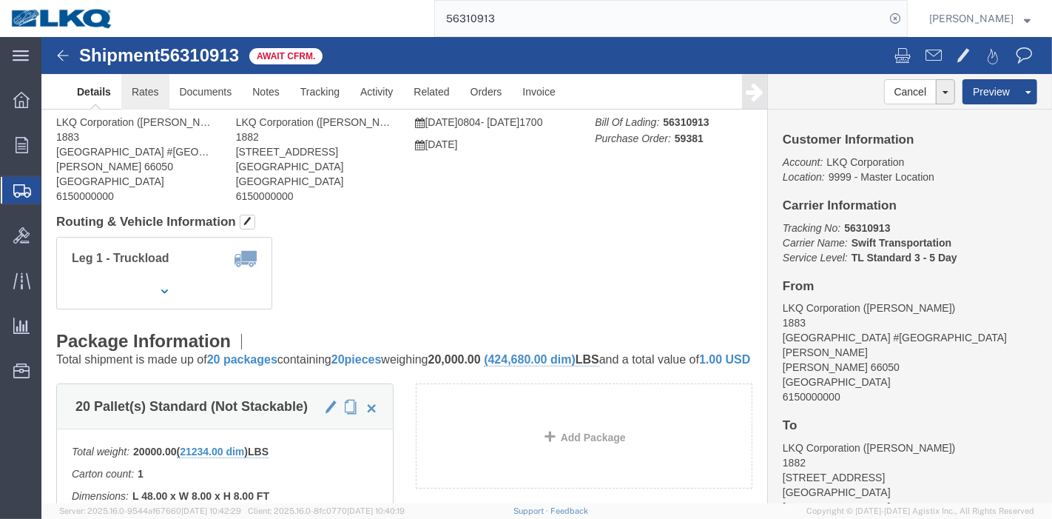
click body "Shipment 56310913 Await Cfrm. Details Rates Documents Notes Tracking Activity R…"
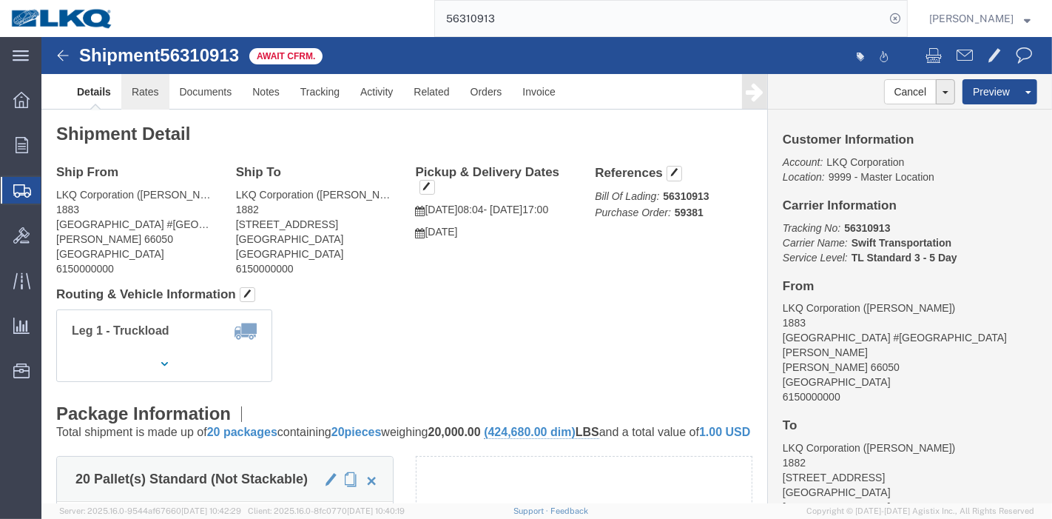
click link "Rates"
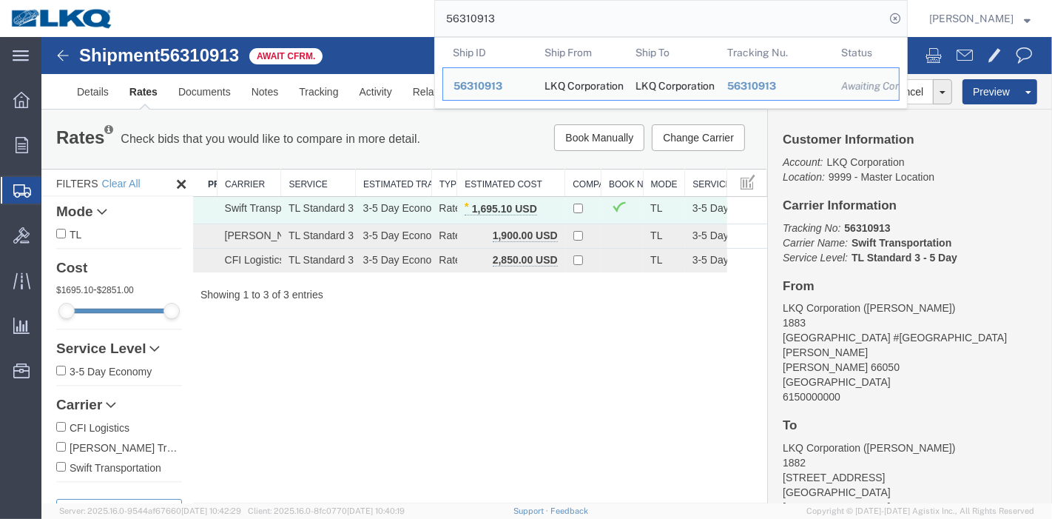
drag, startPoint x: 501, startPoint y: 16, endPoint x: 397, endPoint y: 16, distance: 104.4
click at [397, 16] on div "56310913 Ship ID Ship From Ship To Tracking Nu. Status Ship ID 56310913 Ship Fr…" at bounding box center [516, 18] width 784 height 37
paste input "88270"
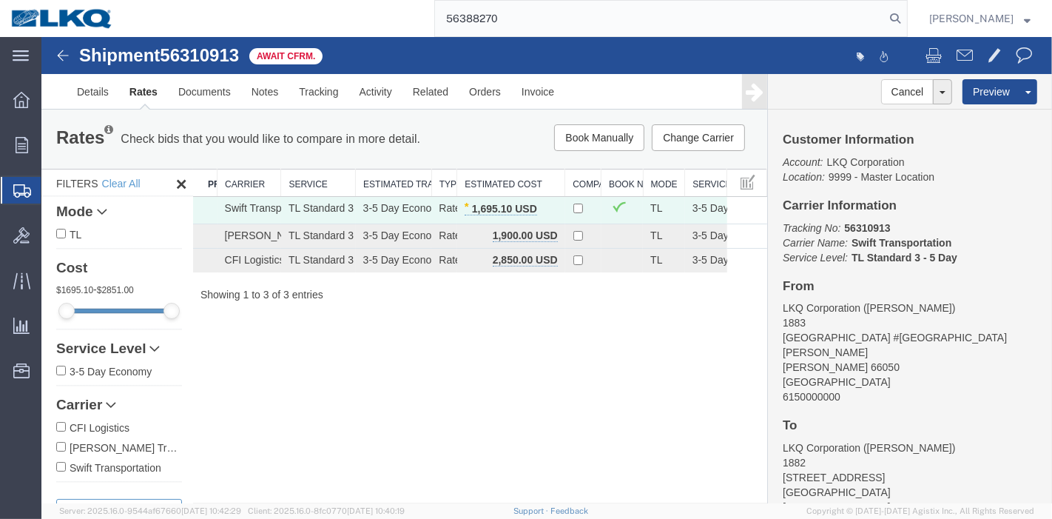
type input "56388270"
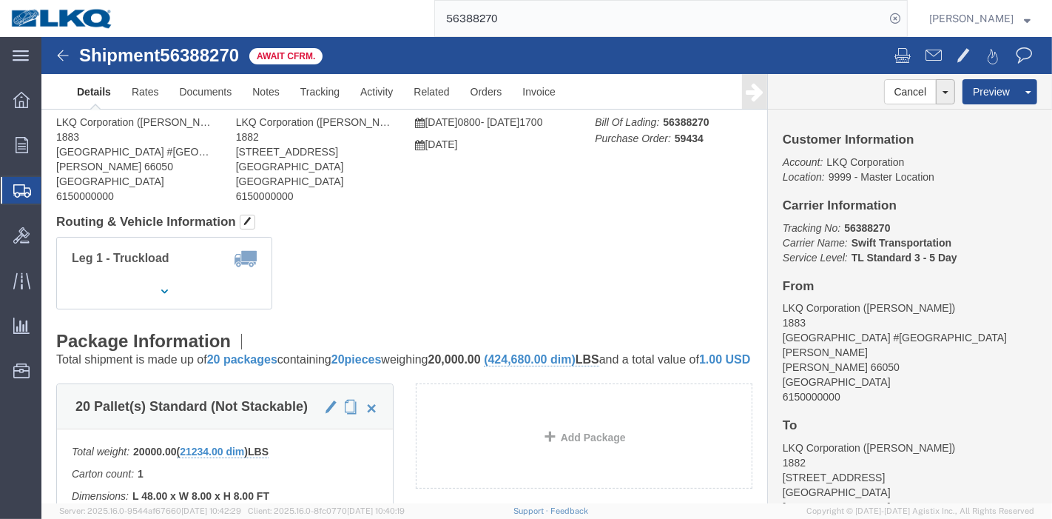
click link "Details"
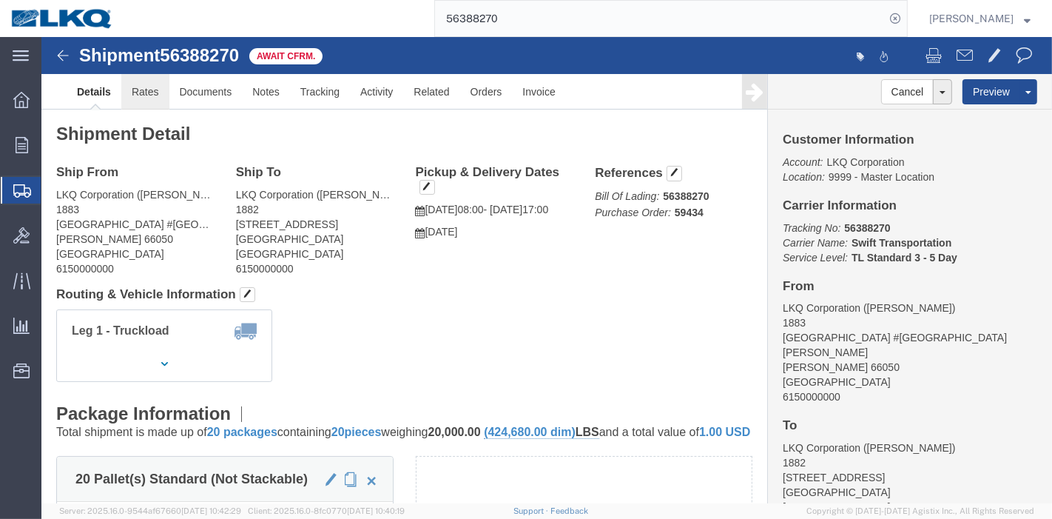
click link "Rates"
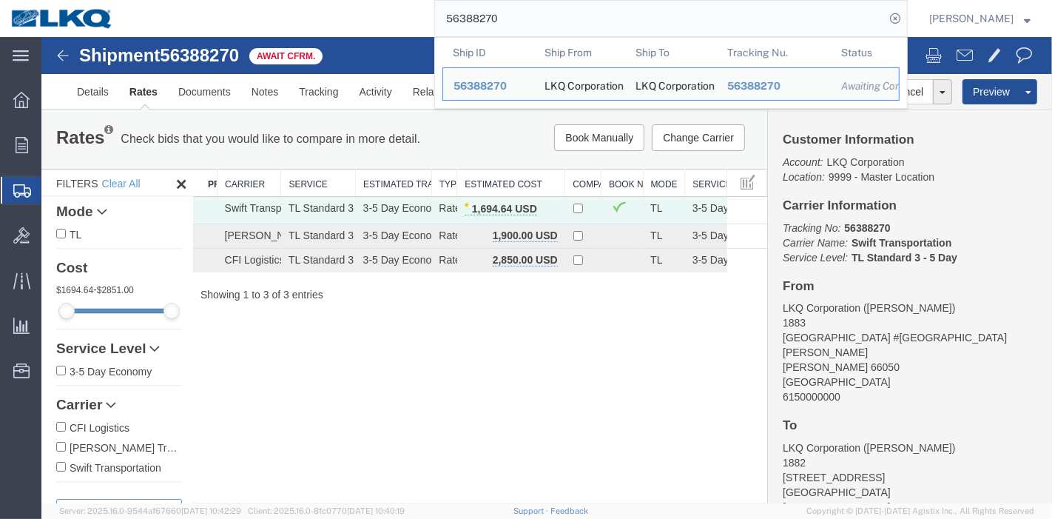
drag, startPoint x: 562, startPoint y: 24, endPoint x: 426, endPoint y: 28, distance: 137.0
click at [426, 28] on div "56388270 Ship ID Ship From Ship To Tracking Nu. Status Ship ID 56388270 Ship Fr…" at bounding box center [516, 18] width 784 height 37
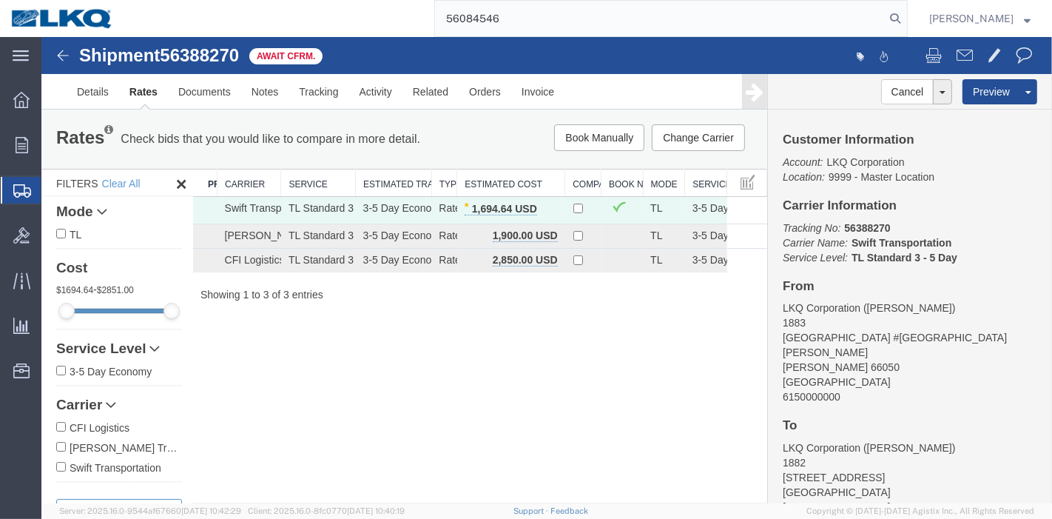
type input "56084546"
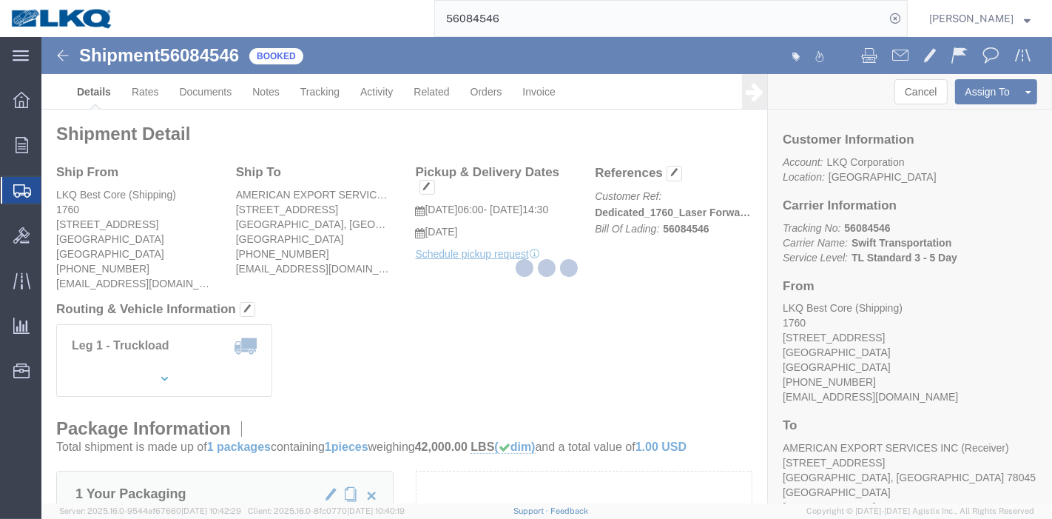
click at [141, 93] on div at bounding box center [546, 270] width 1011 height 466
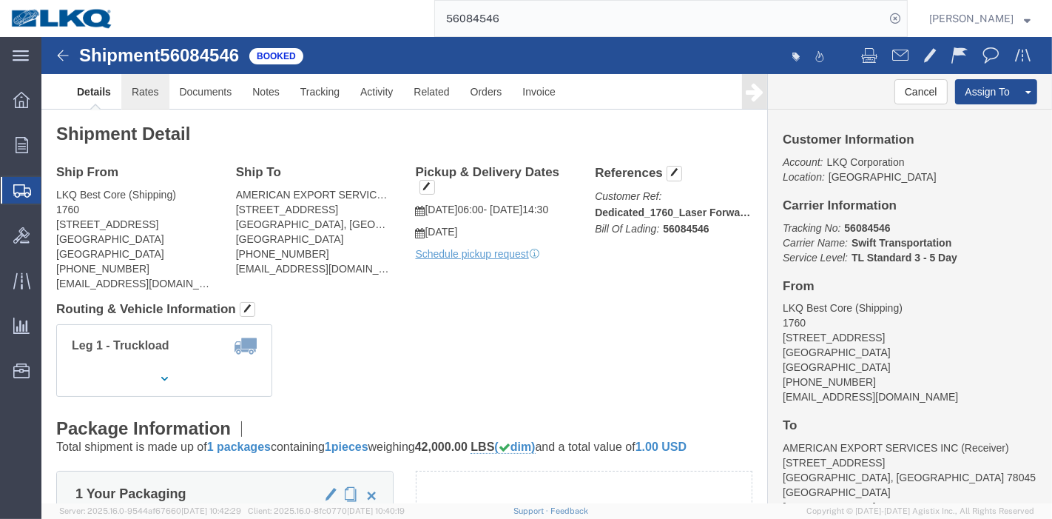
click link "Rates"
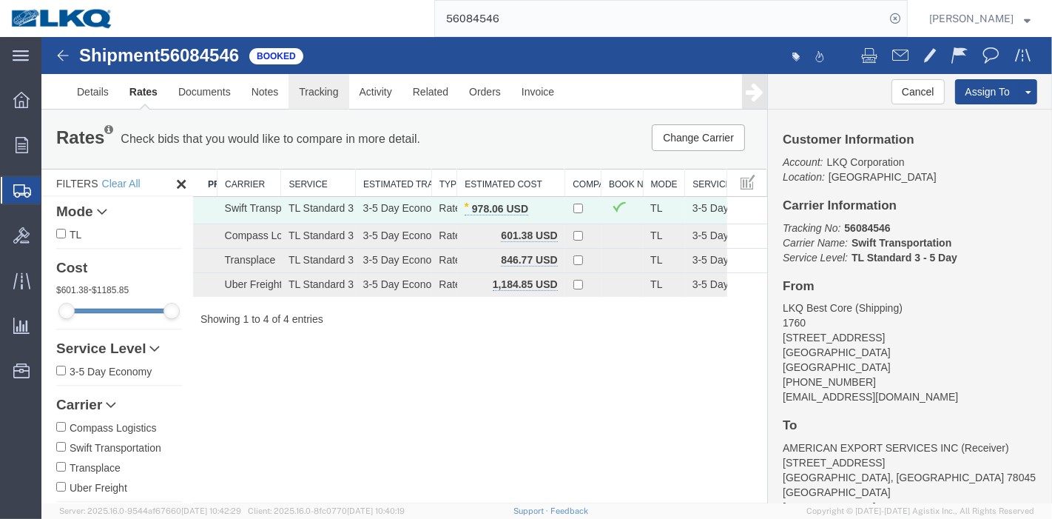
click at [300, 87] on link "Tracking" at bounding box center [318, 92] width 60 height 36
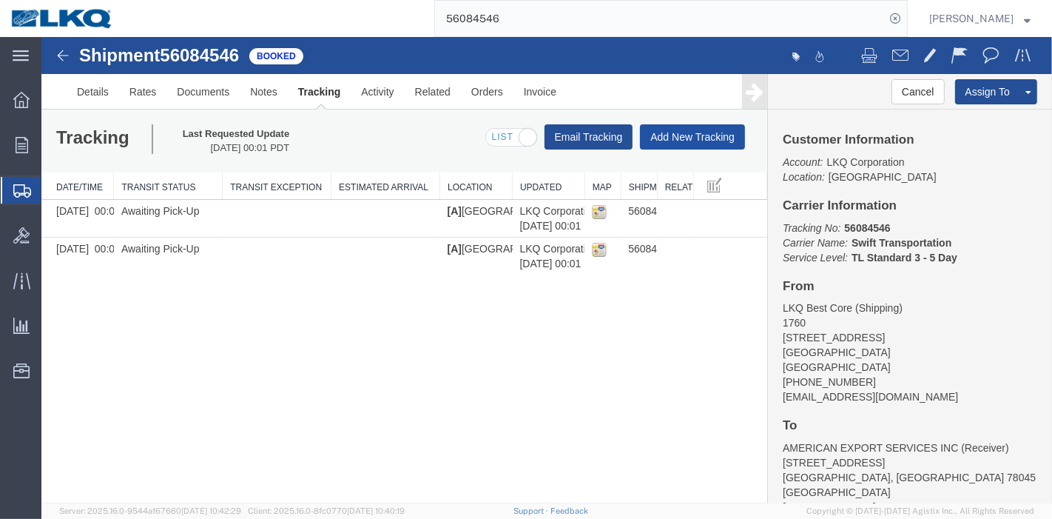
click at [659, 130] on button "Add New Tracking" at bounding box center [691, 136] width 105 height 25
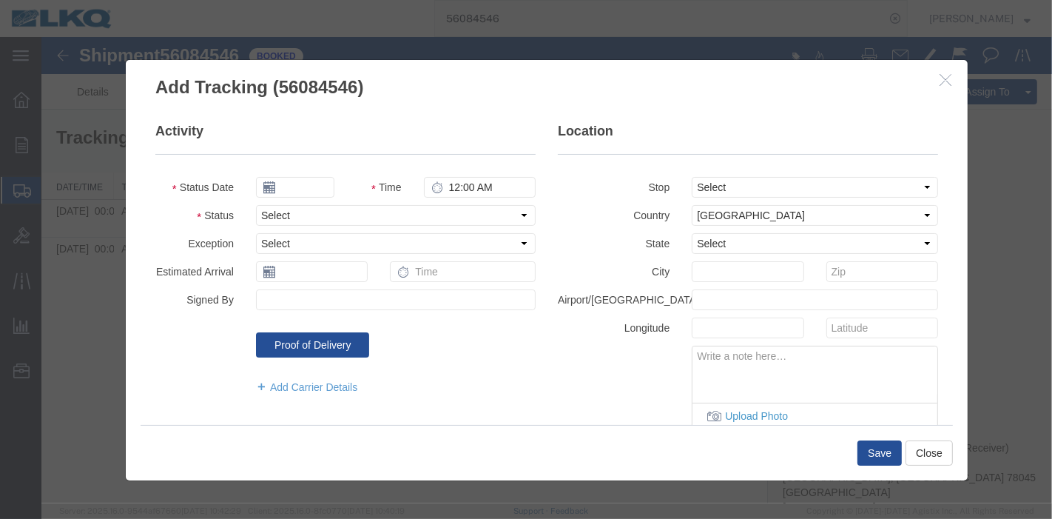
type input "08/13/2025"
type input "1:00 AM"
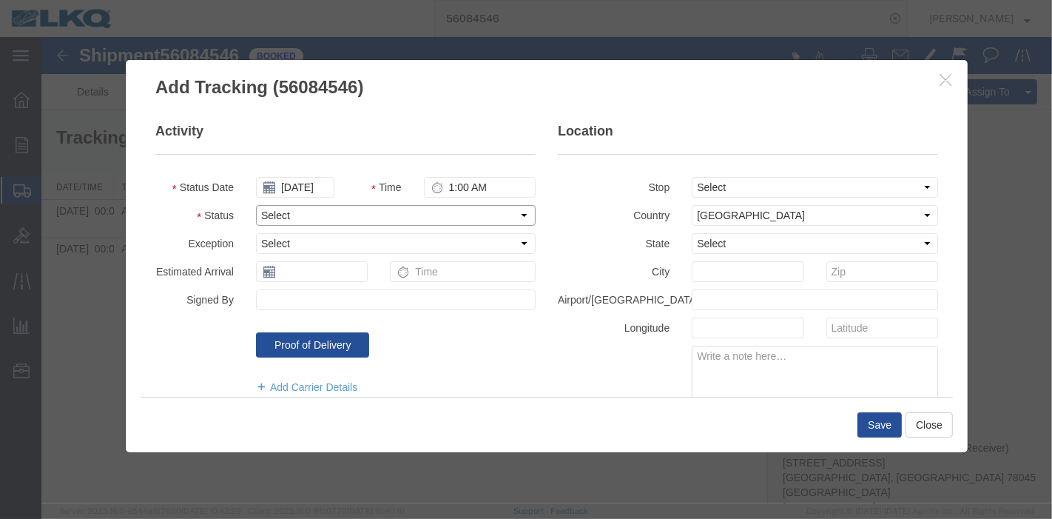
click at [292, 218] on select "Select Arrival Notice Available Arrival Notice Imported Arrive at Delivery Loca…" at bounding box center [395, 215] width 280 height 21
select select "DELIVRED"
click at [255, 205] on select "Select Arrival Notice Available Arrival Notice Imported Arrive at Delivery Loca…" at bounding box center [395, 215] width 280 height 21
click at [880, 418] on button "Save" at bounding box center [879, 424] width 44 height 25
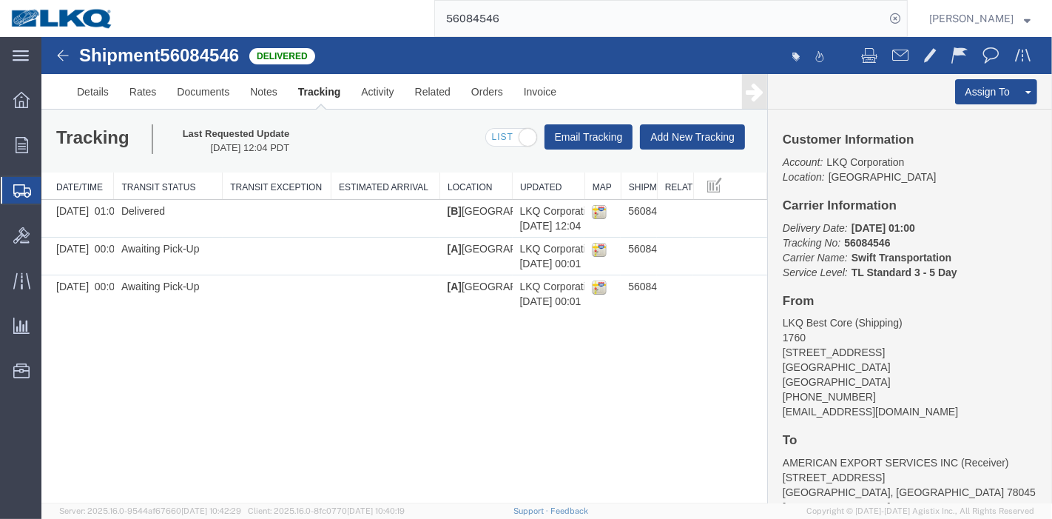
scroll to position [82, 0]
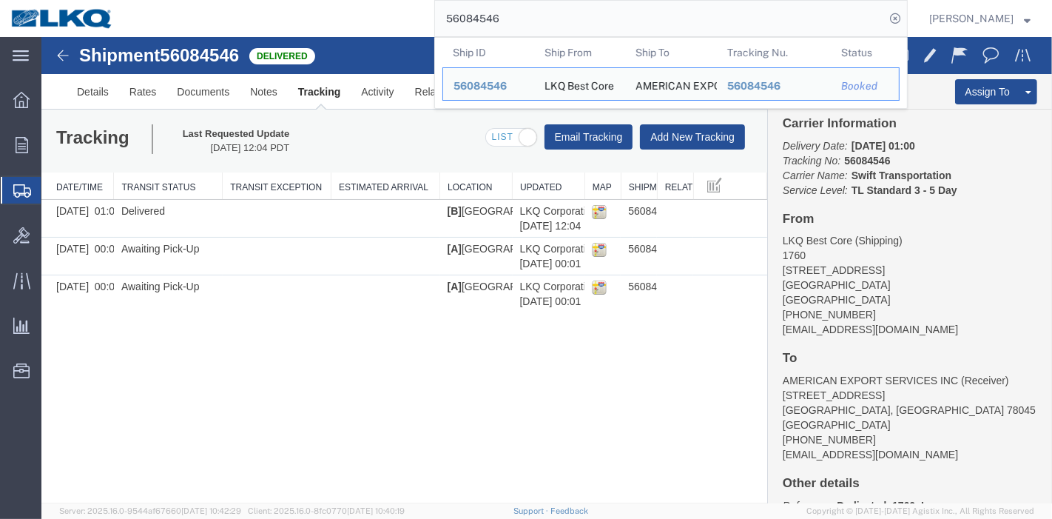
drag, startPoint x: 551, startPoint y: 21, endPoint x: 402, endPoint y: 13, distance: 148.9
click at [409, 13] on div "56084546 Ship ID Ship From Ship To Tracking Nu. Status Ship ID 56084546 Ship Fr…" at bounding box center [516, 18] width 784 height 37
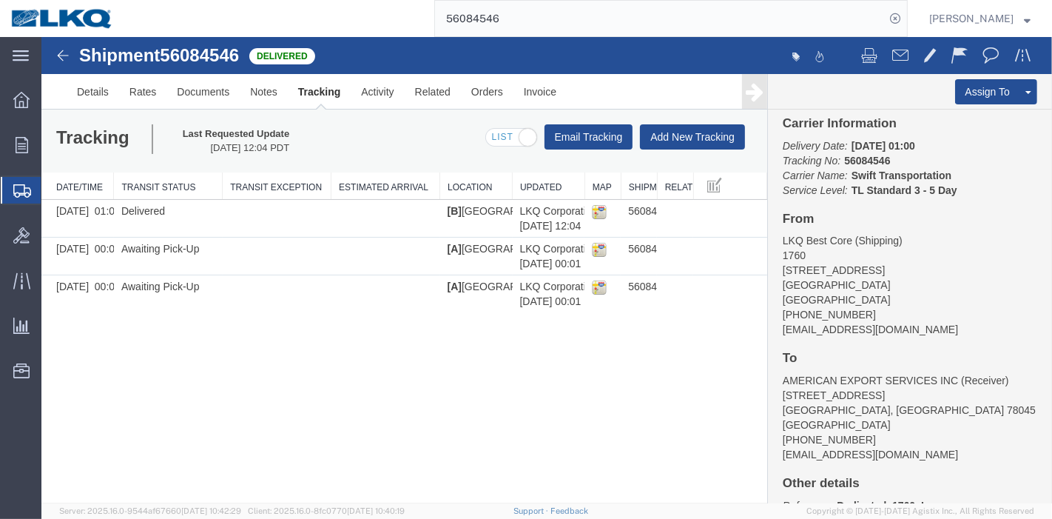
paste input "315674"
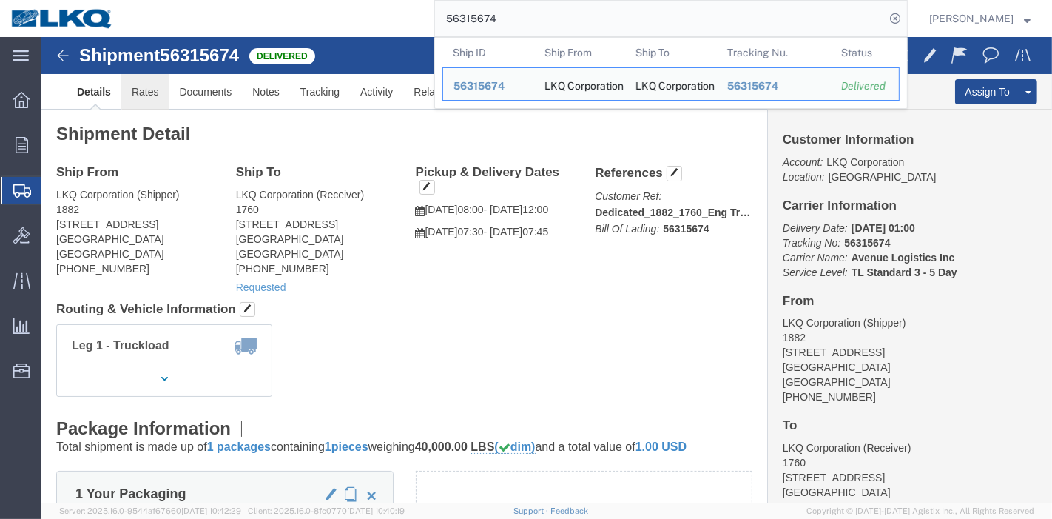
click link "Rates"
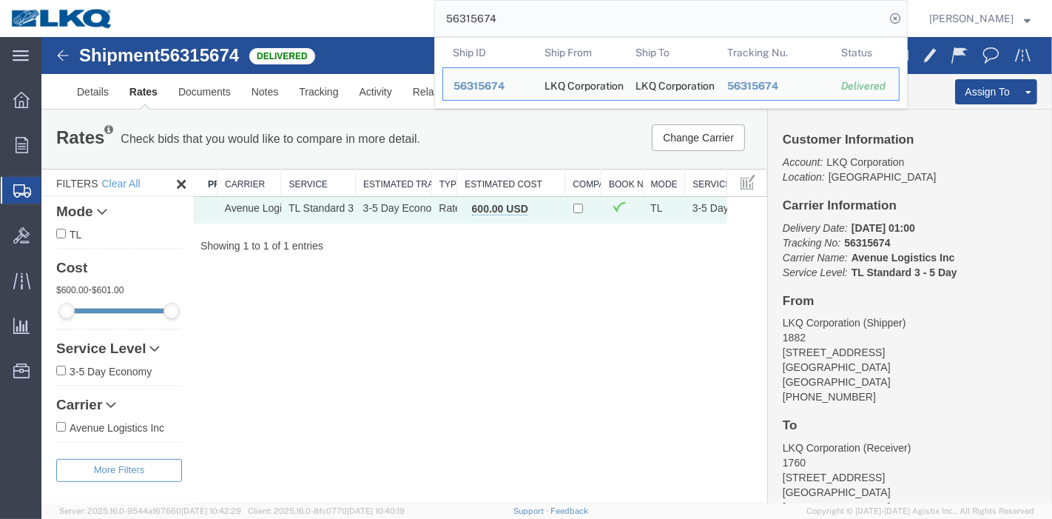
drag, startPoint x: 520, startPoint y: 15, endPoint x: 341, endPoint y: 27, distance: 179.5
click at [341, 27] on div "56315674 Ship ID Ship From Ship To Tracking Nu. Status Ship ID 56315674 Ship Fr…" at bounding box center [516, 18] width 784 height 37
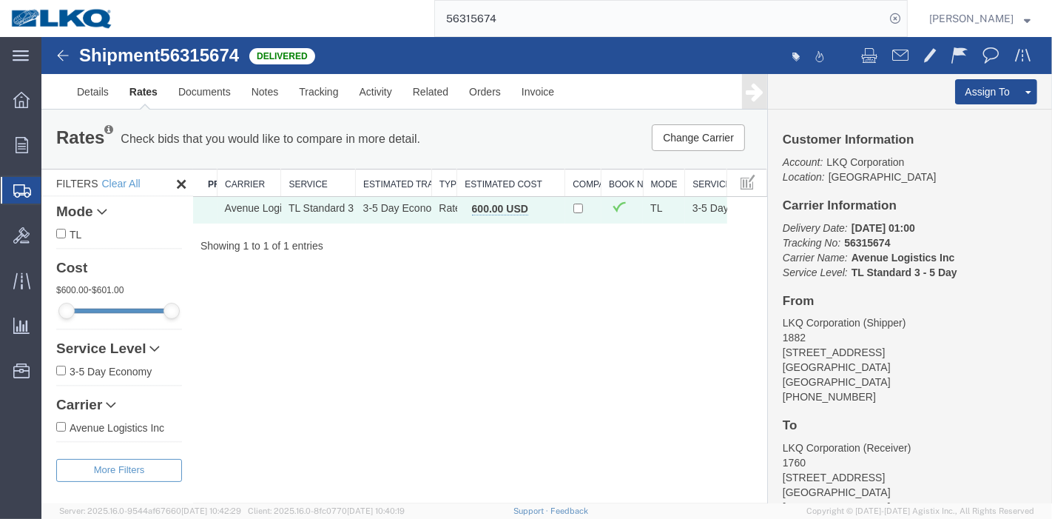
paste input "32825"
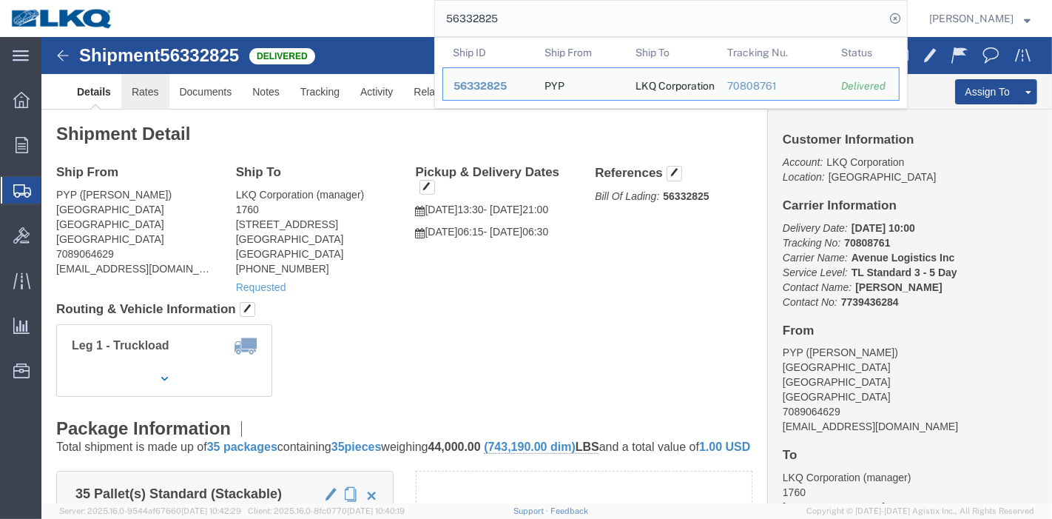
click link "Rates"
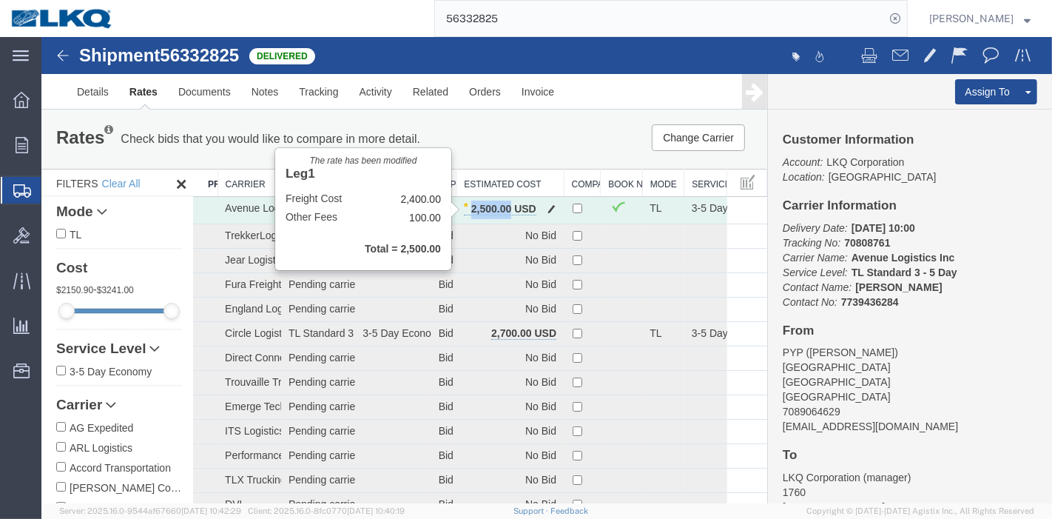
drag, startPoint x: 466, startPoint y: 206, endPoint x: 504, endPoint y: 208, distance: 37.8
click at [504, 208] on b "2,500.00 USD" at bounding box center [499, 209] width 73 height 12
copy b "2,500.00"
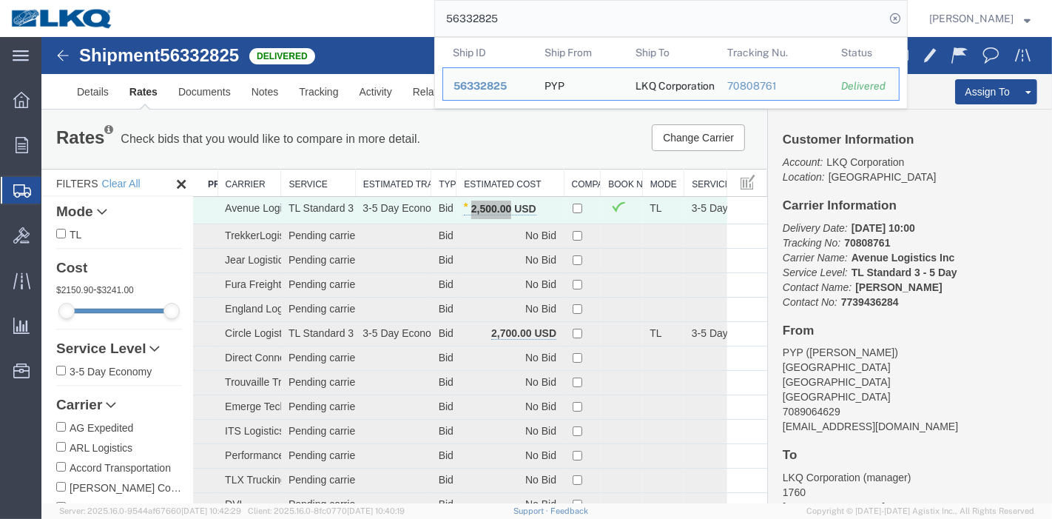
drag, startPoint x: 548, startPoint y: 17, endPoint x: 326, endPoint y: 17, distance: 222.0
click at [326, 17] on div "56332825 Ship ID Ship From Ship To Tracking Nu. Status Ship ID 56332825 Ship Fr…" at bounding box center [516, 18] width 784 height 37
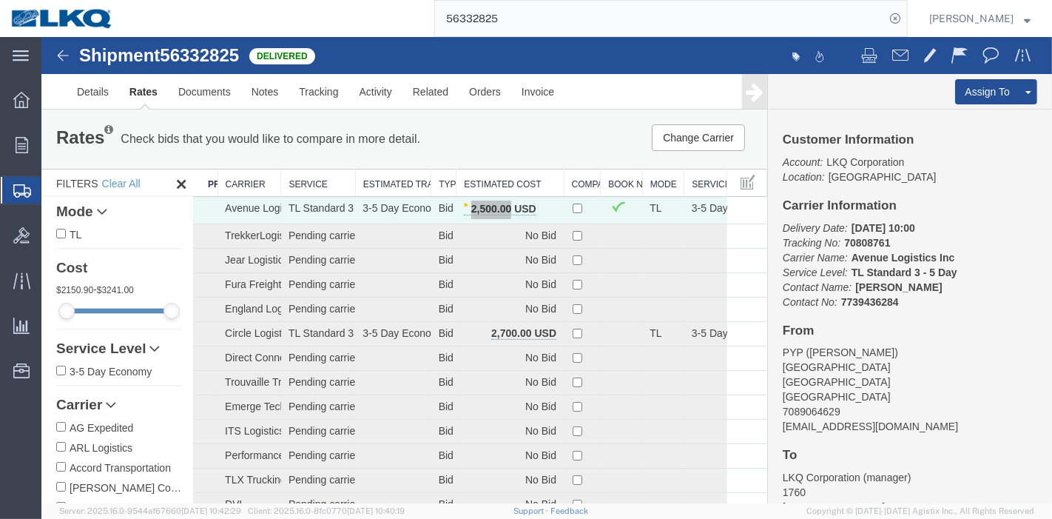
paste input "092464"
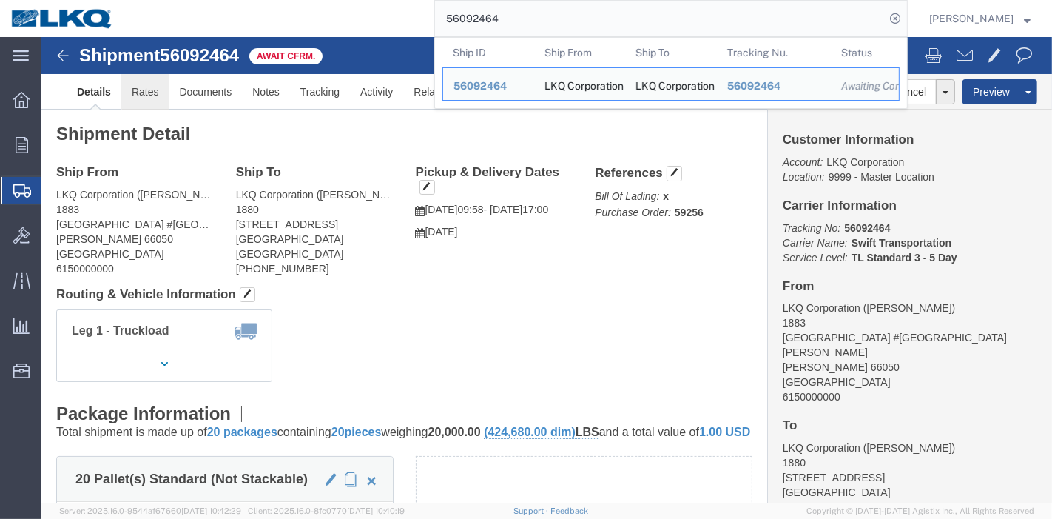
click link "Rates"
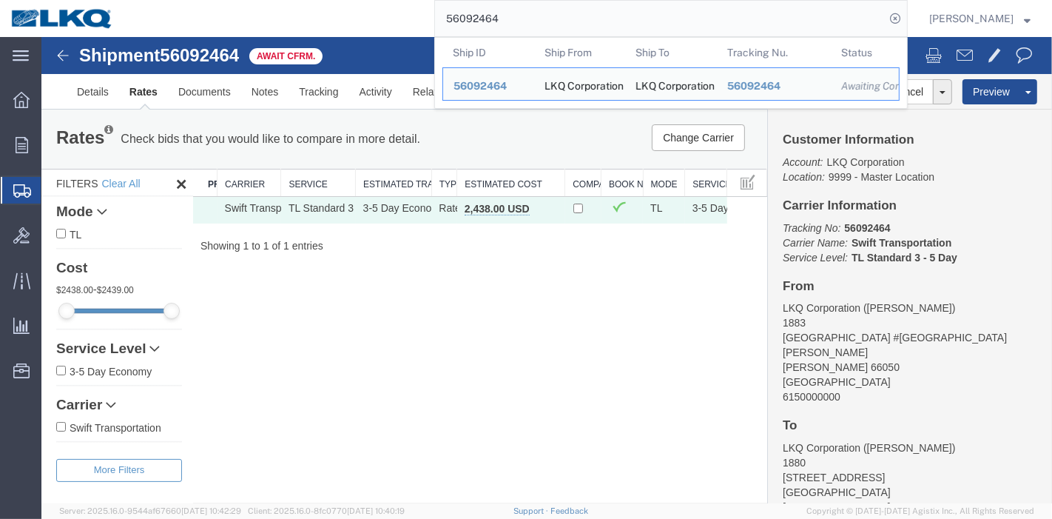
drag, startPoint x: 524, startPoint y: 31, endPoint x: 351, endPoint y: 27, distance: 173.2
click at [351, 27] on div "56092464 Ship ID Ship From Ship To Tracking Nu. Status Ship ID 56092464 Ship Fr…" at bounding box center [516, 18] width 784 height 37
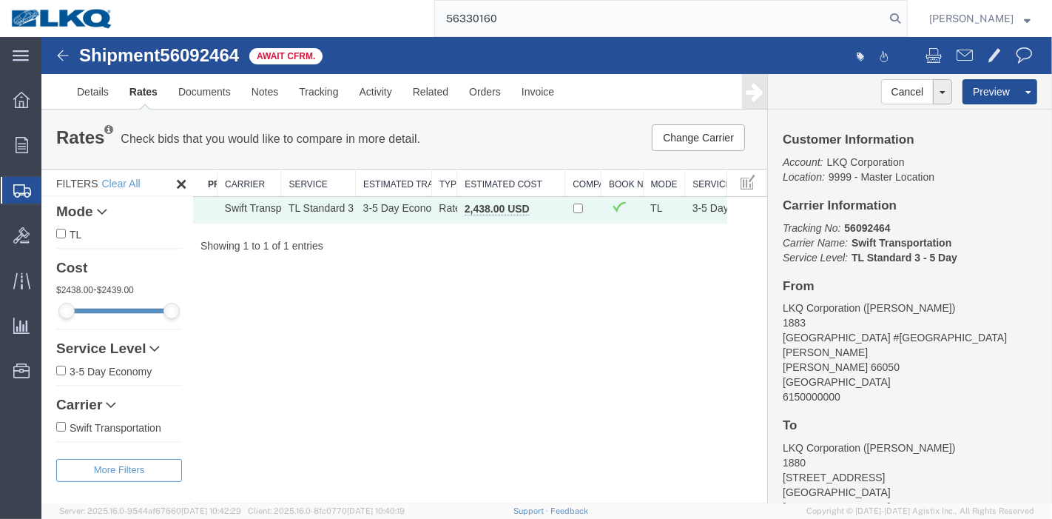
type input "56330160"
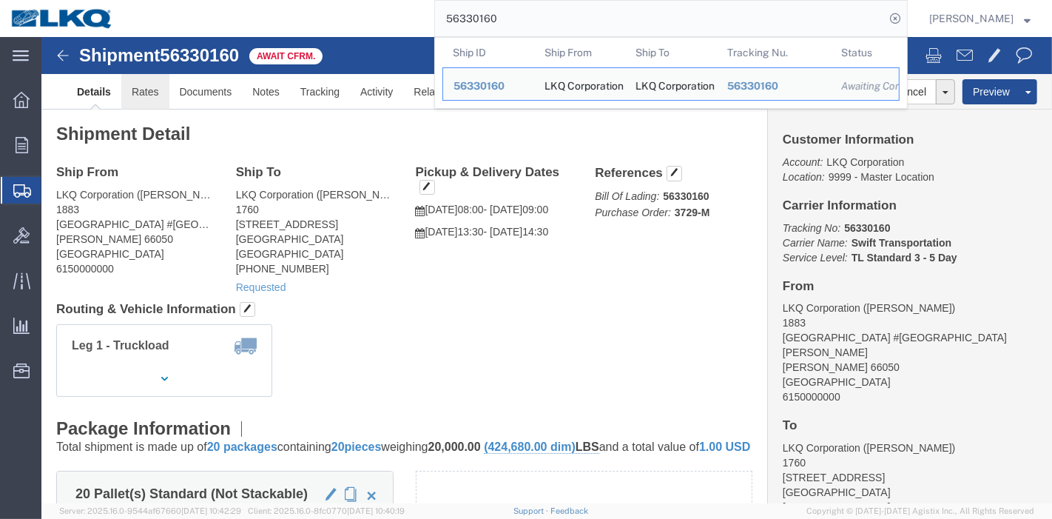
click link "Rates"
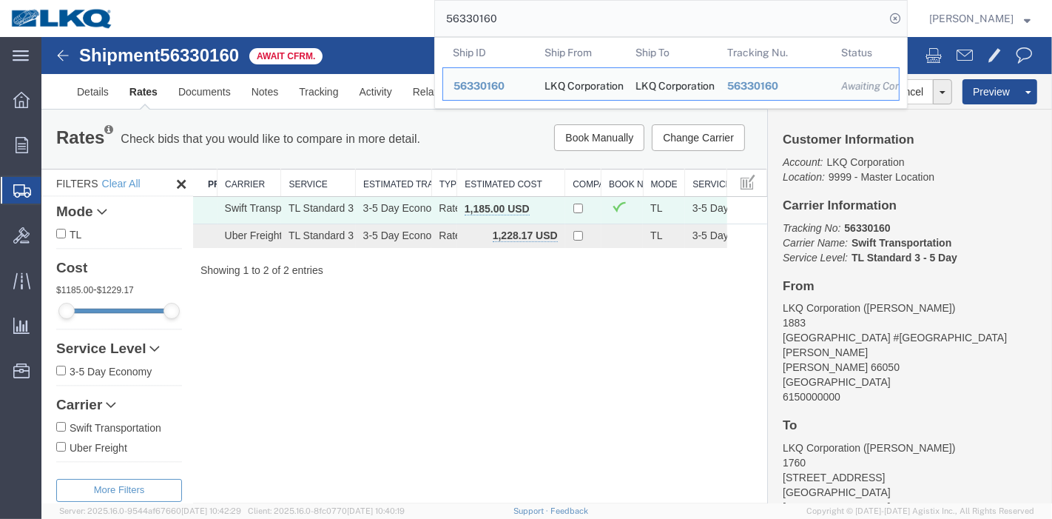
drag, startPoint x: 511, startPoint y: 21, endPoint x: 395, endPoint y: 30, distance: 115.8
click at [395, 30] on div "56330160 Ship ID Ship From Ship To Tracking Nu. Status Ship ID 56330160 Ship Fr…" at bounding box center [516, 18] width 784 height 37
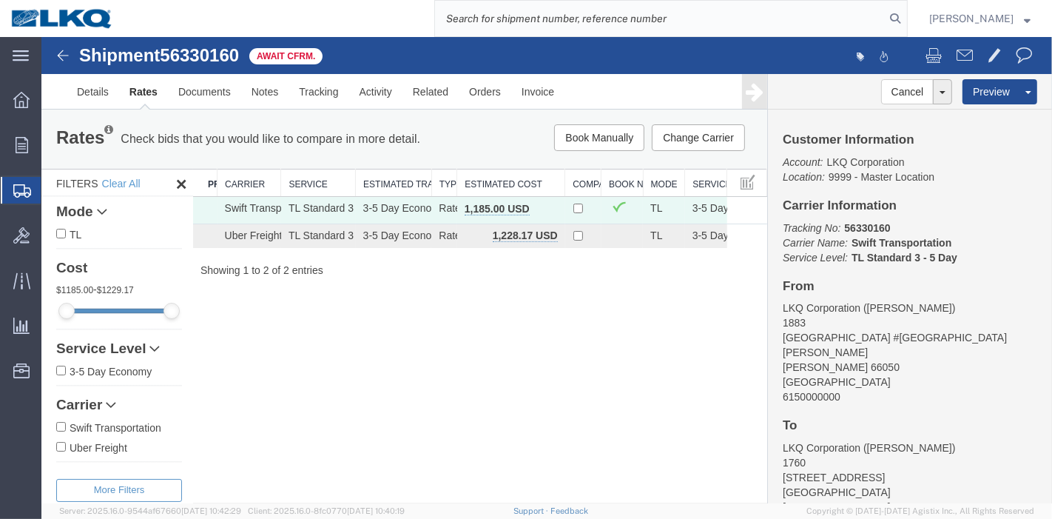
click at [486, 16] on input "search" at bounding box center [660, 19] width 450 height 36
paste input "56330160"
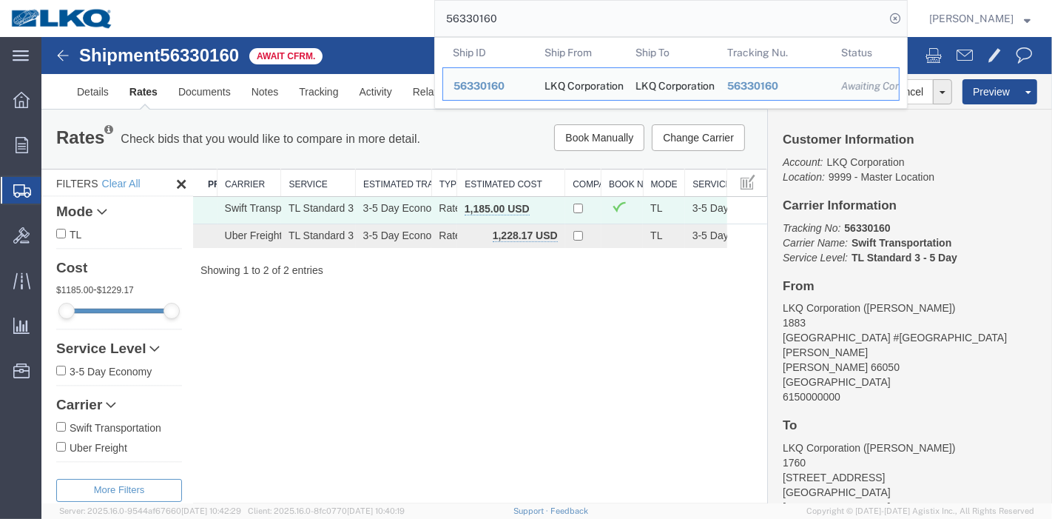
type input "56330160"
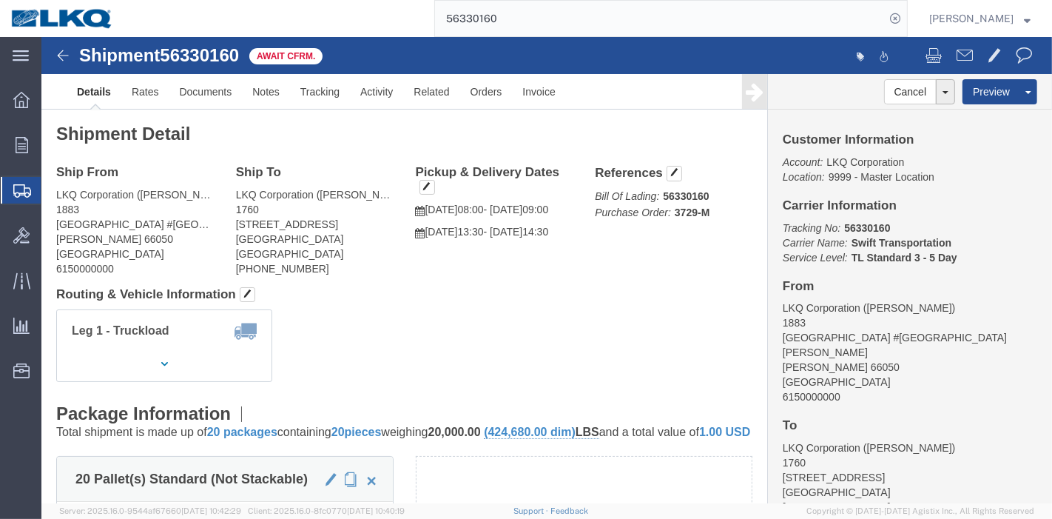
click link "Details"
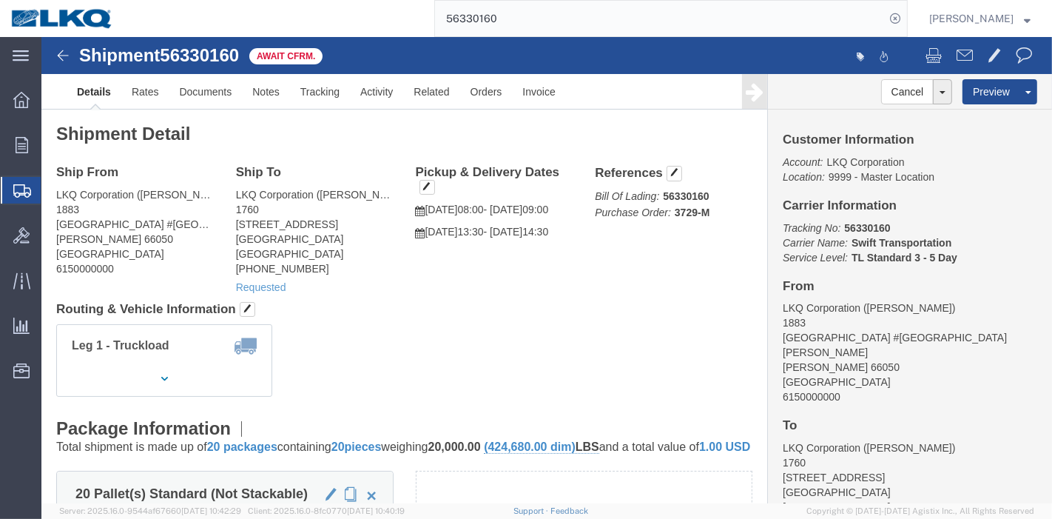
click at [1016, 8] on div "Praveen Nagaraj" at bounding box center [980, 18] width 124 height 37
click at [1015, 17] on span "Praveen Nagaraj" at bounding box center [980, 18] width 101 height 16
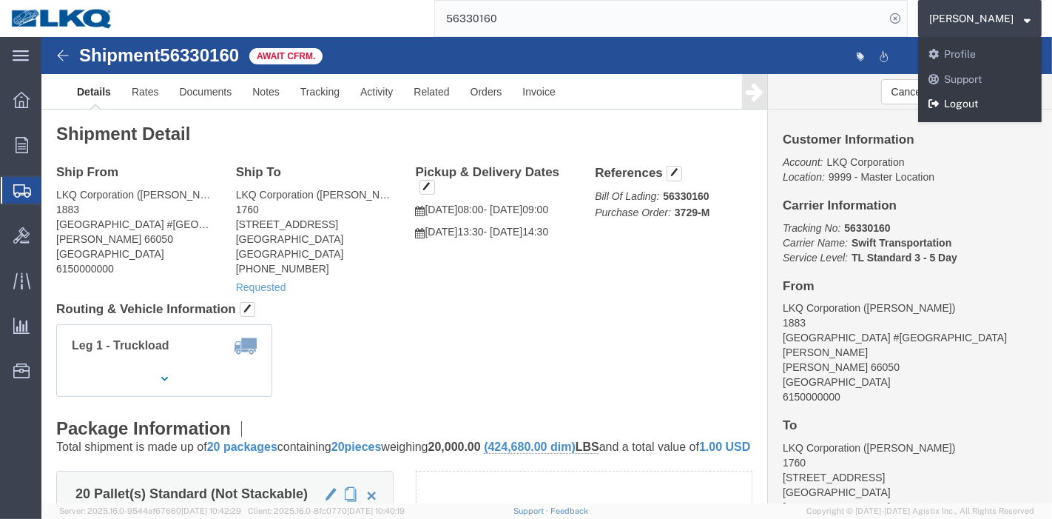
click at [969, 113] on link "Logout" at bounding box center [980, 104] width 124 height 25
